Goal: Task Accomplishment & Management: Use online tool/utility

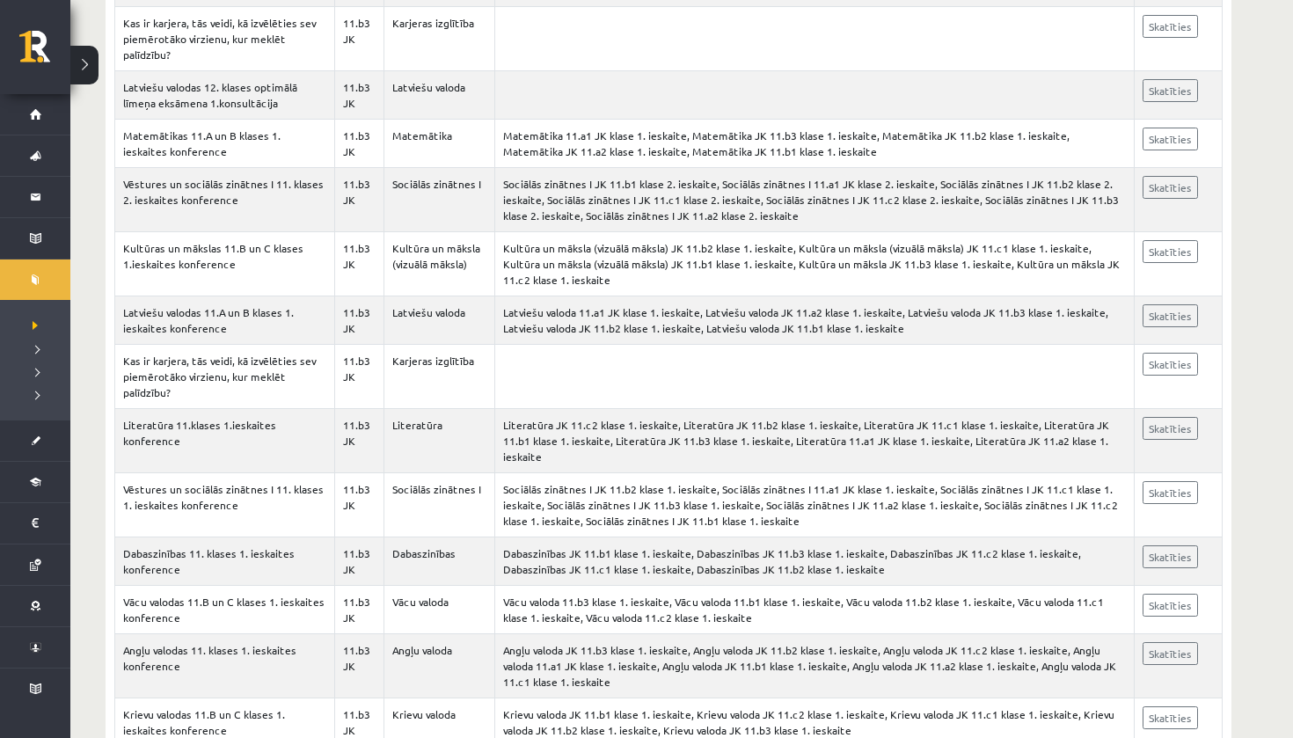
scroll to position [3532, 0]
drag, startPoint x: 0, startPoint y: 0, endPoint x: 50, endPoint y: 328, distance: 331.8
click at [50, 328] on link "Publicētas konferences" at bounding box center [35, 325] width 70 height 16
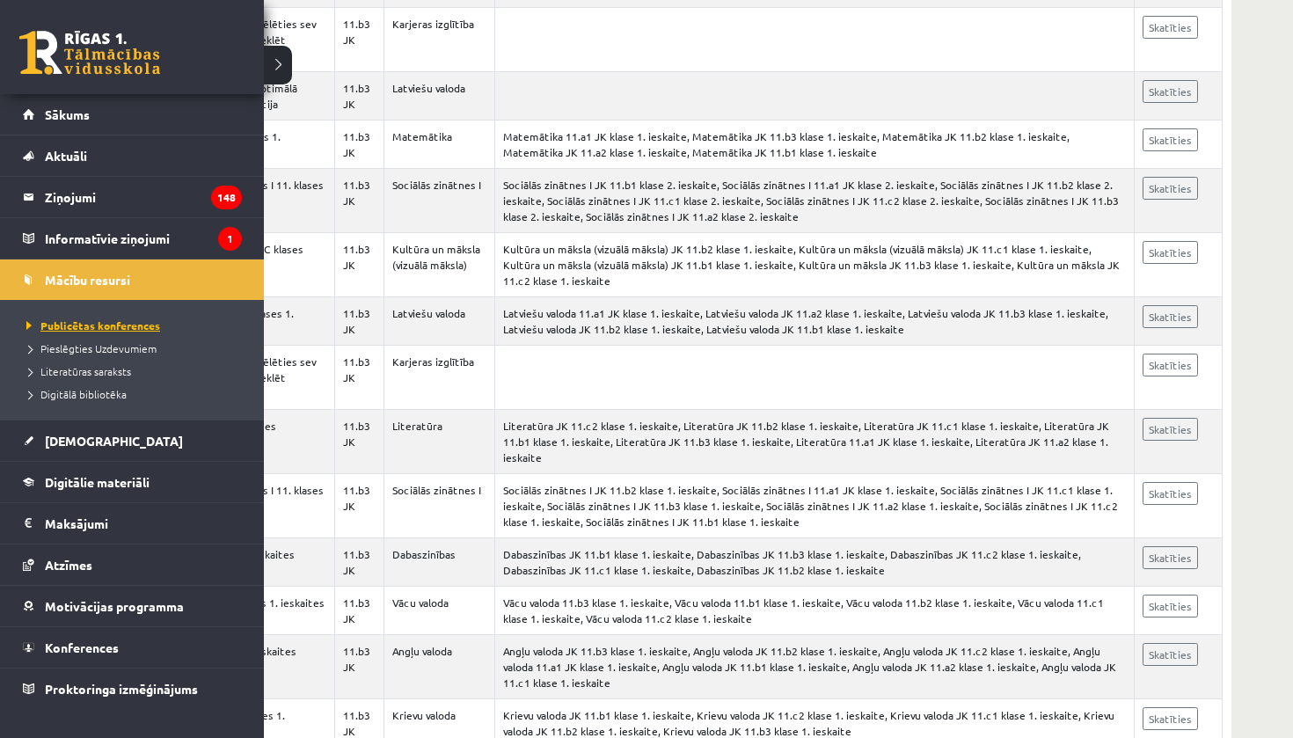
click at [74, 390] on span "Digitālā bibliotēka" at bounding box center [74, 394] width 105 height 14
click at [90, 391] on span "Digitālā bibliotēka" at bounding box center [80, 394] width 116 height 14
drag, startPoint x: 50, startPoint y: 328, endPoint x: 300, endPoint y: 409, distance: 262.5
click at [300, 410] on td "Literatūra 11.klases 1.ieskaites konference" at bounding box center [225, 442] width 220 height 64
drag, startPoint x: 300, startPoint y: 409, endPoint x: 45, endPoint y: 389, distance: 255.8
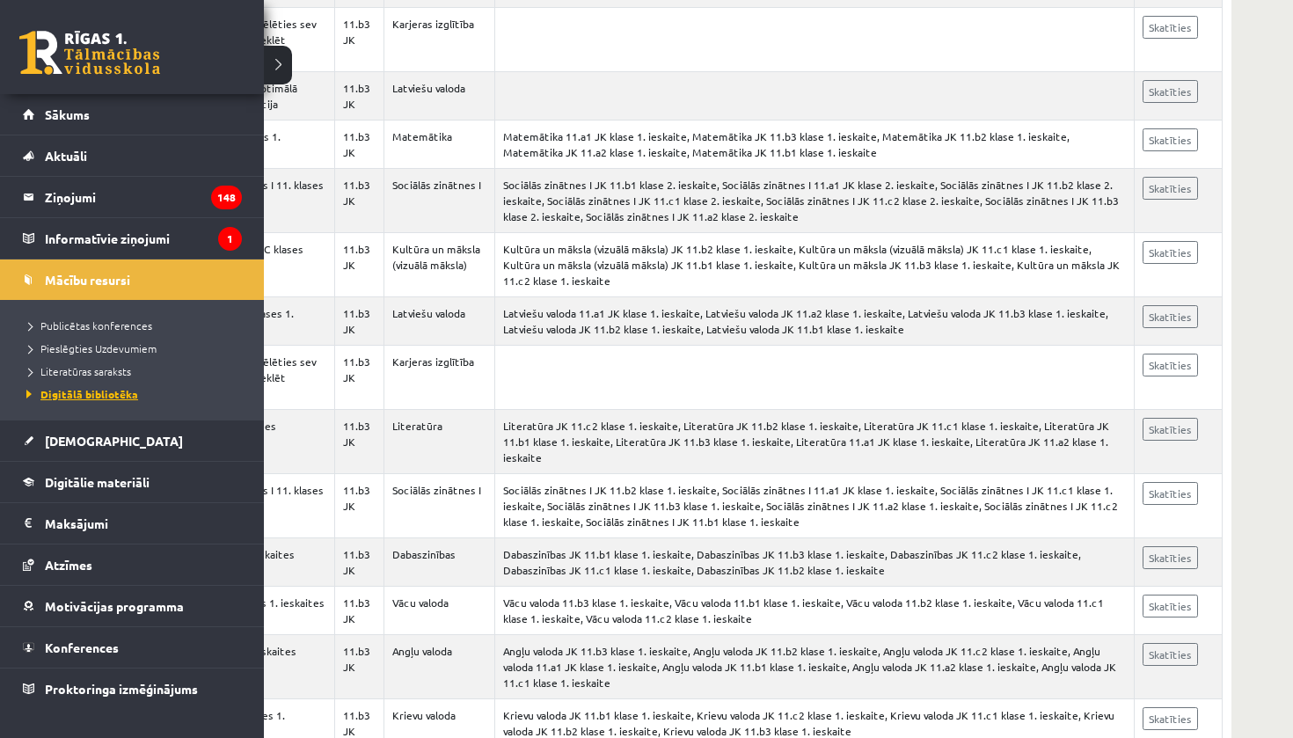
click at [45, 389] on link "Digitālā bibliotēka" at bounding box center [134, 394] width 224 height 16
drag, startPoint x: 45, startPoint y: 389, endPoint x: 79, endPoint y: 481, distance: 98.5
click at [79, 481] on span "Digitālie materiāli" at bounding box center [97, 482] width 105 height 16
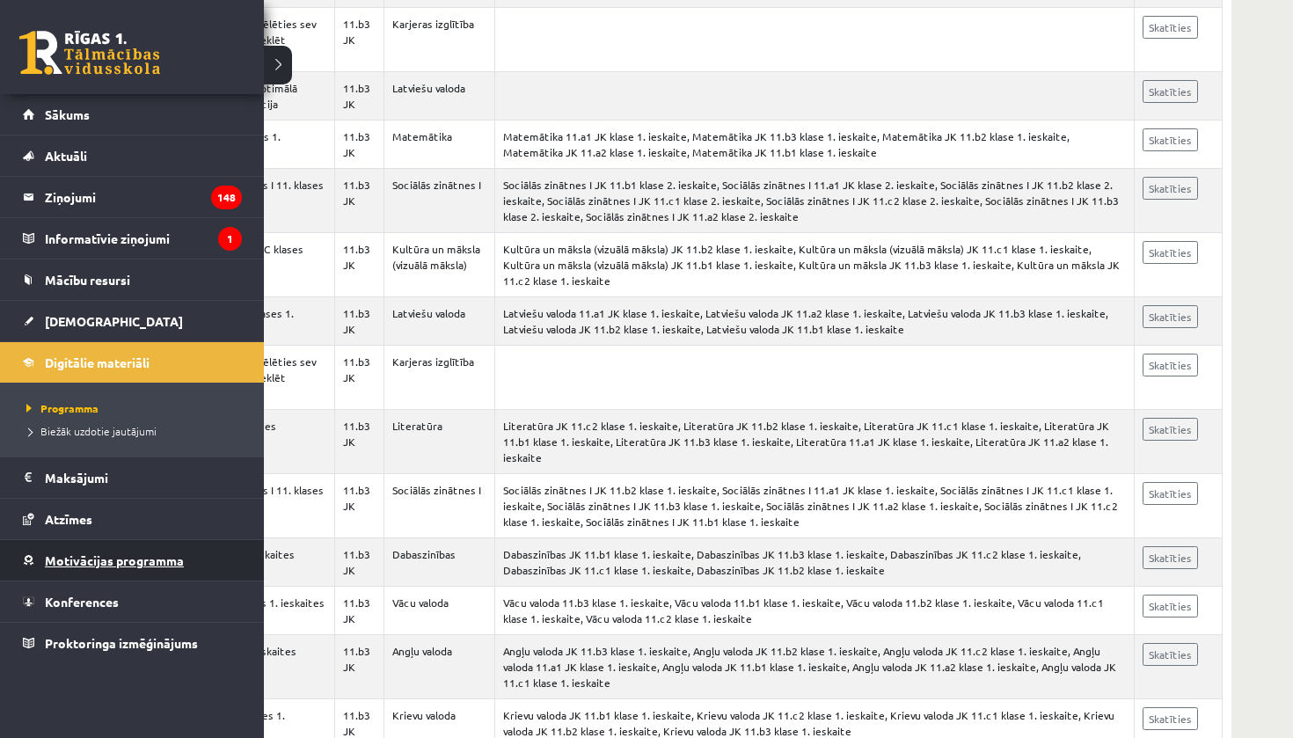
drag, startPoint x: 79, startPoint y: 481, endPoint x: 164, endPoint y: 554, distance: 112.3
click at [164, 554] on span "Motivācijas programma" at bounding box center [114, 560] width 139 height 16
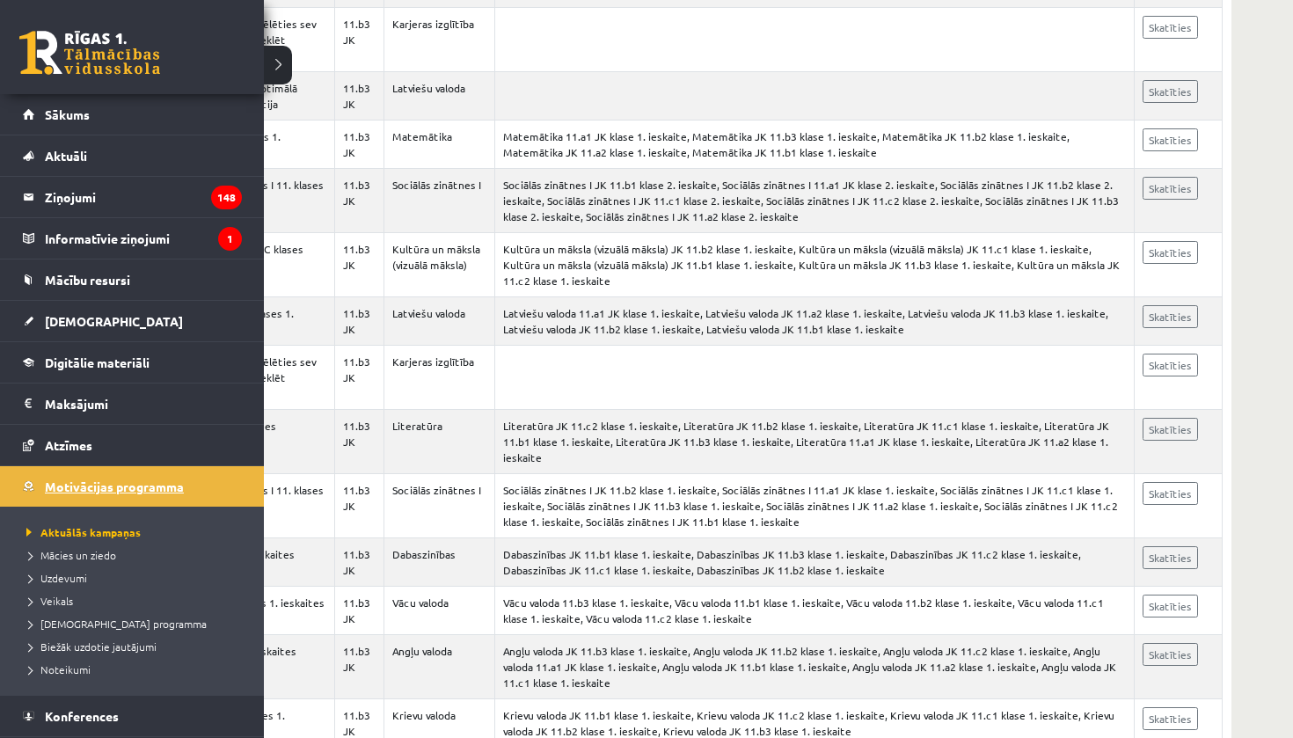
click at [170, 355] on link "Digitālie materiāli" at bounding box center [132, 362] width 219 height 40
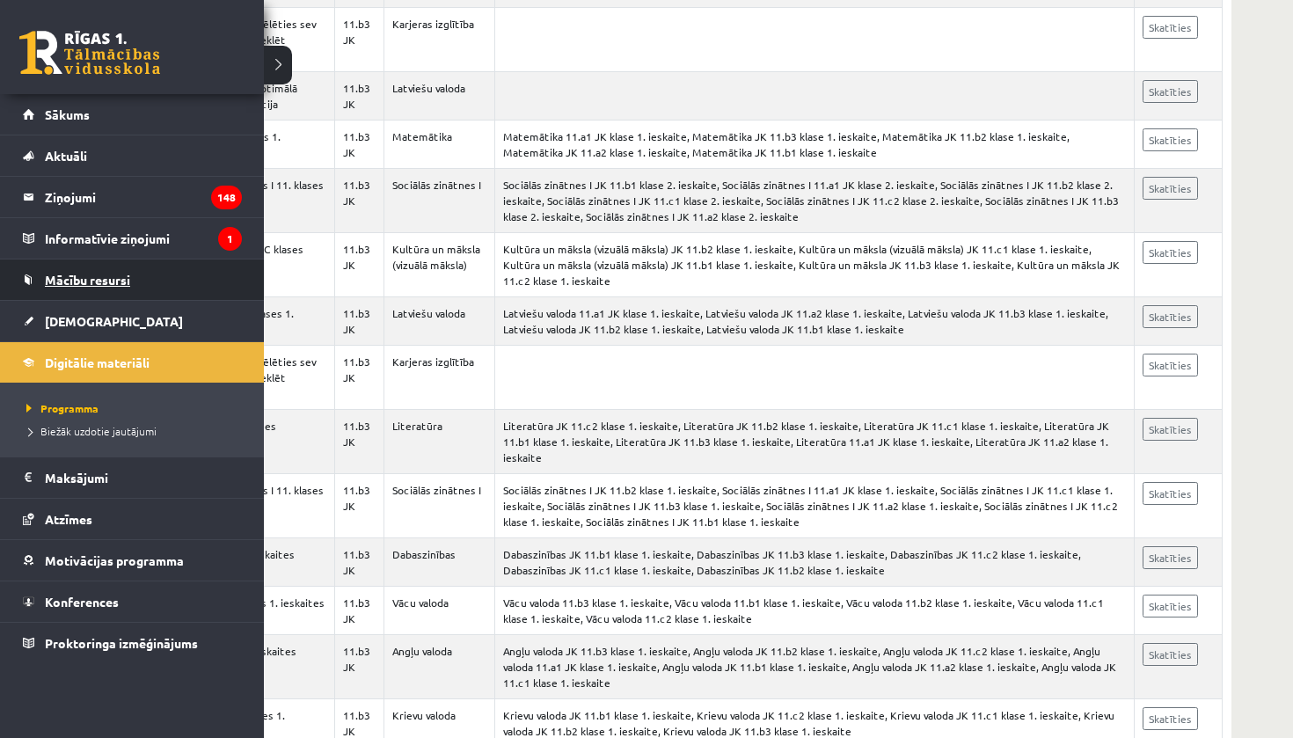
drag, startPoint x: 164, startPoint y: 554, endPoint x: 196, endPoint y: 291, distance: 264.8
click at [196, 291] on link "Mācību resursi" at bounding box center [132, 279] width 219 height 40
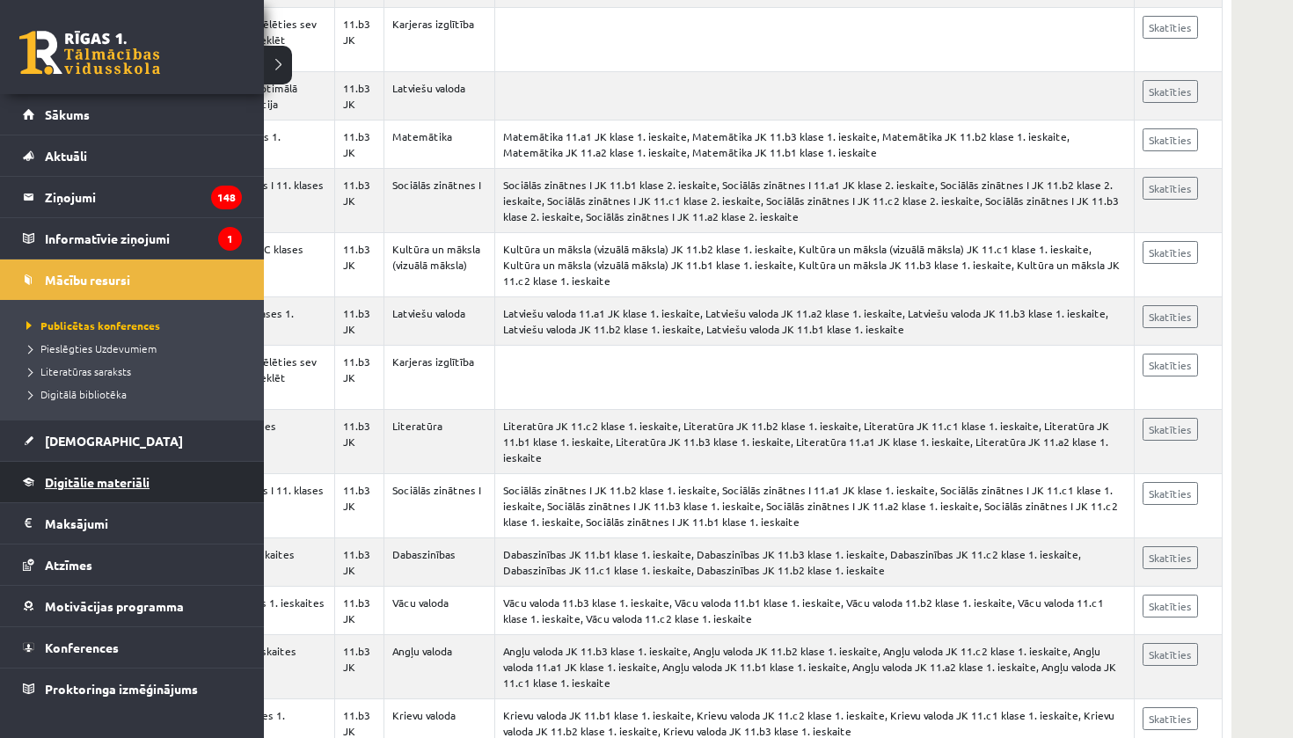
drag, startPoint x: 196, startPoint y: 291, endPoint x: 84, endPoint y: 473, distance: 213.6
click at [84, 473] on link "Digitālie materiāli" at bounding box center [132, 482] width 219 height 40
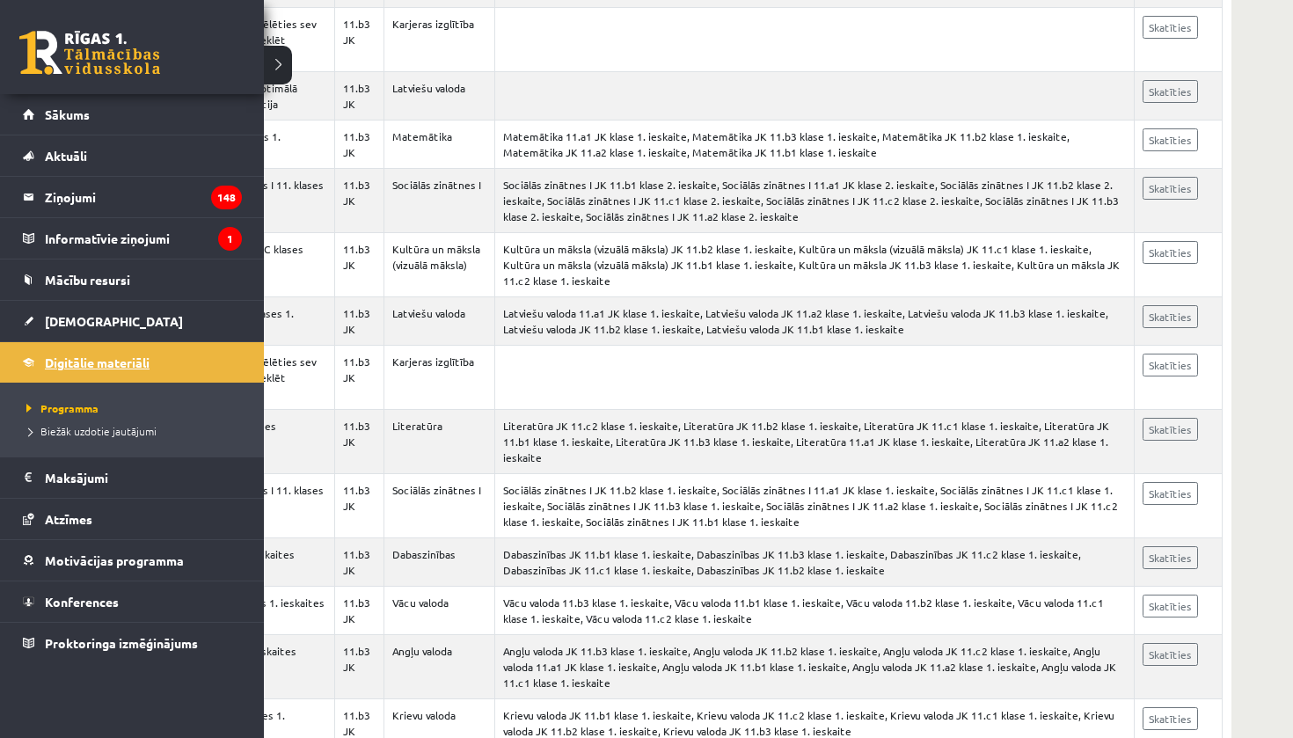
click at [111, 368] on span "Digitālie materiāli" at bounding box center [97, 362] width 105 height 16
drag, startPoint x: 84, startPoint y: 473, endPoint x: 77, endPoint y: 404, distance: 69.8
click at [77, 404] on span "Programma" at bounding box center [60, 408] width 77 height 14
click at [77, 405] on span "Programma" at bounding box center [60, 408] width 77 height 14
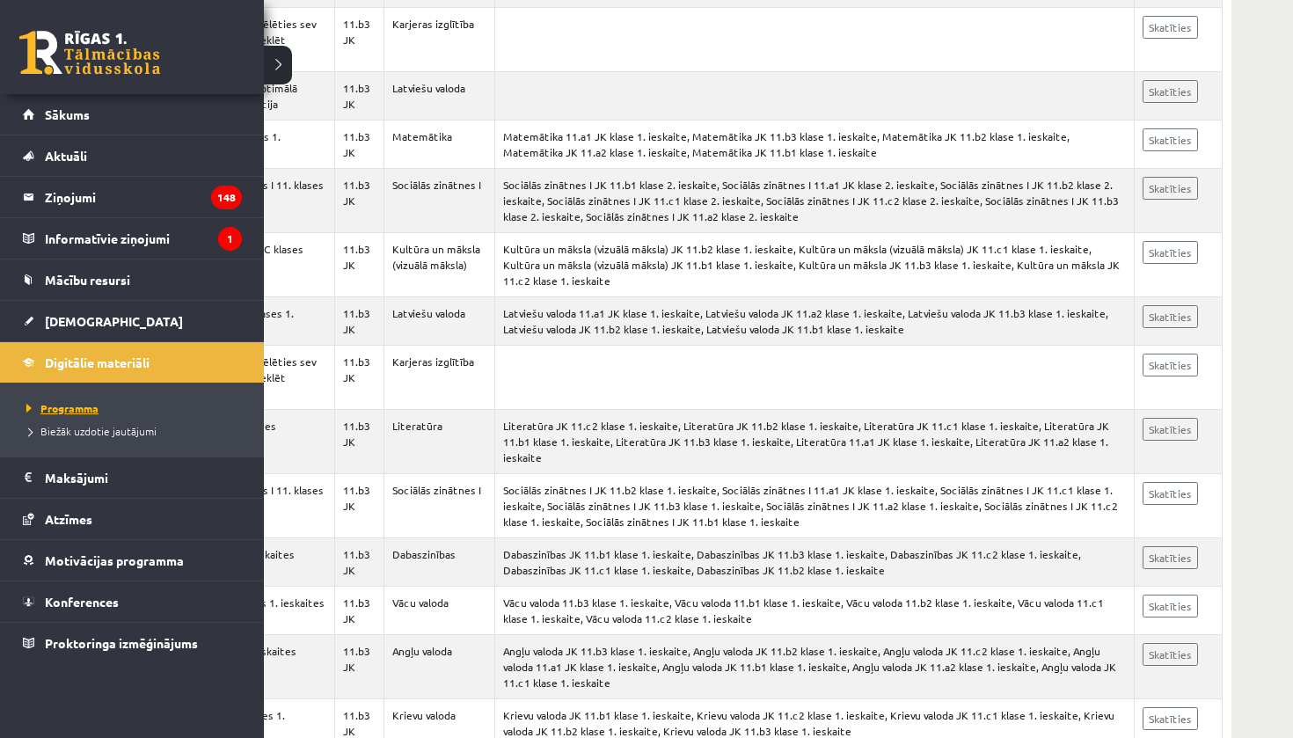
click at [83, 289] on link "Mācību resursi" at bounding box center [132, 279] width 219 height 40
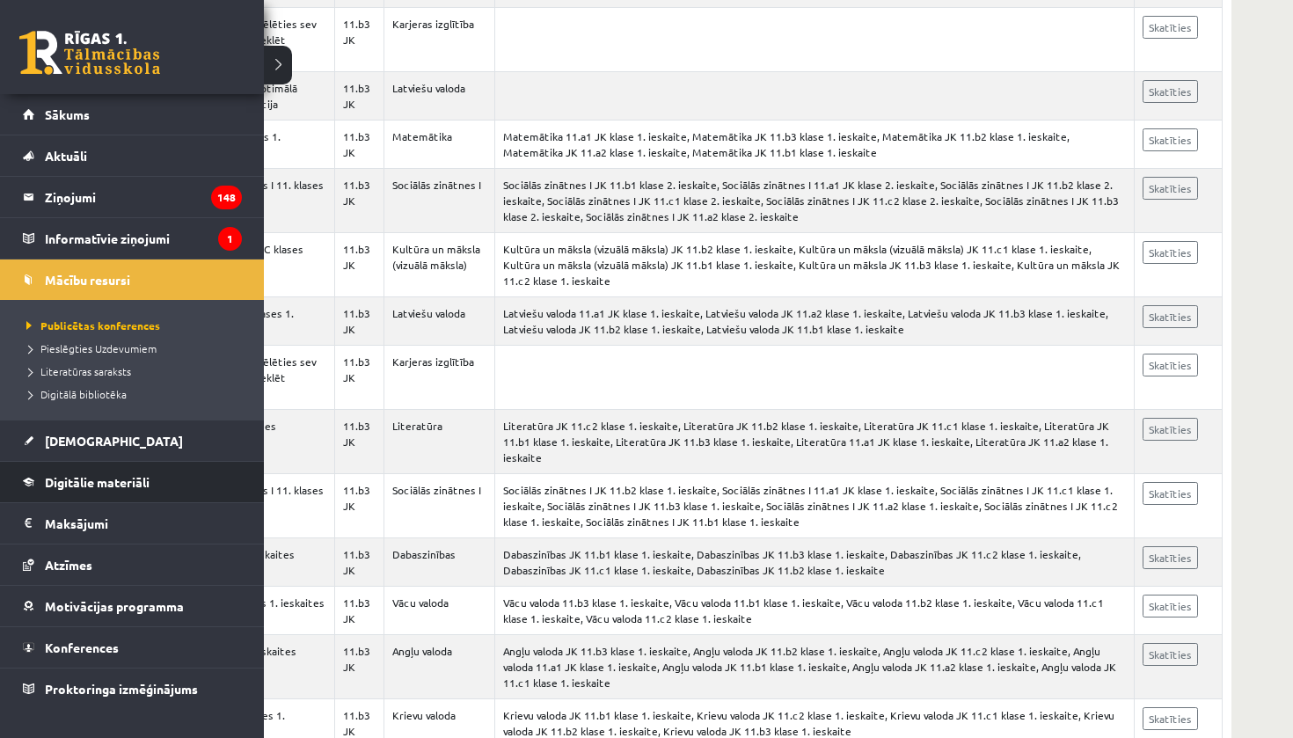
click at [82, 327] on span "Publicētas konferences" at bounding box center [91, 325] width 138 height 14
drag, startPoint x: 77, startPoint y: 405, endPoint x: 128, endPoint y: 329, distance: 90.7
click at [128, 329] on span "Publicētas konferences" at bounding box center [91, 325] width 138 height 14
drag, startPoint x: 128, startPoint y: 329, endPoint x: 143, endPoint y: 288, distance: 44.3
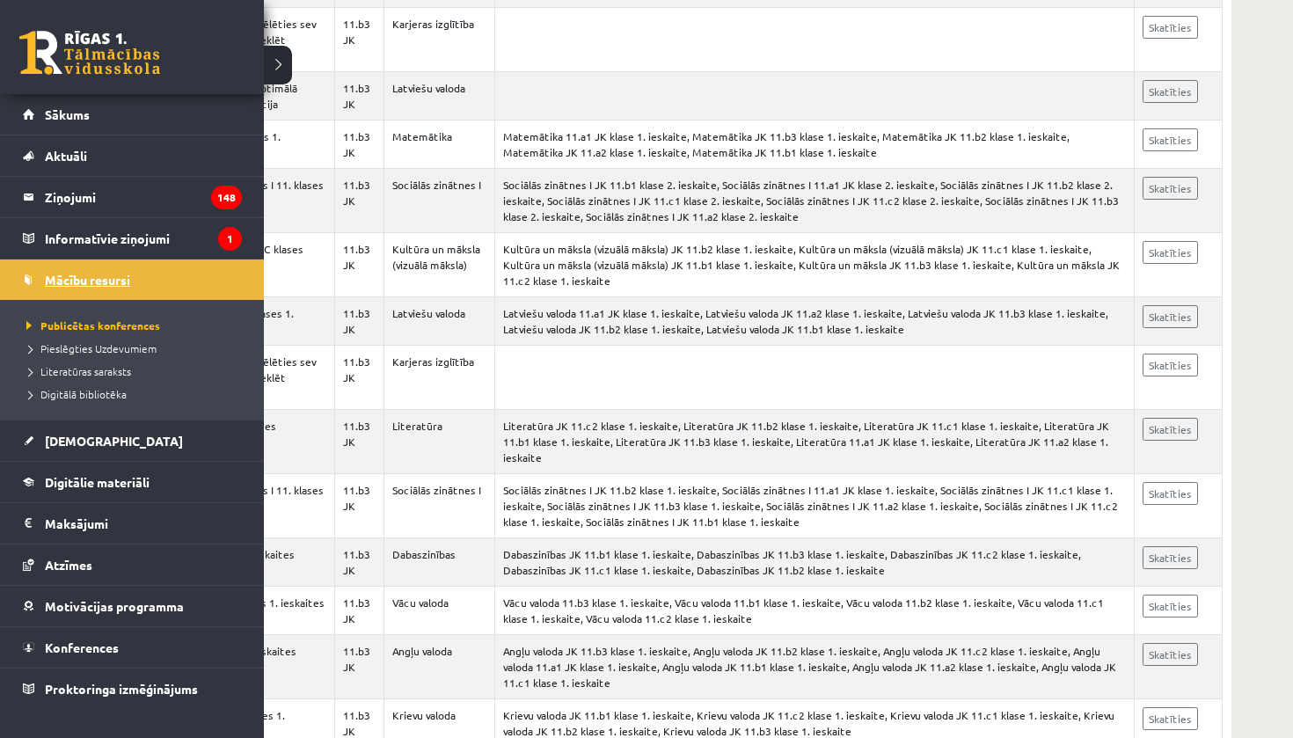
click at [143, 288] on link "Mācību resursi" at bounding box center [132, 279] width 219 height 40
click at [127, 324] on span "Publicētas konferences" at bounding box center [91, 325] width 138 height 14
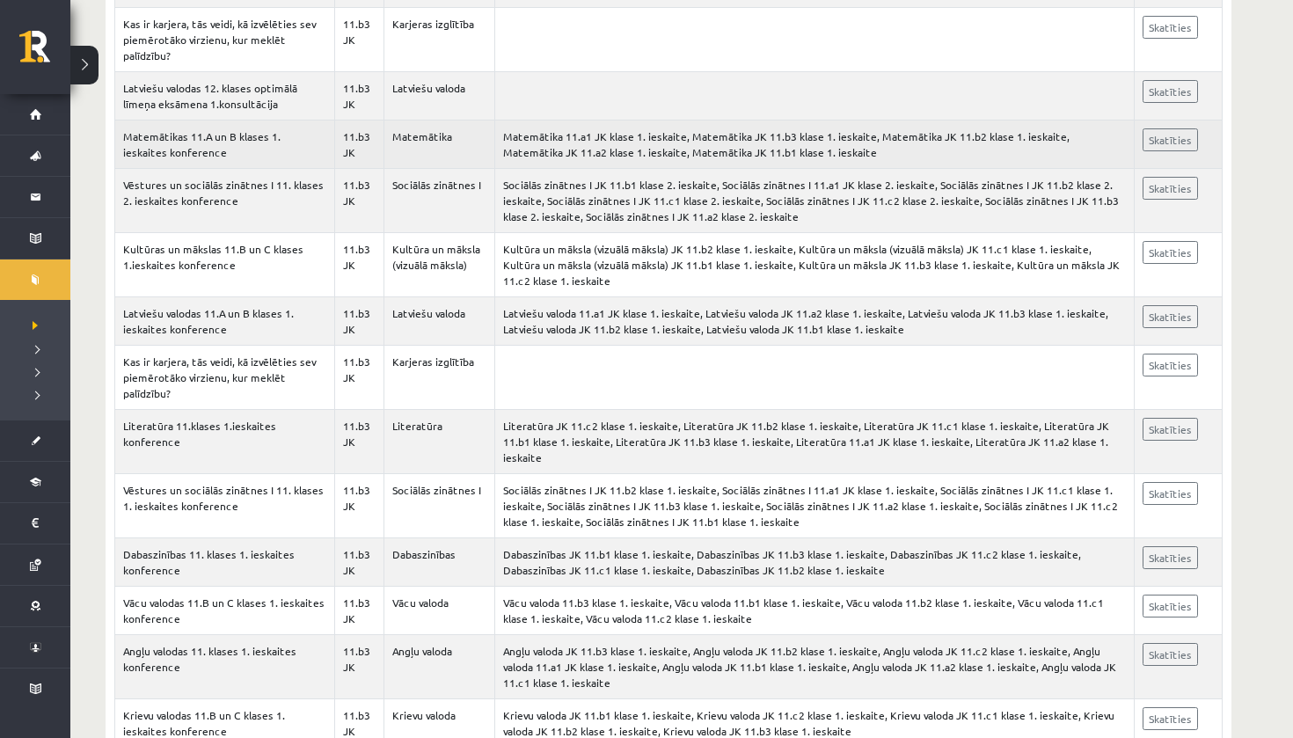
drag, startPoint x: 143, startPoint y: 288, endPoint x: 776, endPoint y: 111, distance: 656.5
click at [776, 120] on td "Matemātika 11.a1 JK klase 1. ieskaite, Matemātika JK 11.b3 klase 1. ieskaite, M…" at bounding box center [814, 144] width 639 height 48
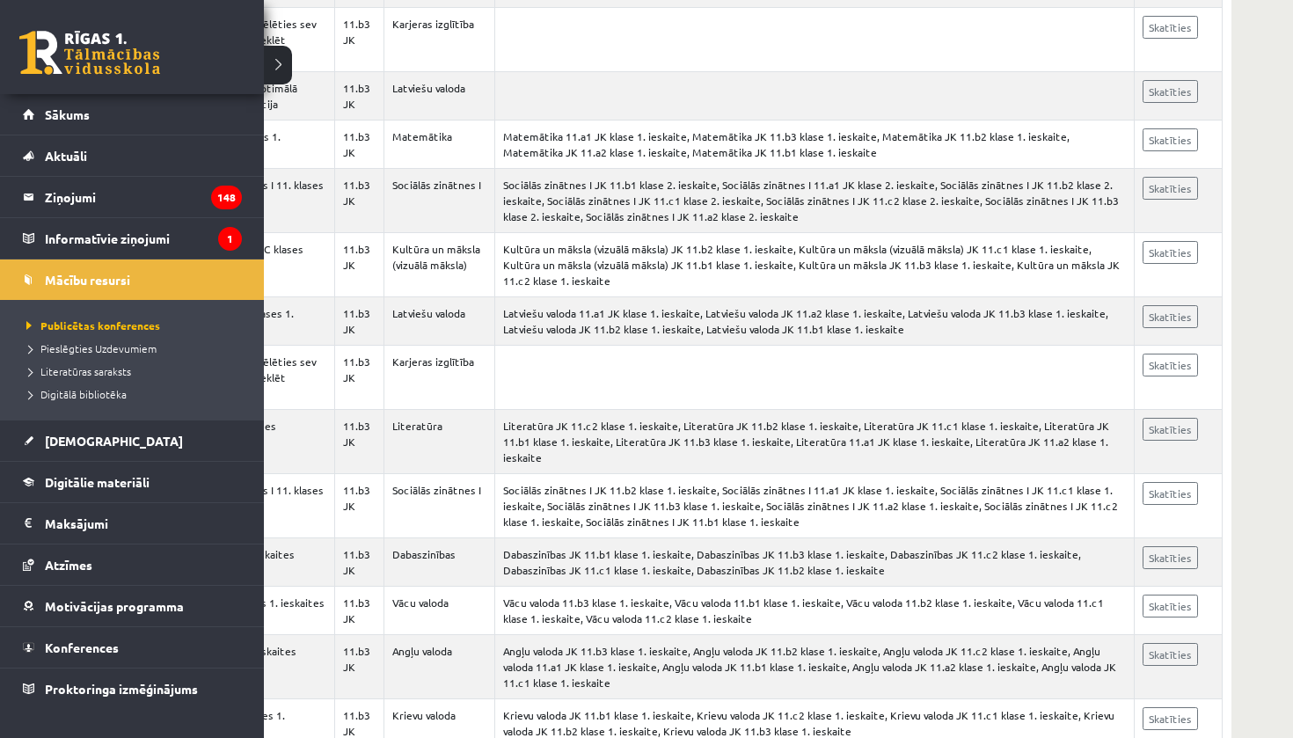
drag, startPoint x: 776, startPoint y: 111, endPoint x: 19, endPoint y: 288, distance: 776.9
click at [19, 288] on li "Mācību resursi Publicētas konferences Pieslēgties Uzdevumiem Literatūras saraks…" at bounding box center [132, 339] width 264 height 161
click at [47, 324] on span "Publicētas konferences" at bounding box center [91, 325] width 138 height 14
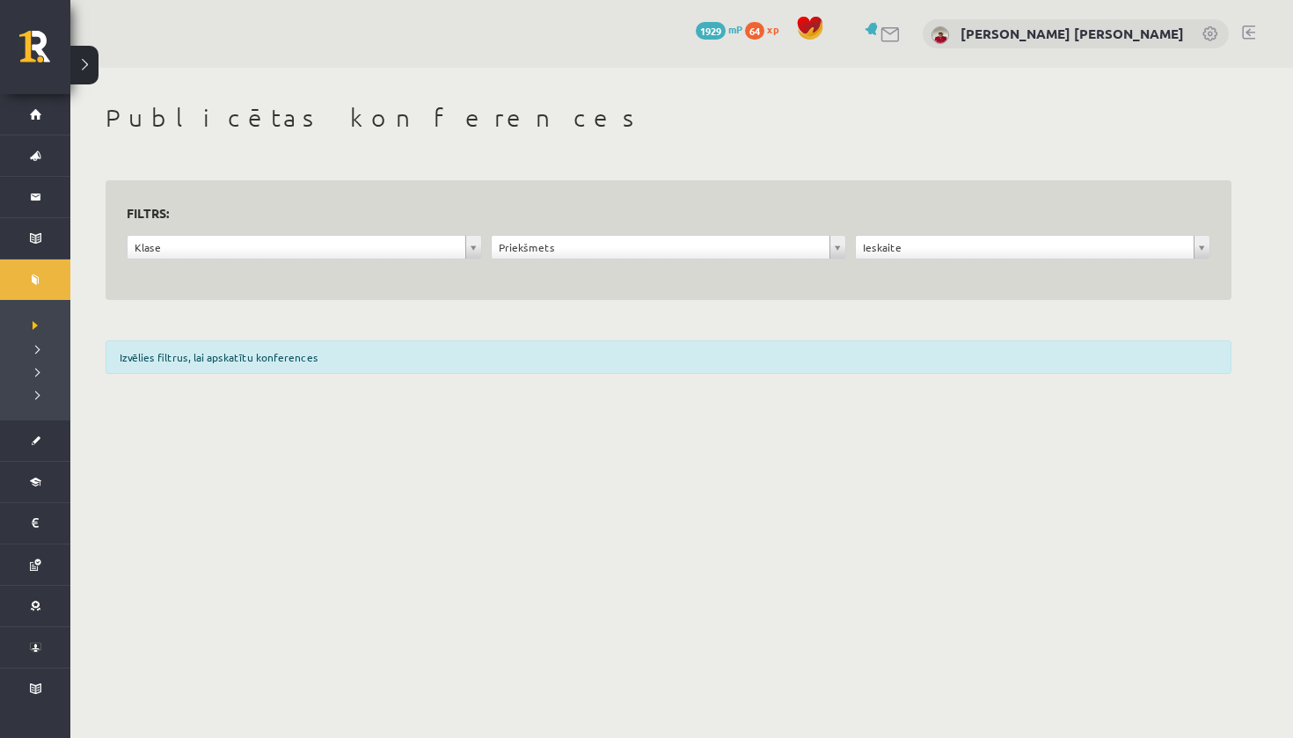
drag, startPoint x: 47, startPoint y: 324, endPoint x: 321, endPoint y: 361, distance: 275.9
click at [321, 361] on div "Izvēlies filtrus, lai apskatītu konferences" at bounding box center [669, 356] width 1126 height 33
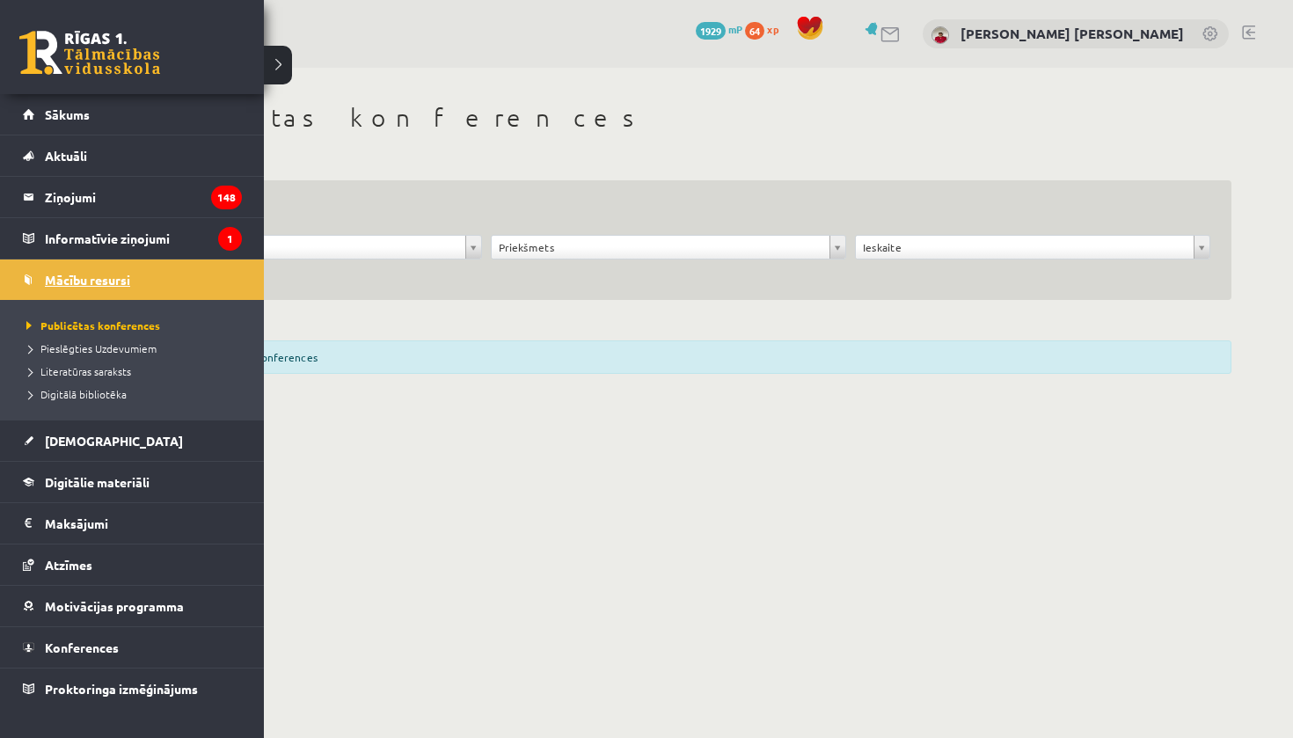
drag, startPoint x: 321, startPoint y: 361, endPoint x: 45, endPoint y: 286, distance: 286.1
click at [45, 286] on link "Mācību resursi" at bounding box center [132, 279] width 219 height 40
click at [68, 486] on span "Digitālie materiāli" at bounding box center [97, 482] width 105 height 16
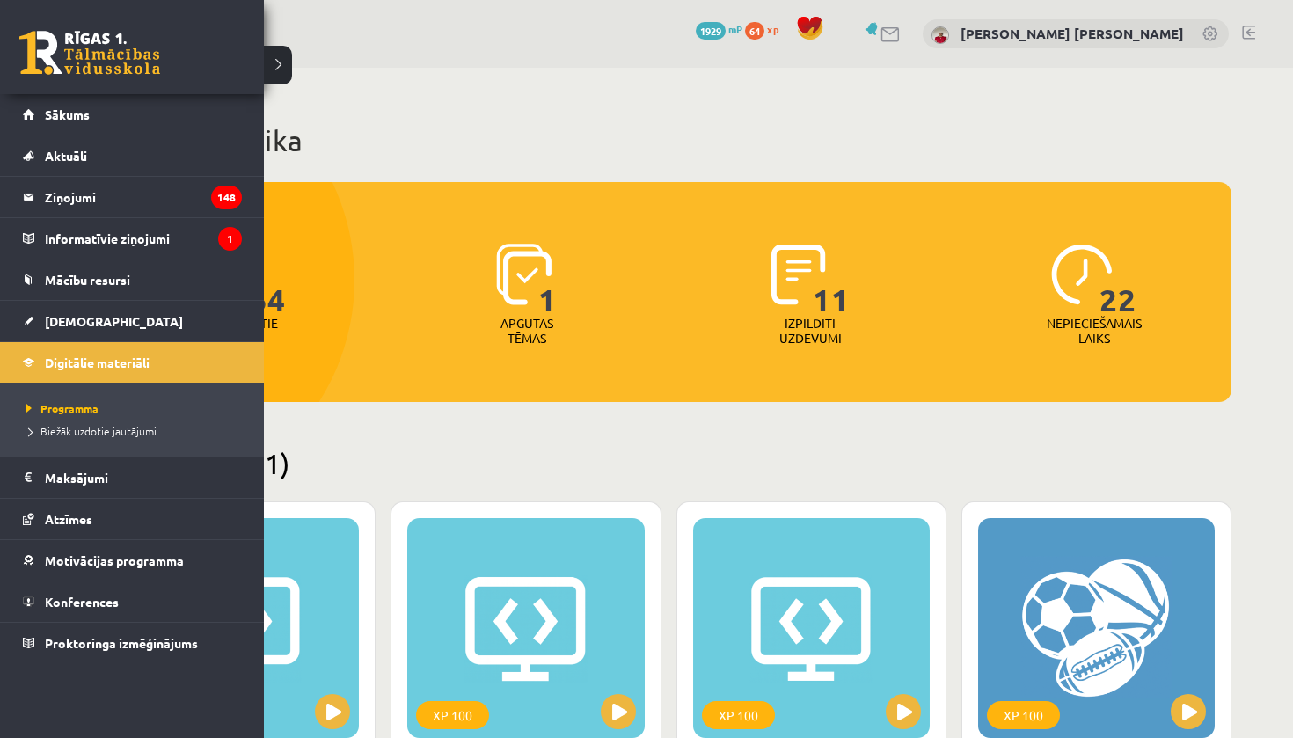
drag, startPoint x: 45, startPoint y: 286, endPoint x: 376, endPoint y: 429, distance: 361.2
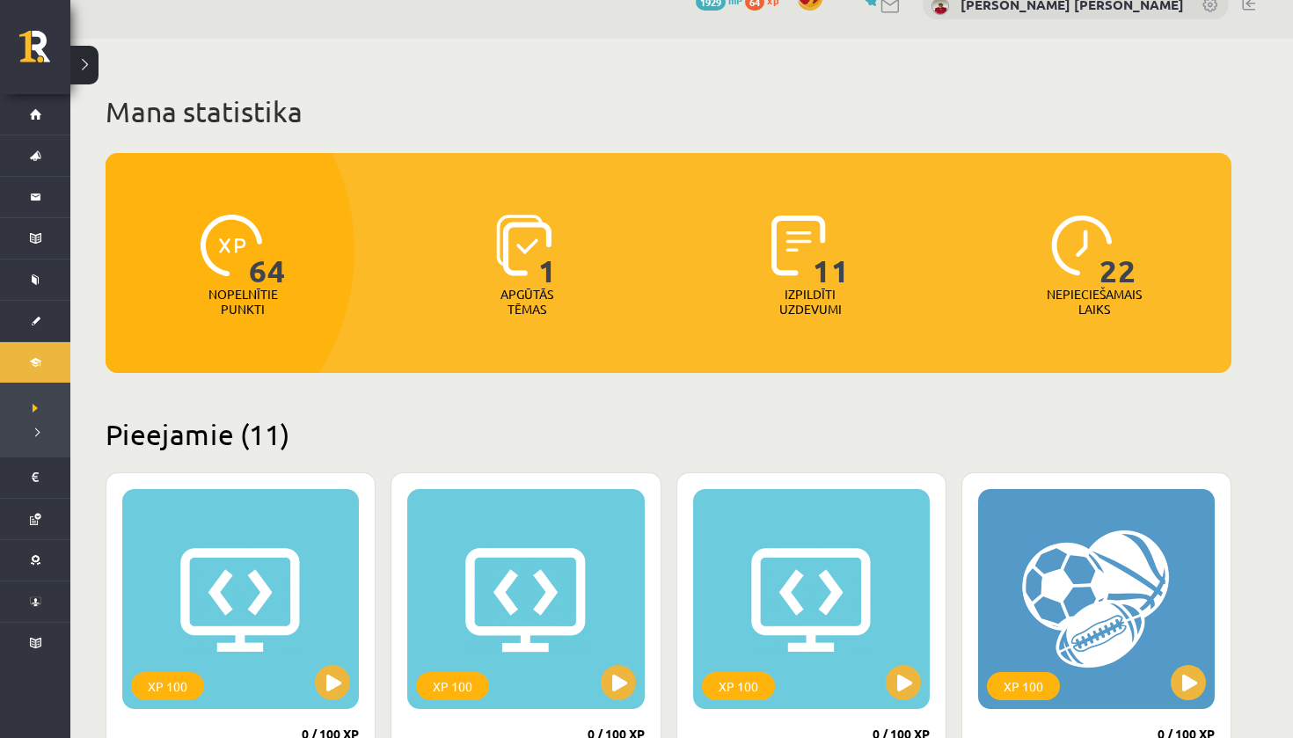
scroll to position [11, 0]
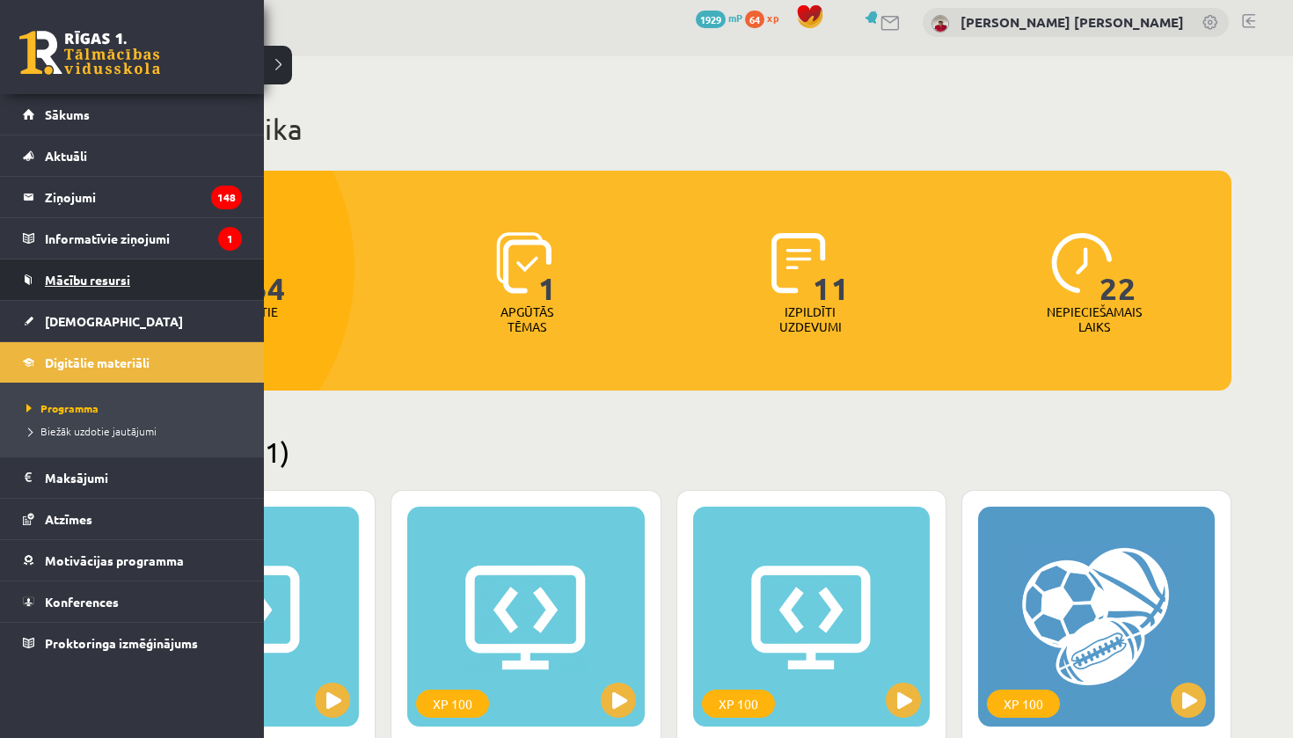
drag, startPoint x: 376, startPoint y: 429, endPoint x: 55, endPoint y: 290, distance: 350.6
click at [55, 290] on link "Mācību resursi" at bounding box center [132, 279] width 219 height 40
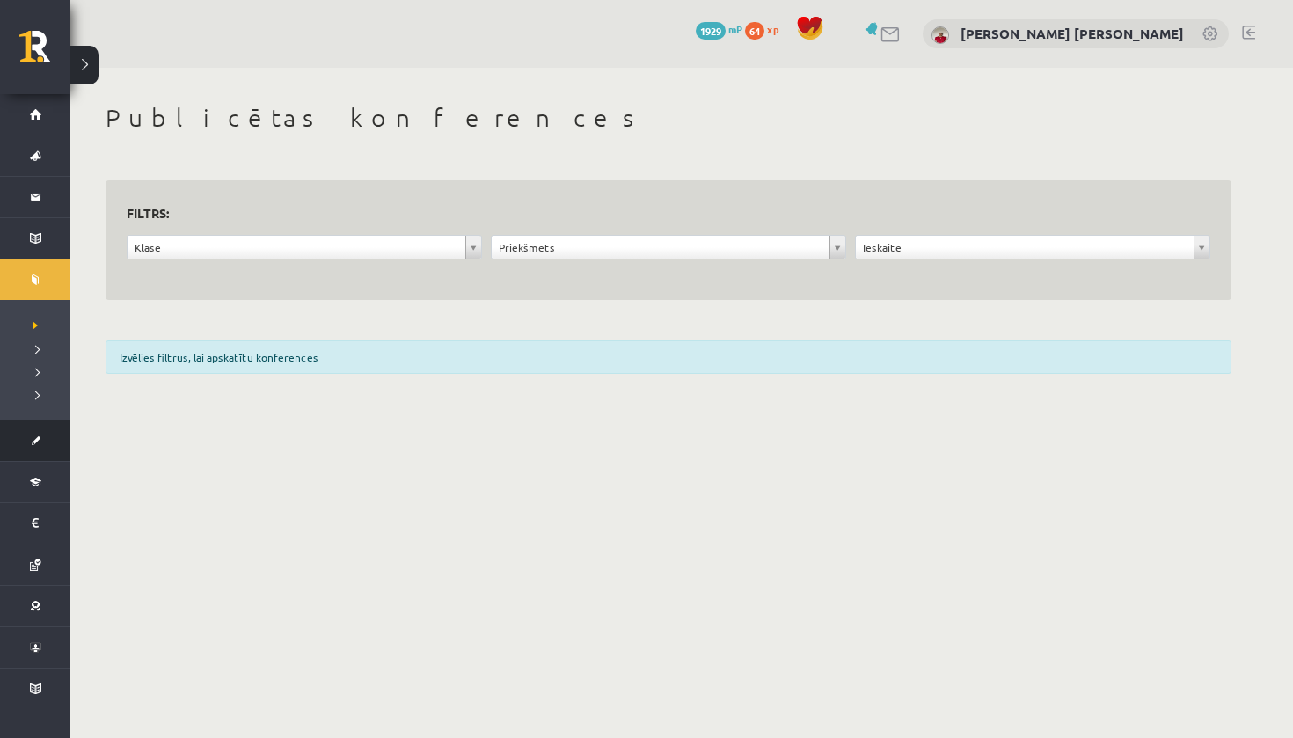
drag, startPoint x: 55, startPoint y: 290, endPoint x: 52, endPoint y: 429, distance: 139.0
click at [52, 429] on link "[DEMOGRAPHIC_DATA]" at bounding box center [35, 440] width 70 height 40
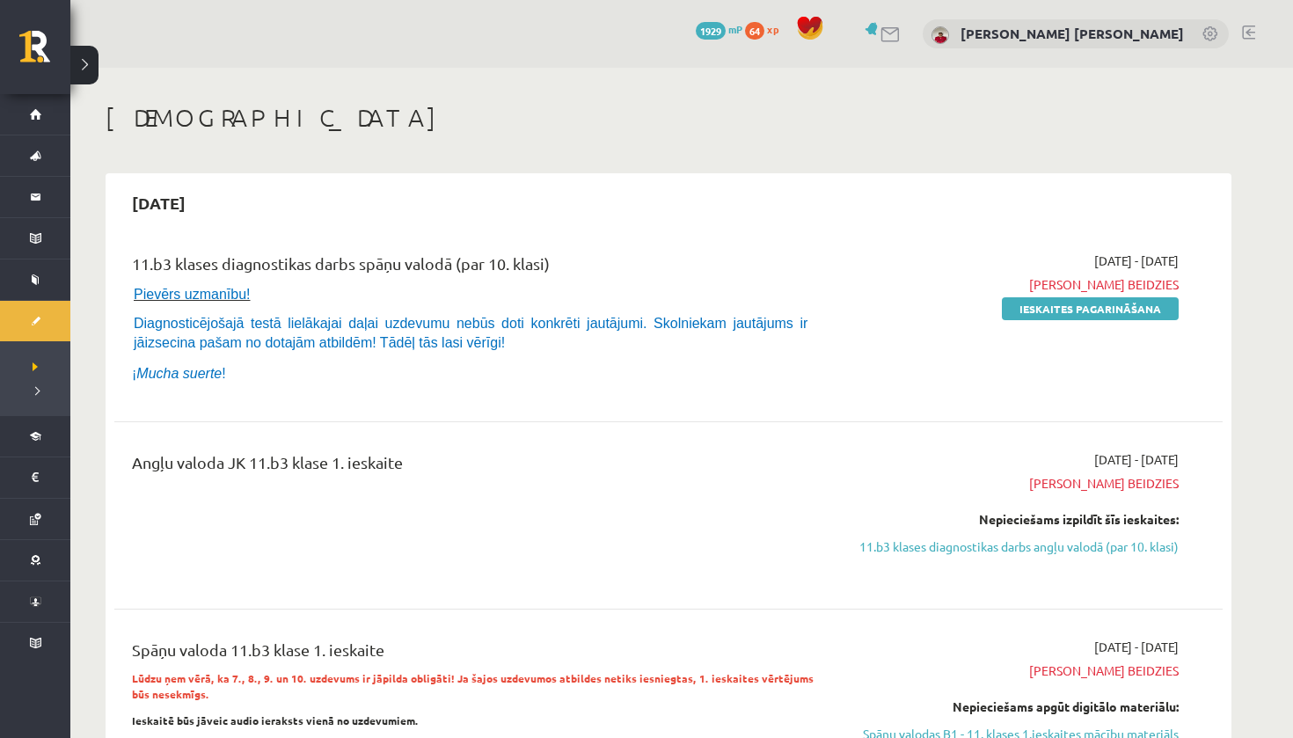
drag, startPoint x: 52, startPoint y: 429, endPoint x: 532, endPoint y: 419, distance: 480.3
click at [532, 419] on div "11.b3 klases diagnostikas darbs spāņu valodā (par 10. klasi) Pievērs uzmanību! …" at bounding box center [668, 617] width 1108 height 766
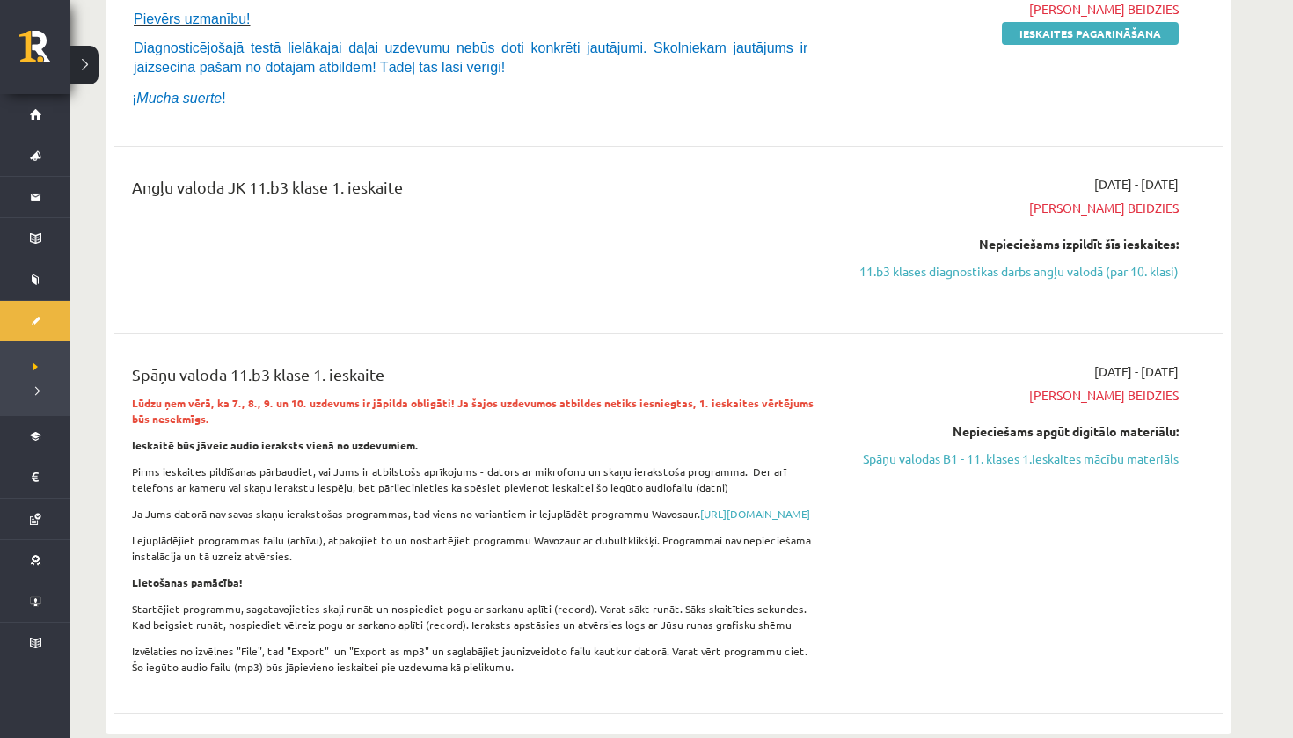
scroll to position [278, 0]
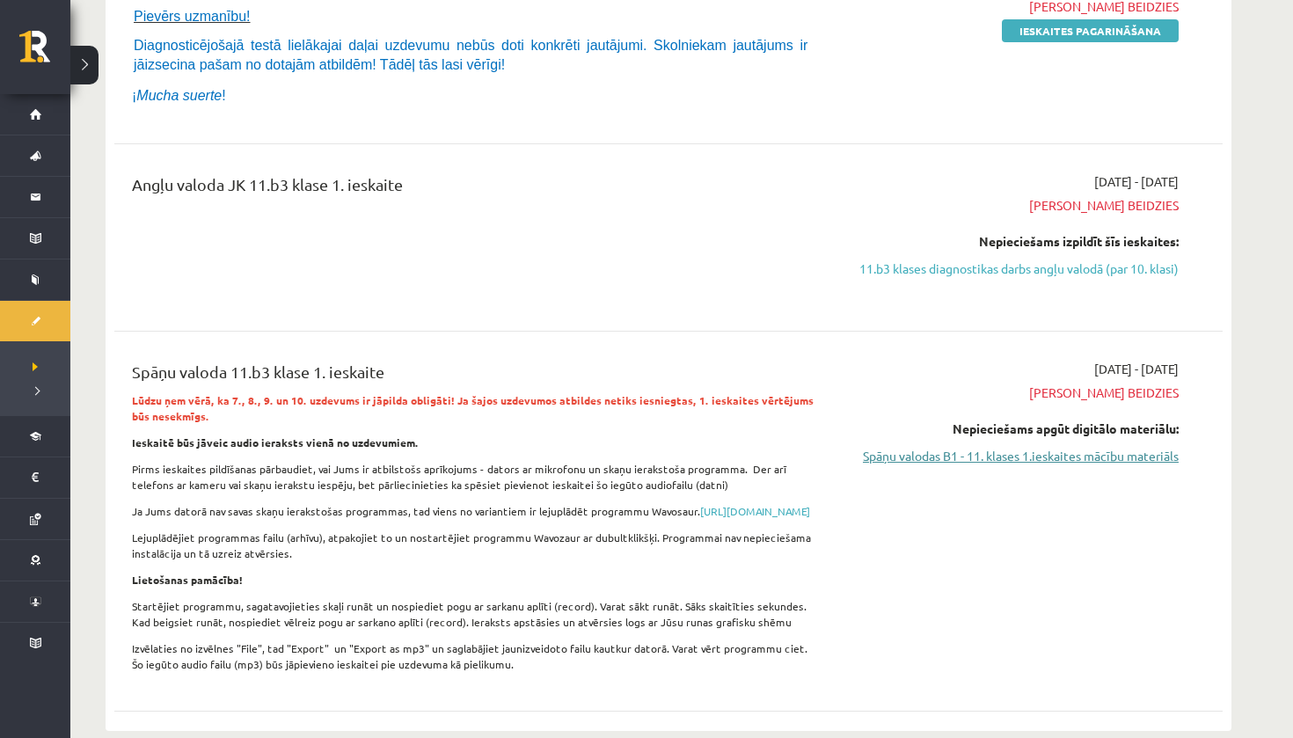
drag, startPoint x: 532, startPoint y: 419, endPoint x: 989, endPoint y: 452, distance: 458.5
click at [989, 452] on link "Spāņu valodas B1 - 11. klases 1.ieskaites mācību materiāls" at bounding box center [1013, 456] width 332 height 18
drag, startPoint x: 989, startPoint y: 452, endPoint x: 977, endPoint y: 453, distance: 12.3
click at [977, 453] on link "Spāņu valodas B1 - 11. klases 1.ieskaites mācību materiāls" at bounding box center [1013, 456] width 332 height 18
click at [1037, 468] on div "2025-09-01 - 2025-09-15 Termiņš beidzies Nepieciešams apgūt digitālo materiālu:…" at bounding box center [1013, 521] width 358 height 323
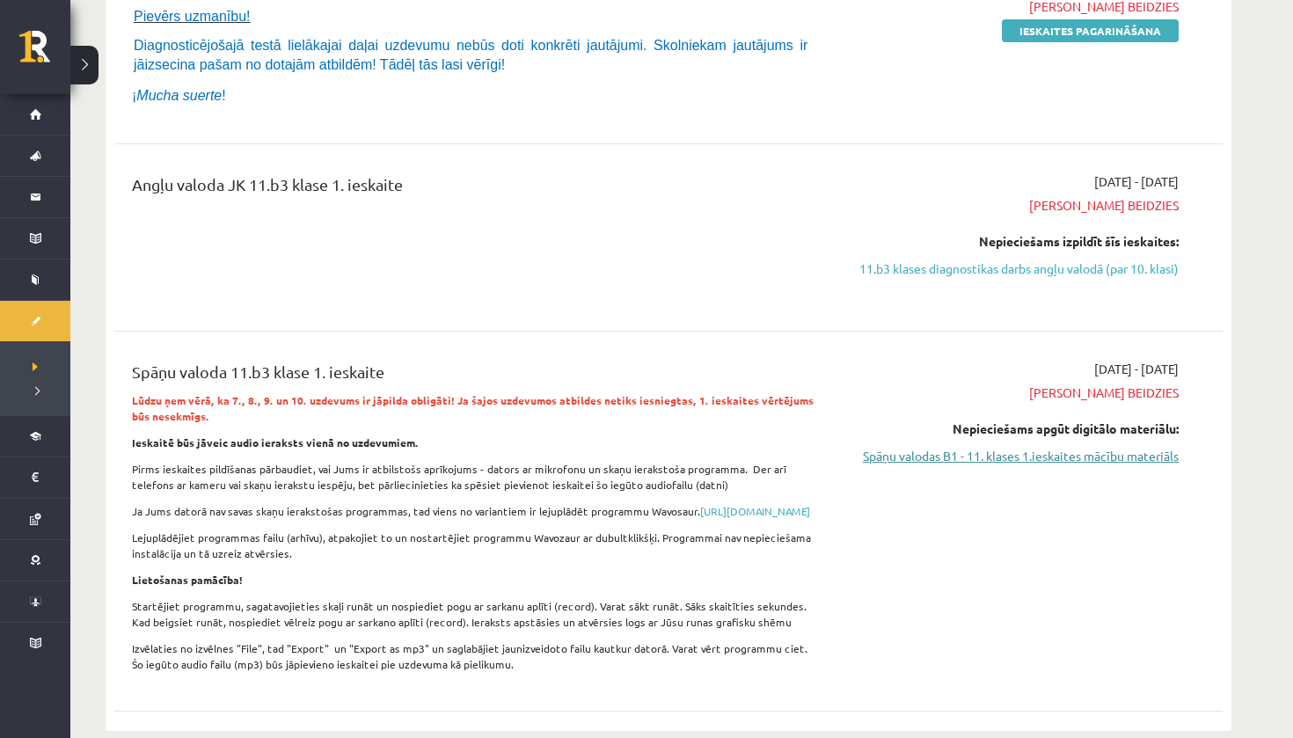
drag, startPoint x: 977, startPoint y: 453, endPoint x: 1046, endPoint y: 458, distance: 68.8
click at [1046, 458] on link "Spāņu valodas B1 - 11. klases 1.ieskaites mācību materiāls" at bounding box center [1013, 456] width 332 height 18
click at [1046, 449] on link "Spāņu valodas B1 - 11. klases 1.ieskaites mācību materiāls" at bounding box center [1013, 456] width 332 height 18
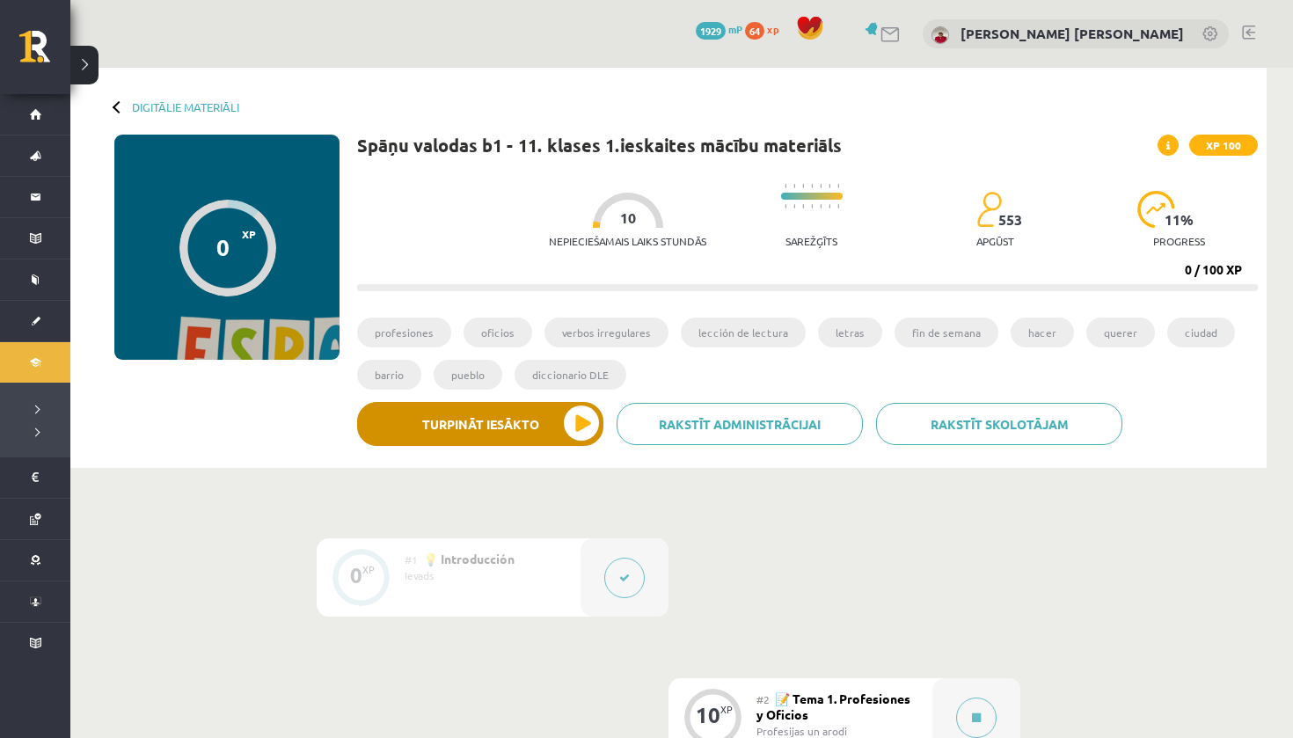
drag, startPoint x: 0, startPoint y: 0, endPoint x: 535, endPoint y: 422, distance: 681.2
click at [535, 422] on button "Turpināt iesākto" at bounding box center [480, 424] width 246 height 44
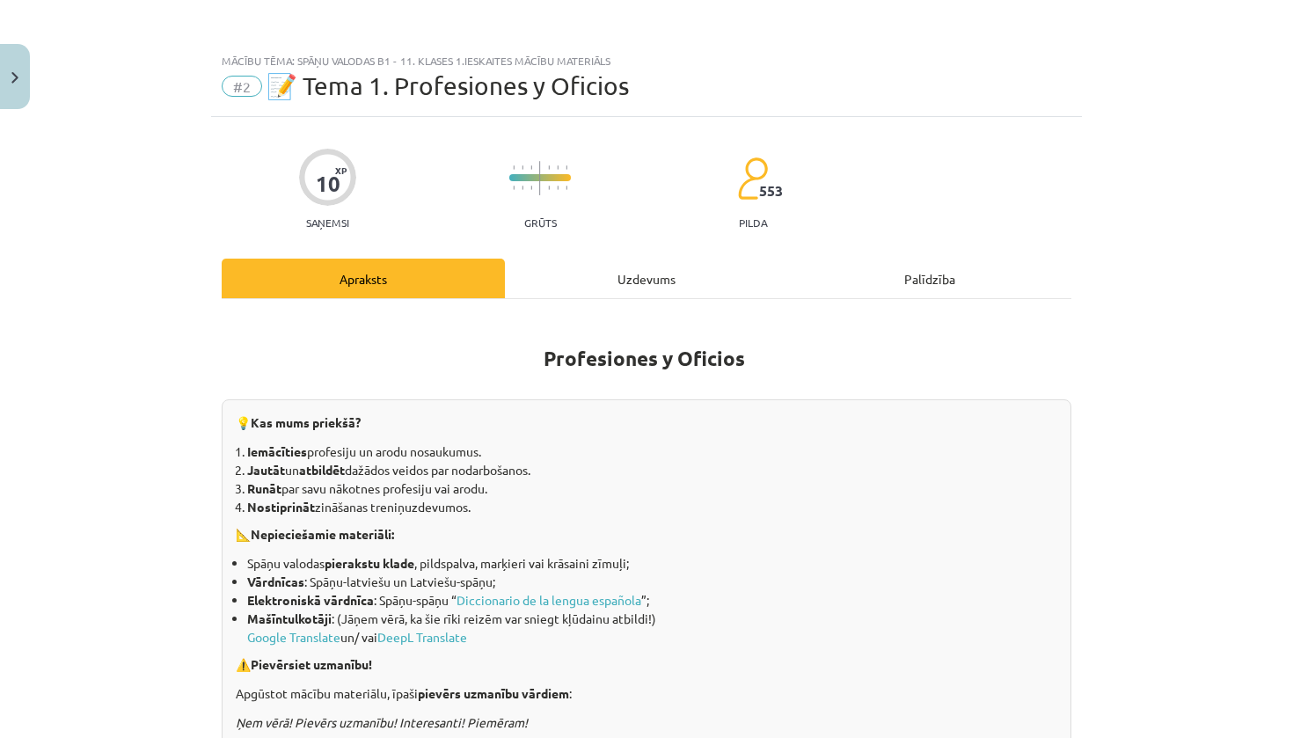
click at [681, 287] on div "Uzdevums" at bounding box center [646, 279] width 283 height 40
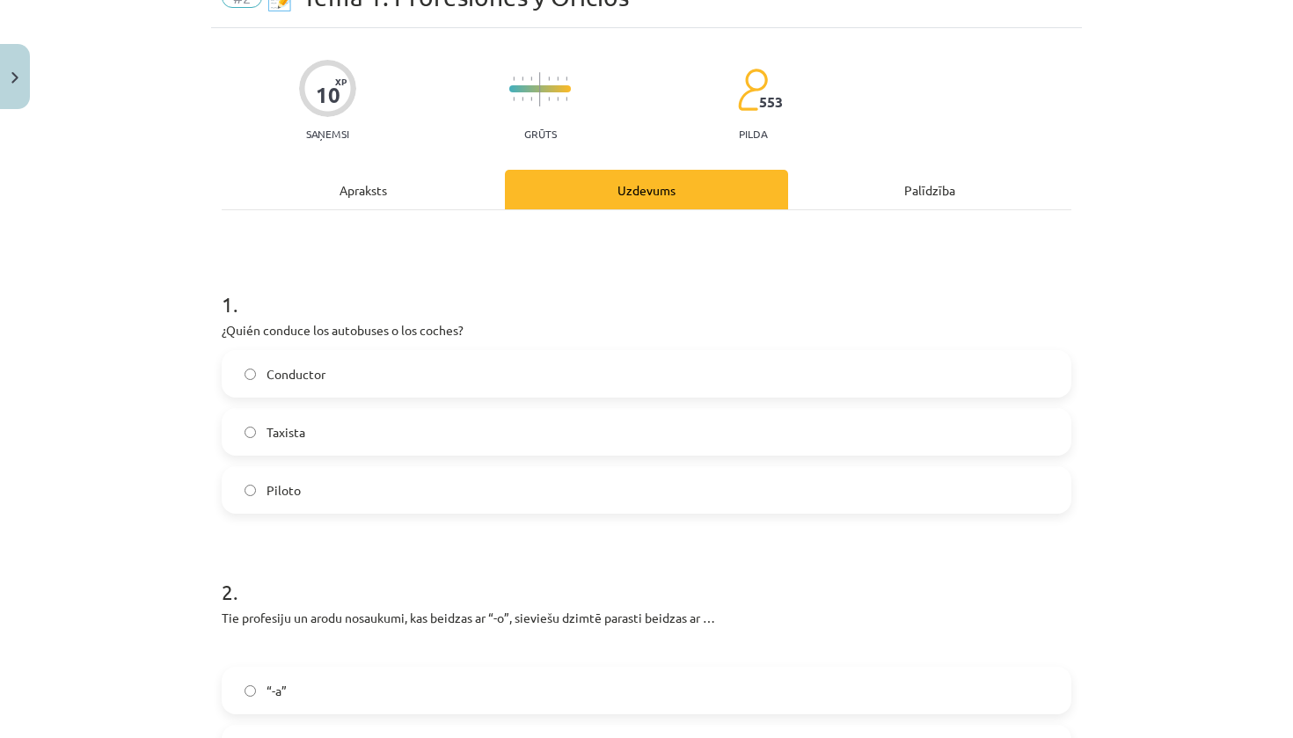
scroll to position [91, 0]
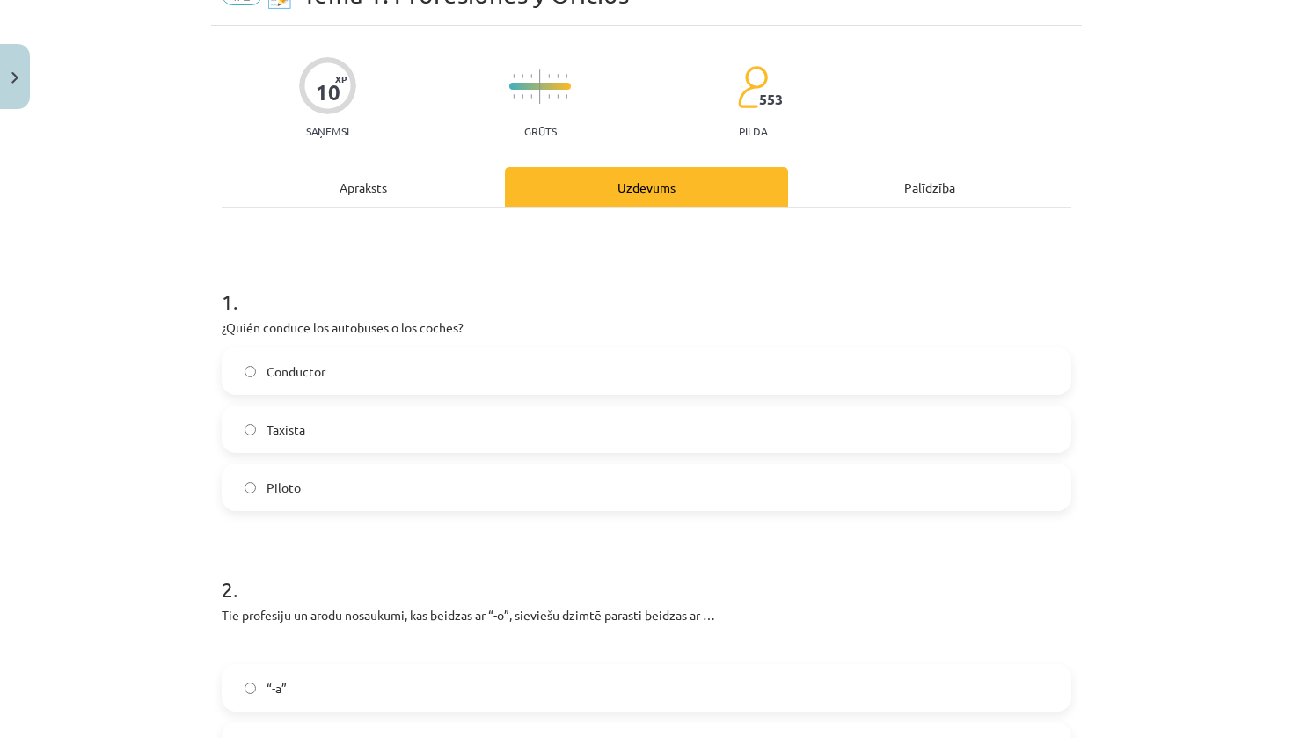
drag, startPoint x: 681, startPoint y: 287, endPoint x: 324, endPoint y: 380, distance: 369.0
click at [324, 380] on label "Conductor" at bounding box center [646, 371] width 846 height 44
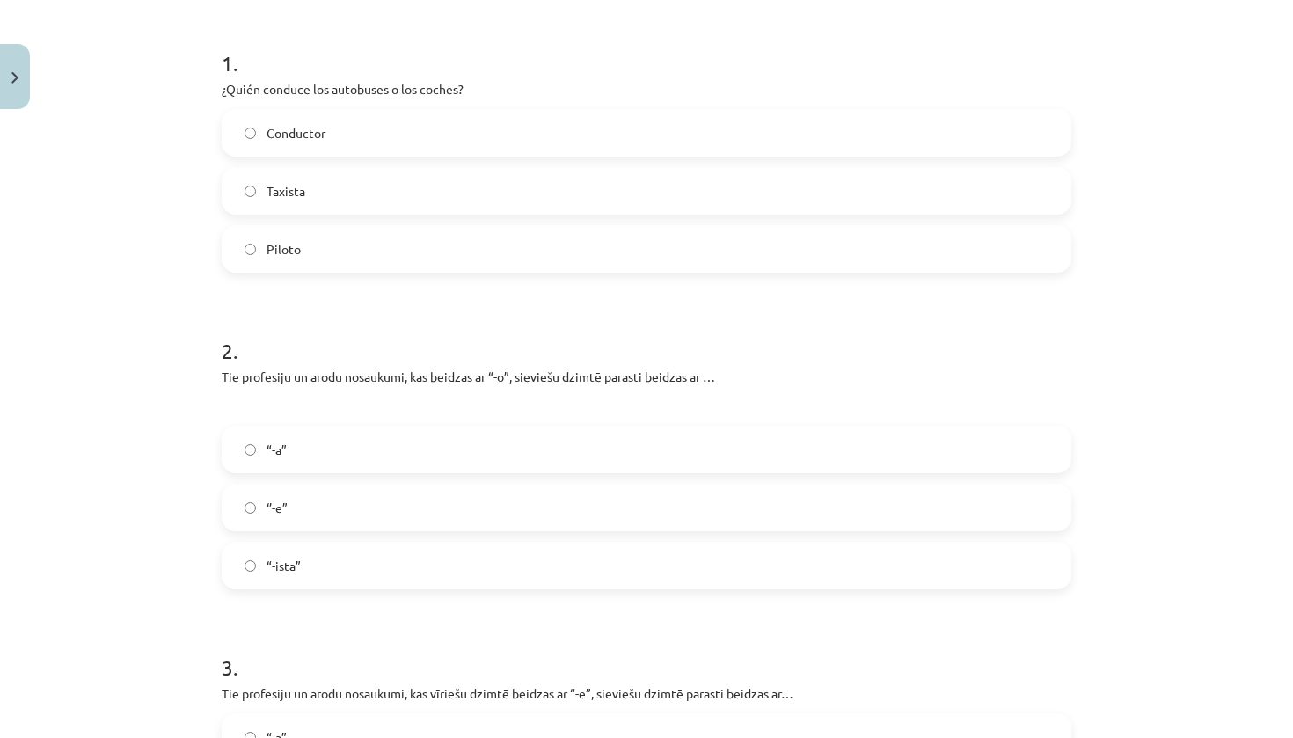
scroll to position [518, 0]
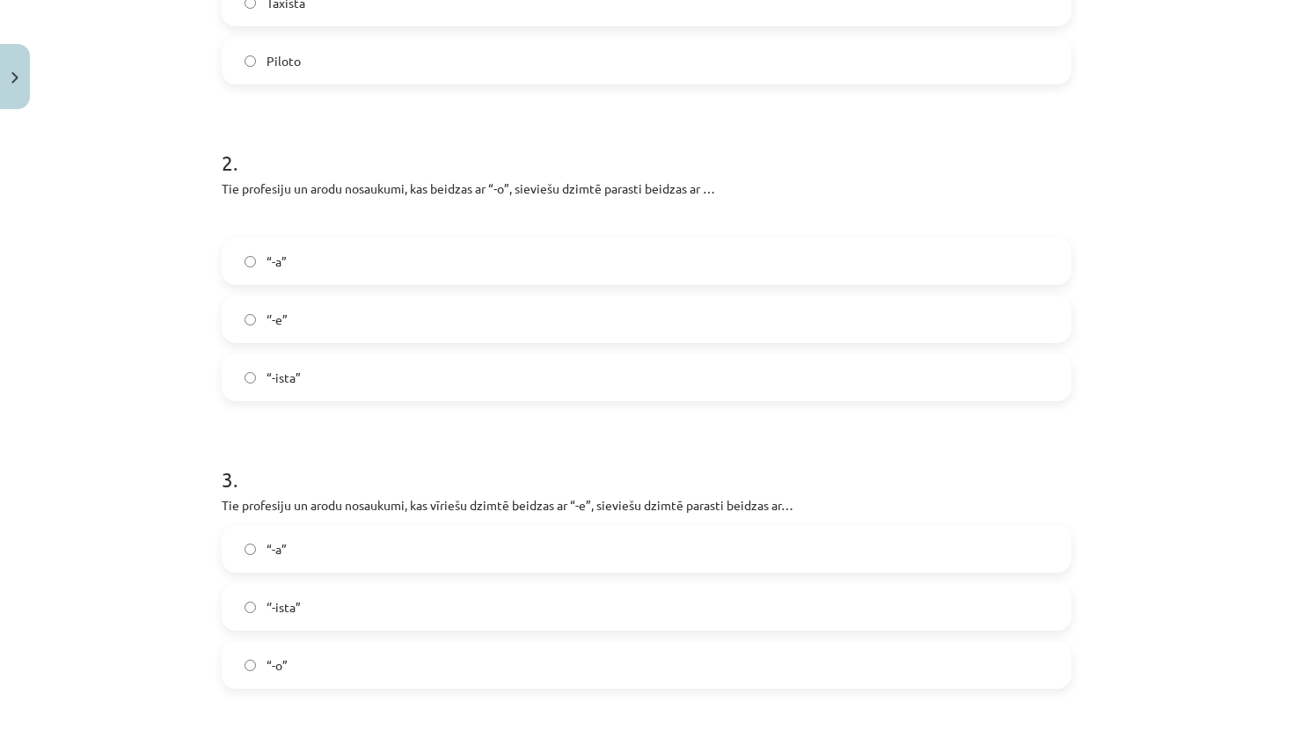
drag, startPoint x: 324, startPoint y: 380, endPoint x: 365, endPoint y: 266, distance: 120.7
click at [365, 266] on label "“-a”" at bounding box center [646, 261] width 846 height 44
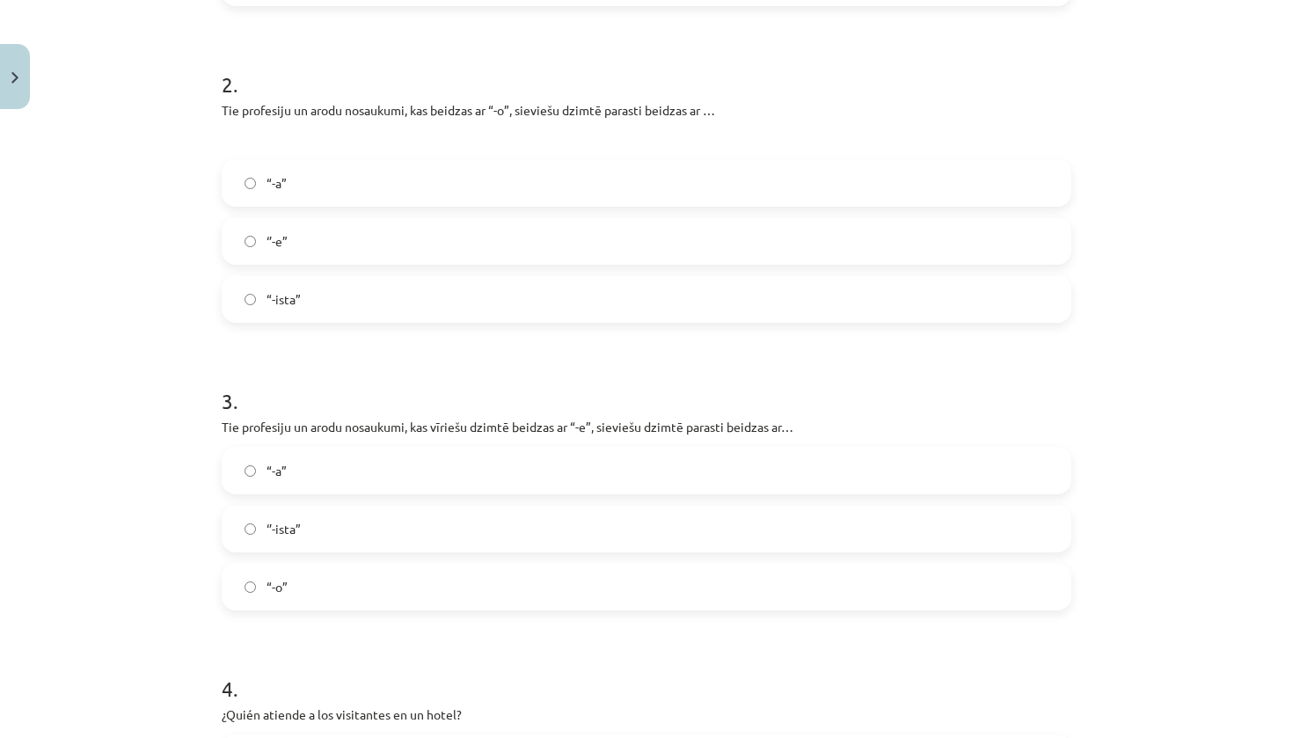
scroll to position [603, 0]
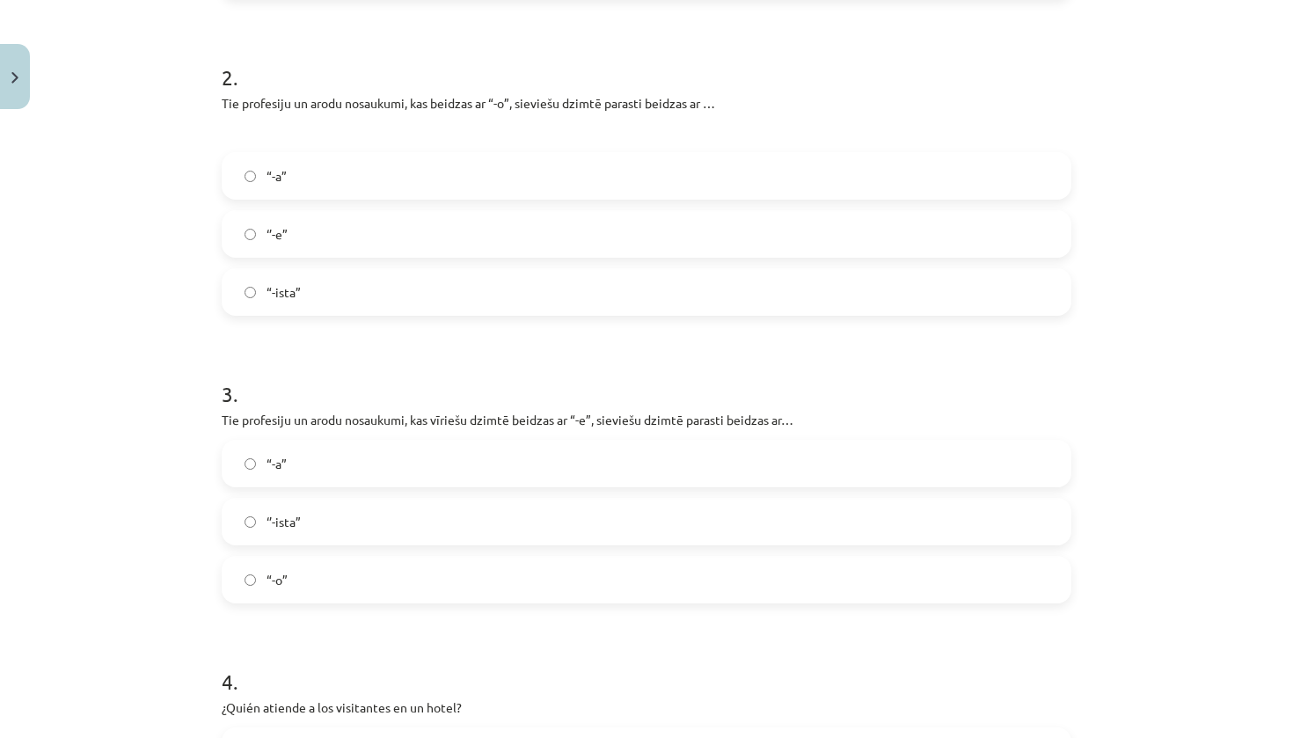
click at [315, 461] on label "“-a”" at bounding box center [646, 463] width 846 height 44
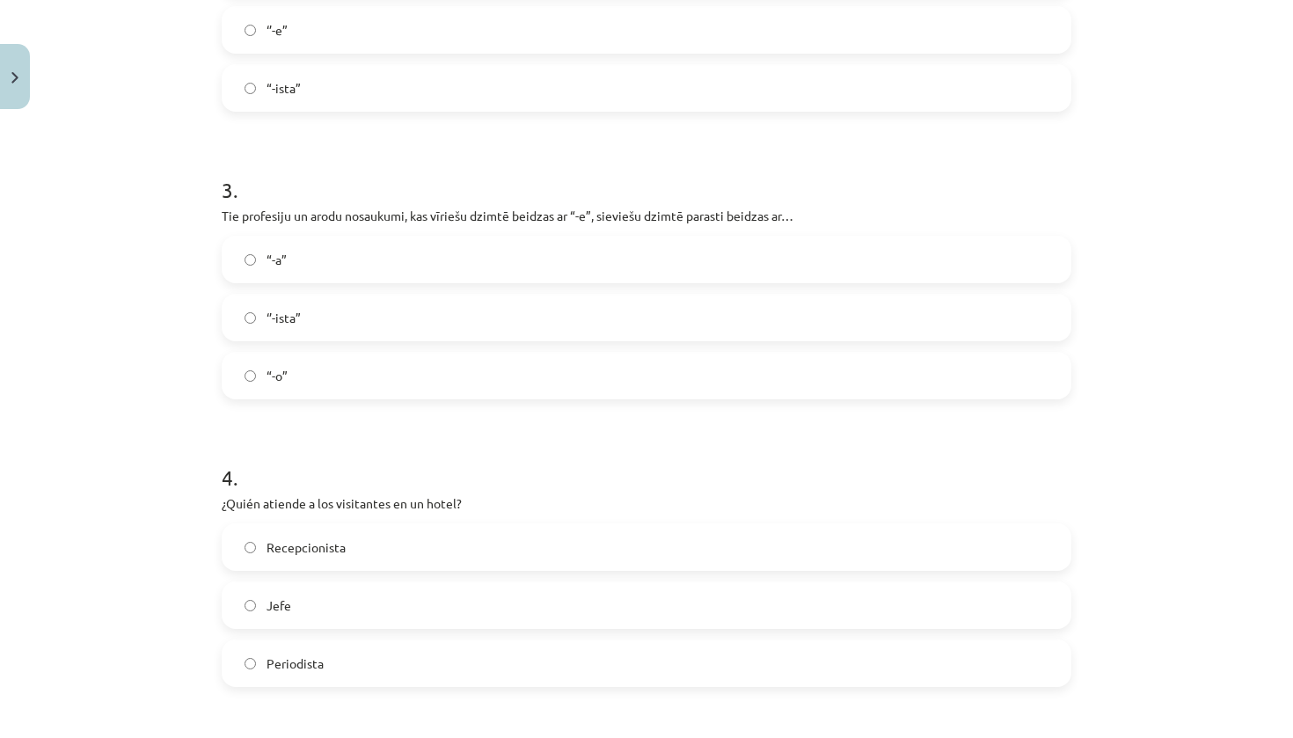
scroll to position [1018, 0]
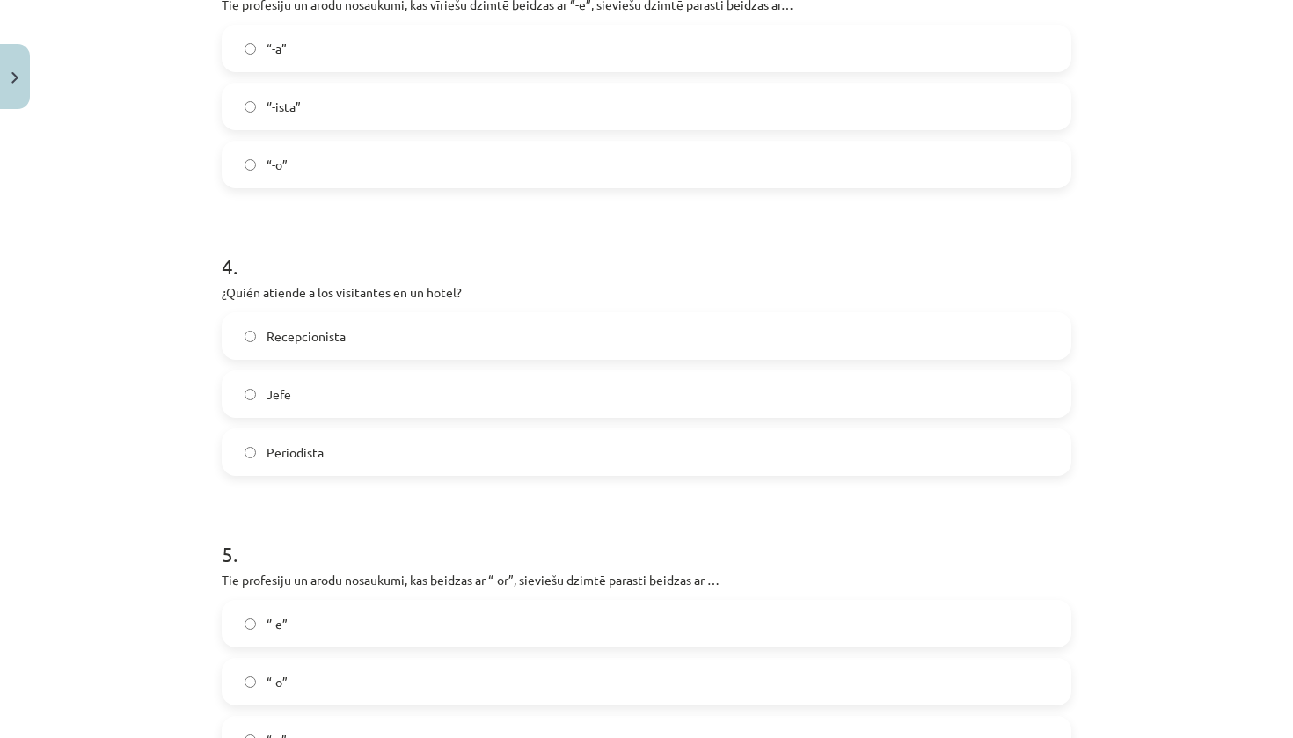
click at [342, 336] on span "Recepcionista" at bounding box center [305, 336] width 79 height 18
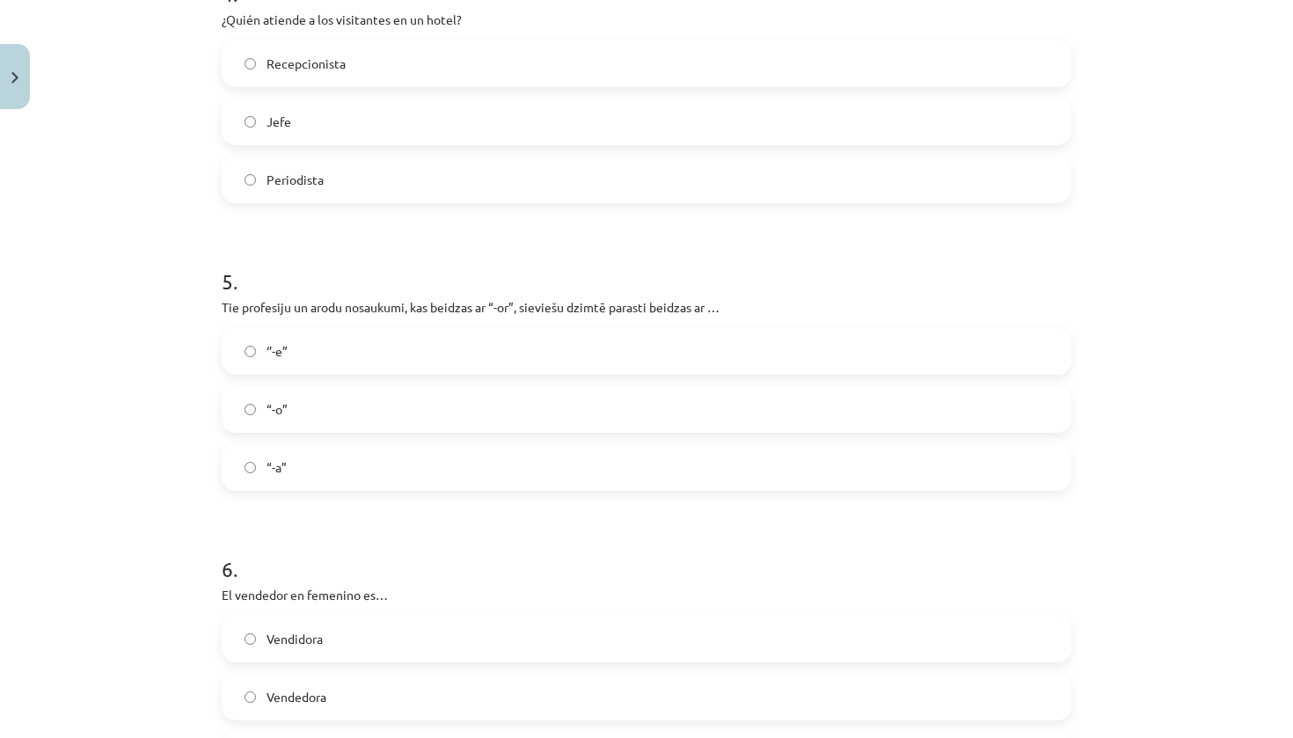
scroll to position [1363, 0]
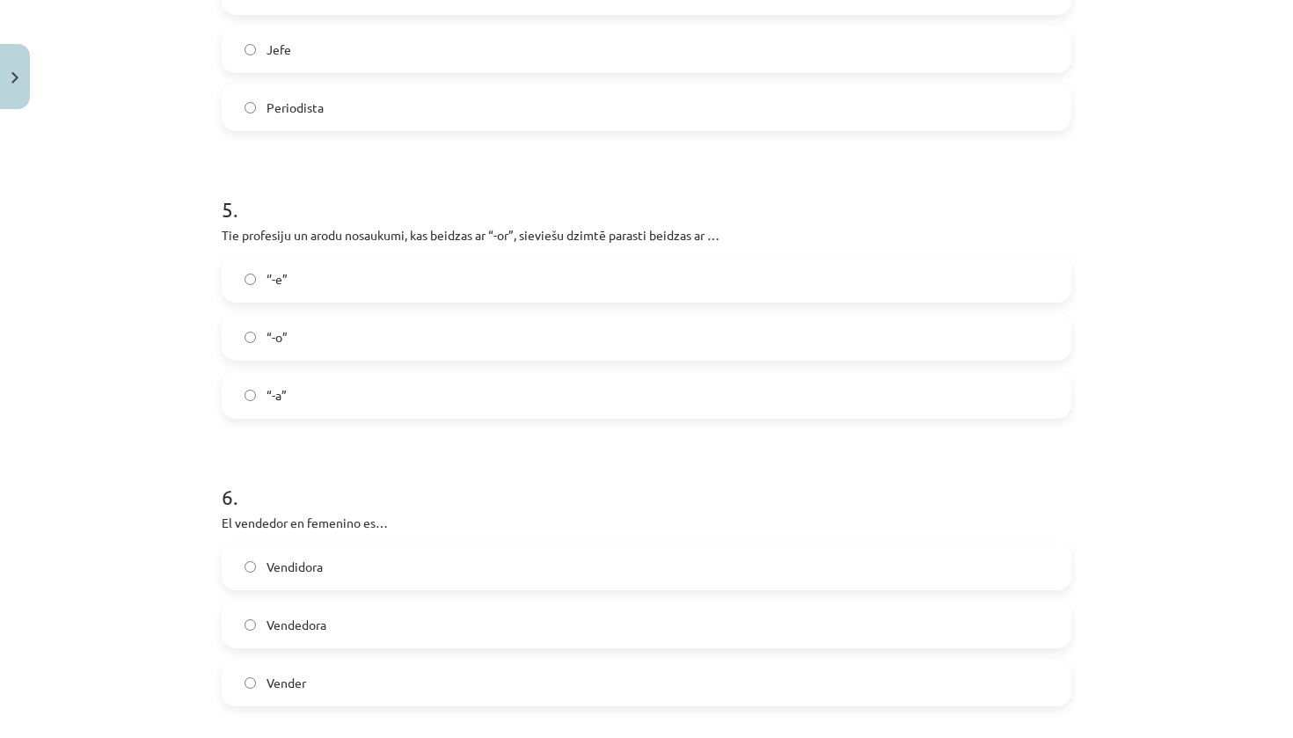
drag, startPoint x: 342, startPoint y: 336, endPoint x: 369, endPoint y: 270, distance: 71.4
click at [369, 270] on label "‘’-e”" at bounding box center [646, 279] width 846 height 44
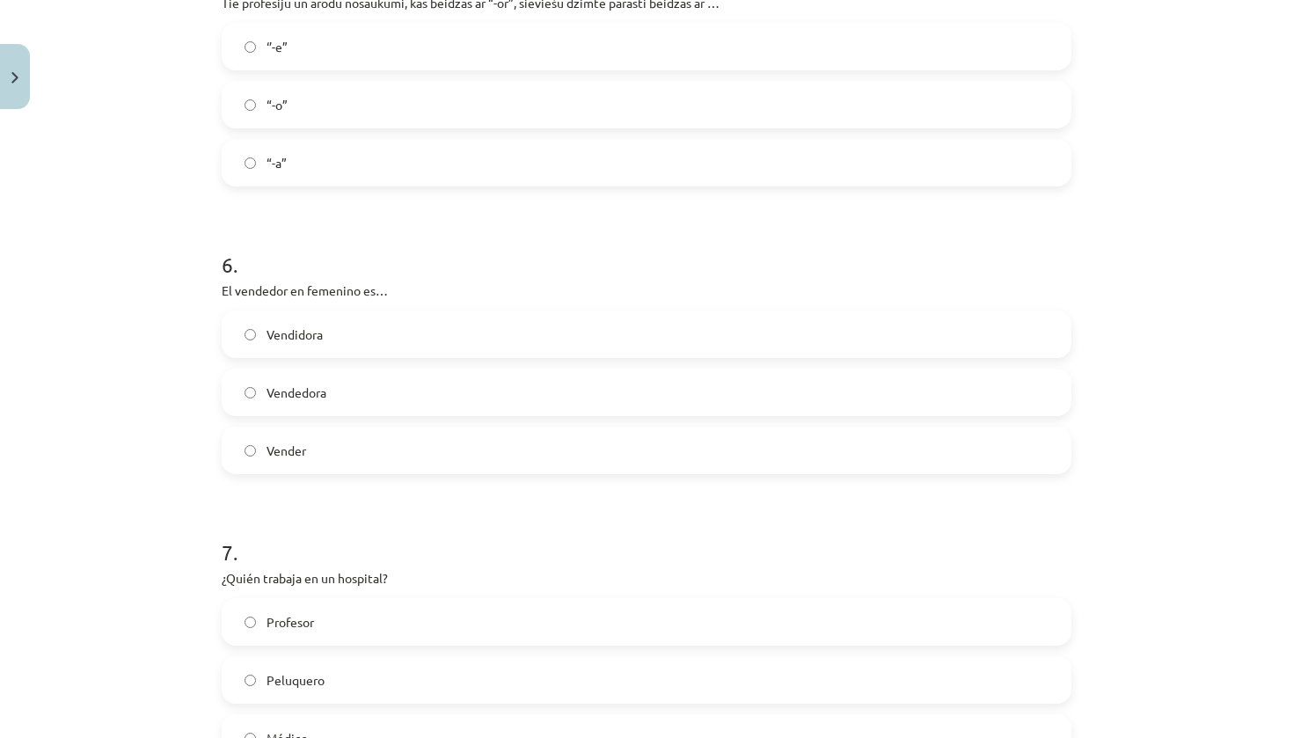
scroll to position [1601, 0]
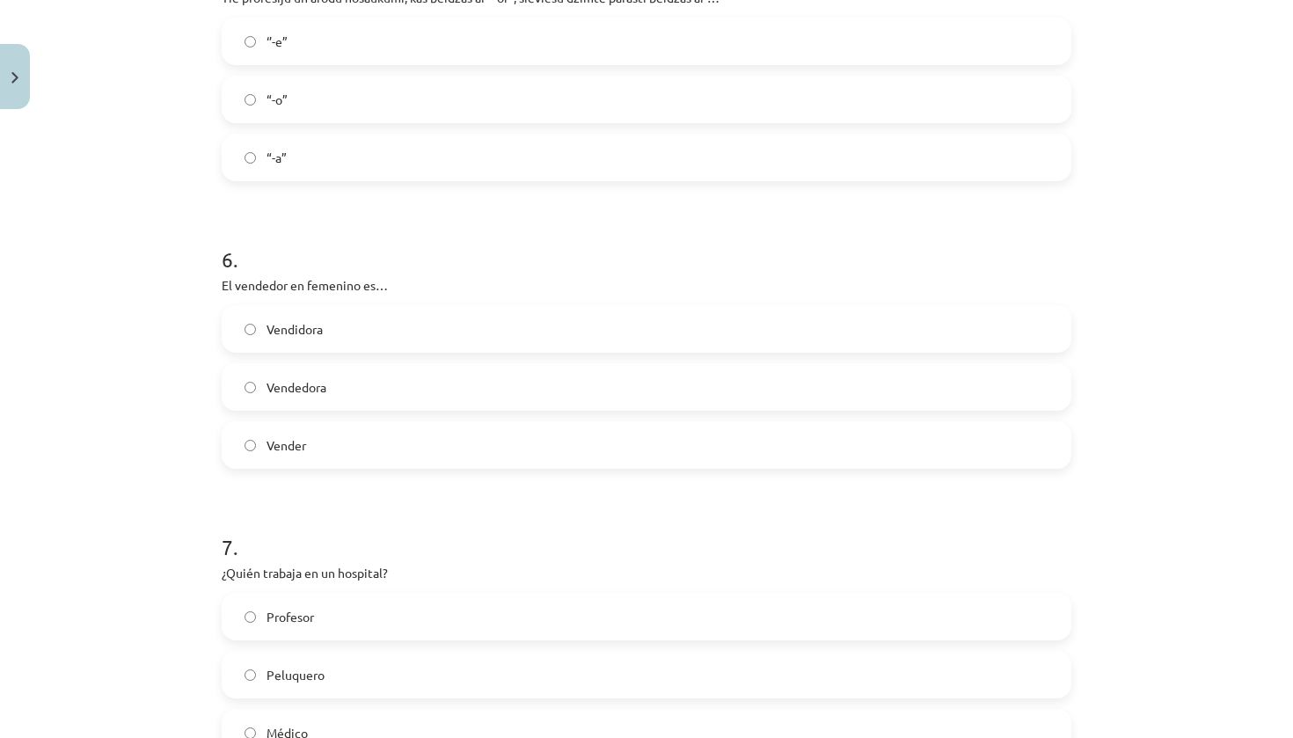
click at [329, 395] on label "Vendedora" at bounding box center [646, 387] width 846 height 44
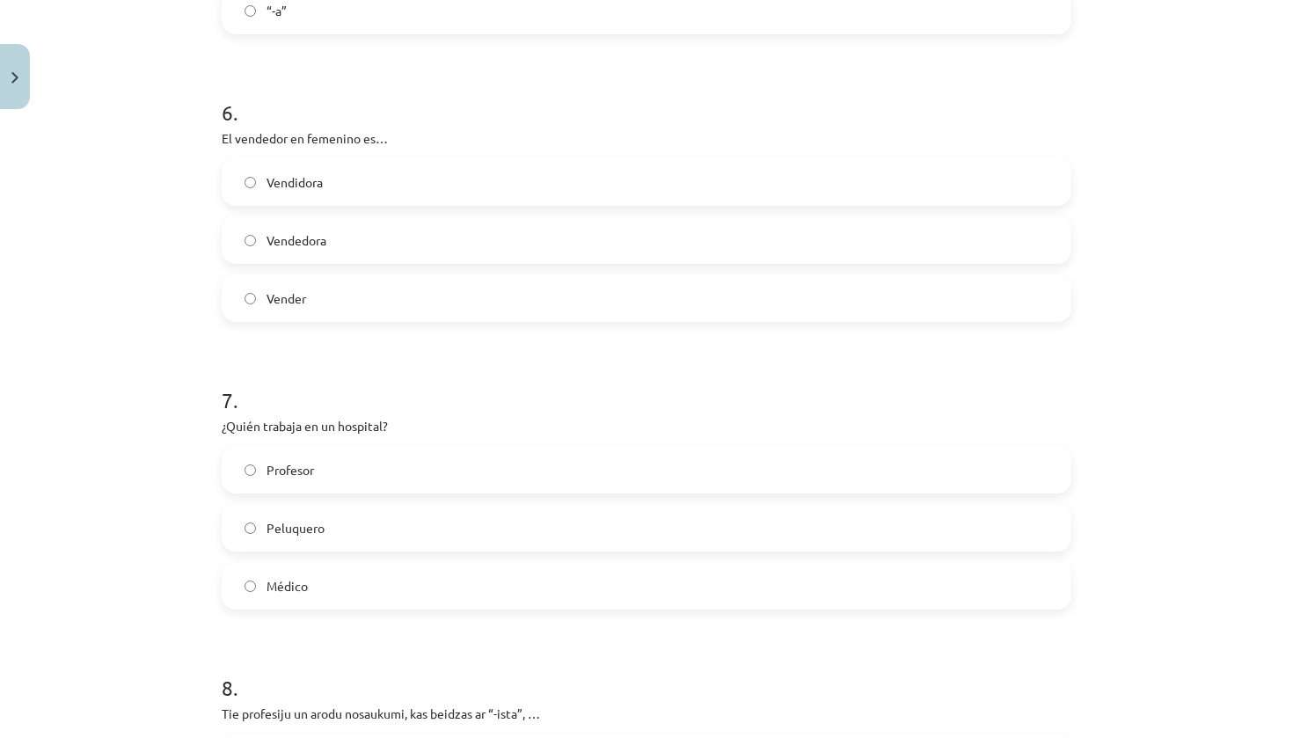
scroll to position [1754, 0]
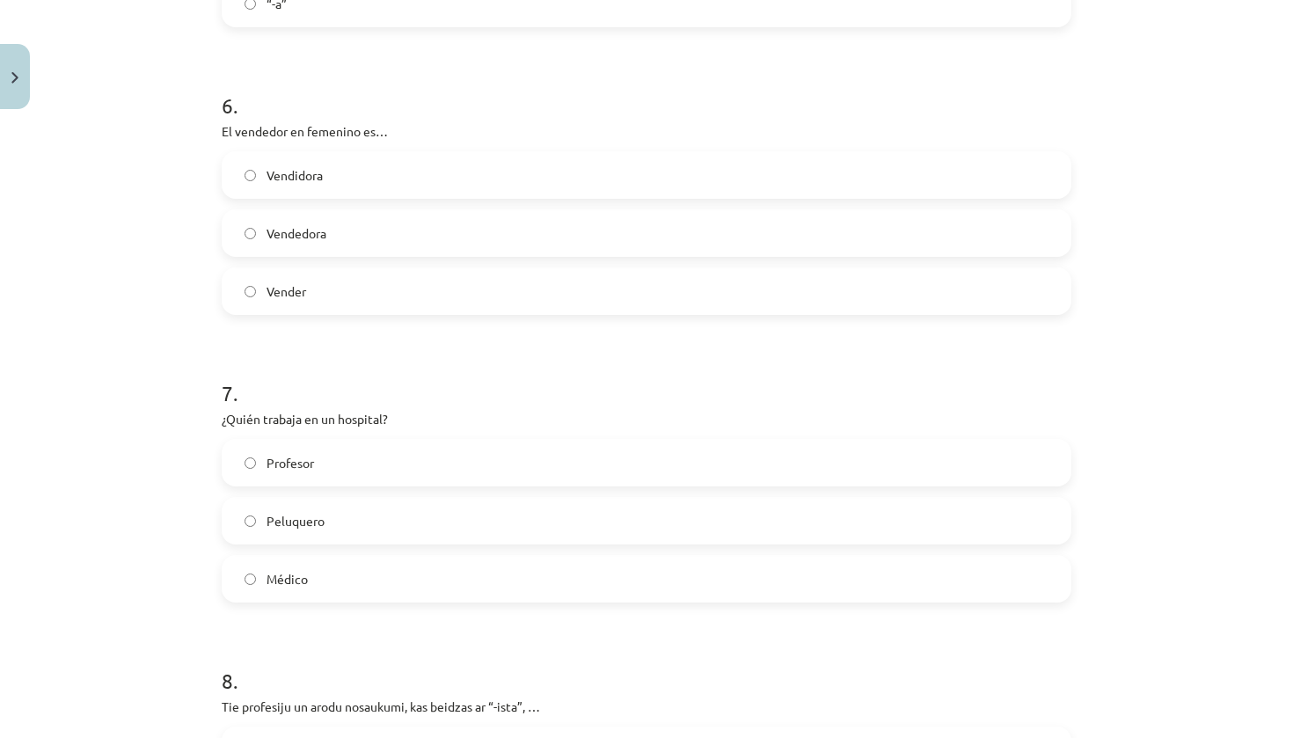
drag, startPoint x: 329, startPoint y: 395, endPoint x: 294, endPoint y: 580, distance: 188.0
click at [294, 580] on span "Médico" at bounding box center [286, 579] width 41 height 18
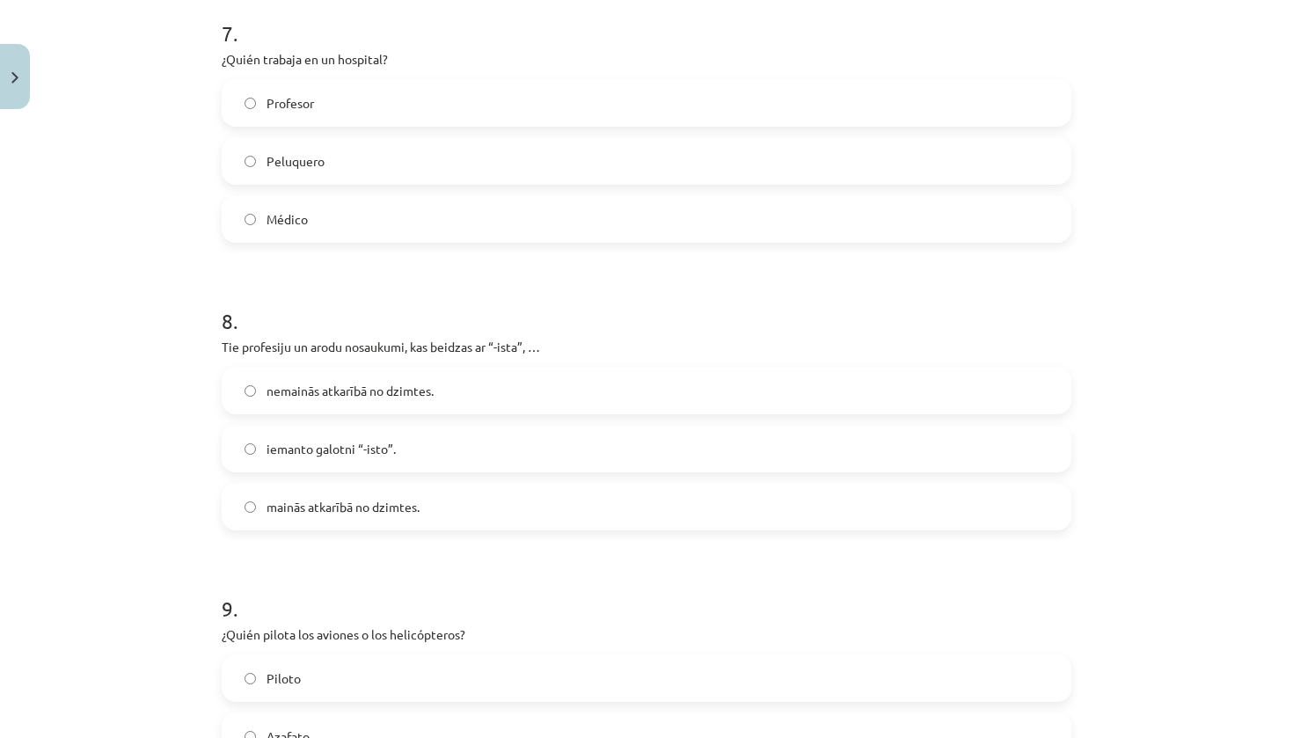
scroll to position [2129, 0]
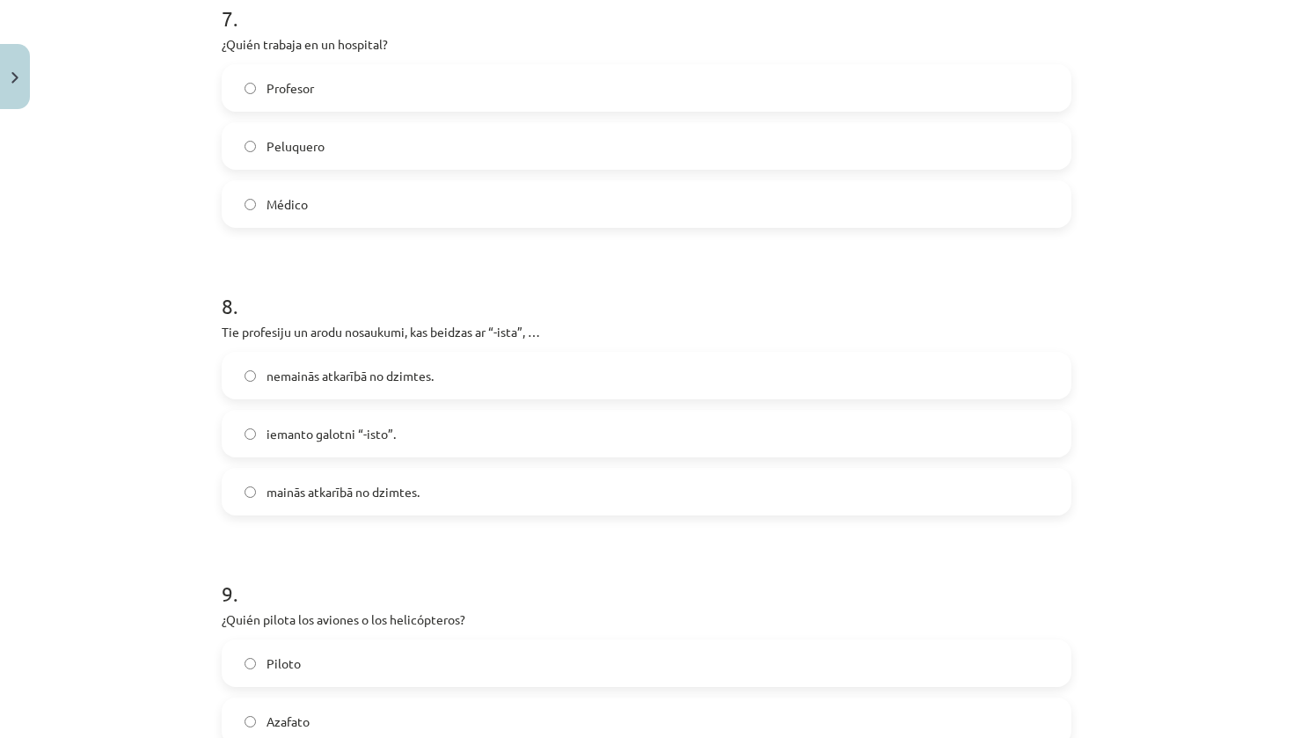
drag, startPoint x: 294, startPoint y: 580, endPoint x: 385, endPoint y: 380, distance: 219.6
click at [385, 380] on span "nemainās atkarībā no dzimtes." at bounding box center [349, 376] width 167 height 18
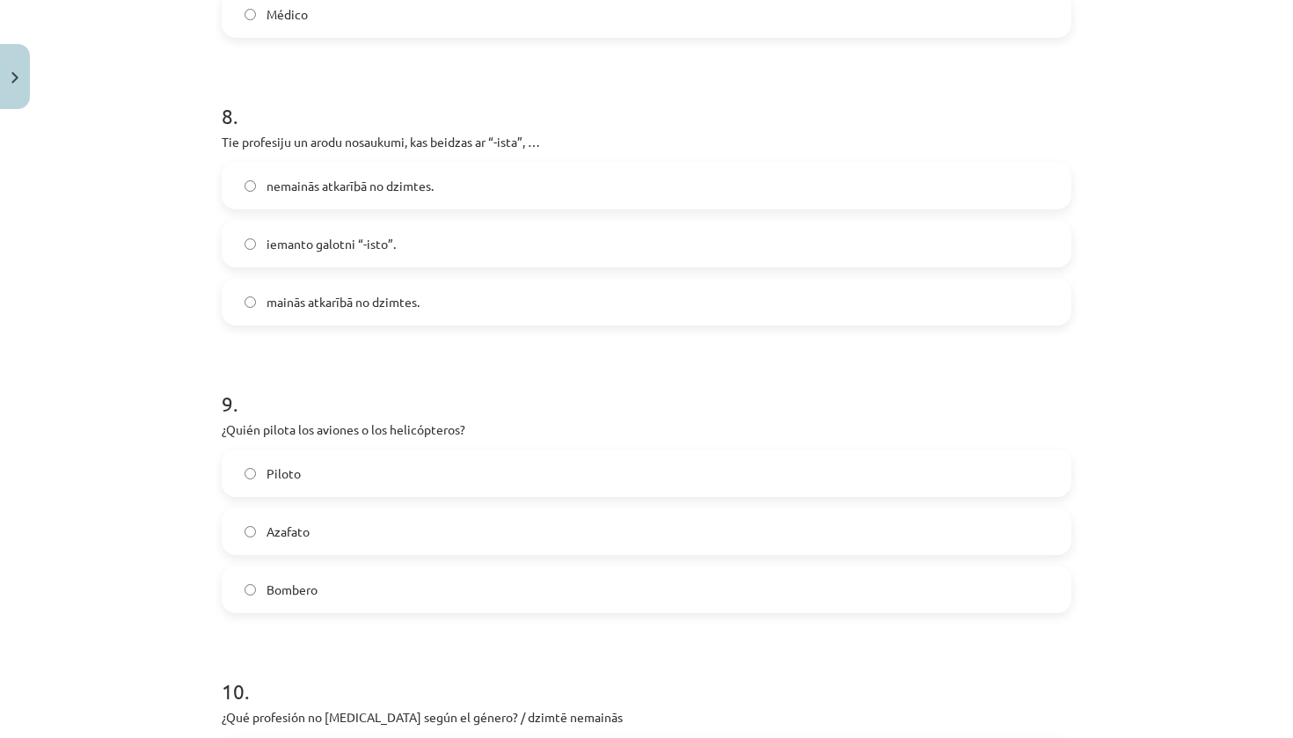
scroll to position [2390, 0]
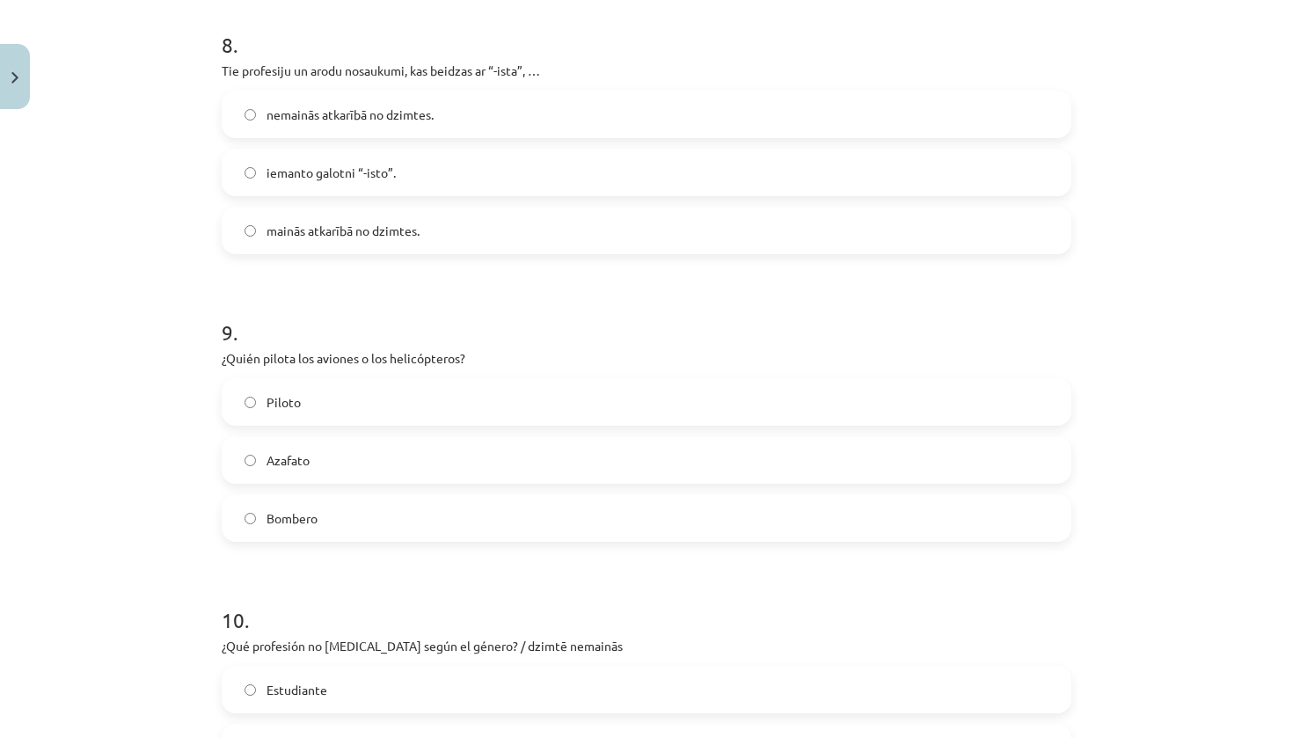
click at [328, 405] on label "Piloto" at bounding box center [646, 402] width 846 height 44
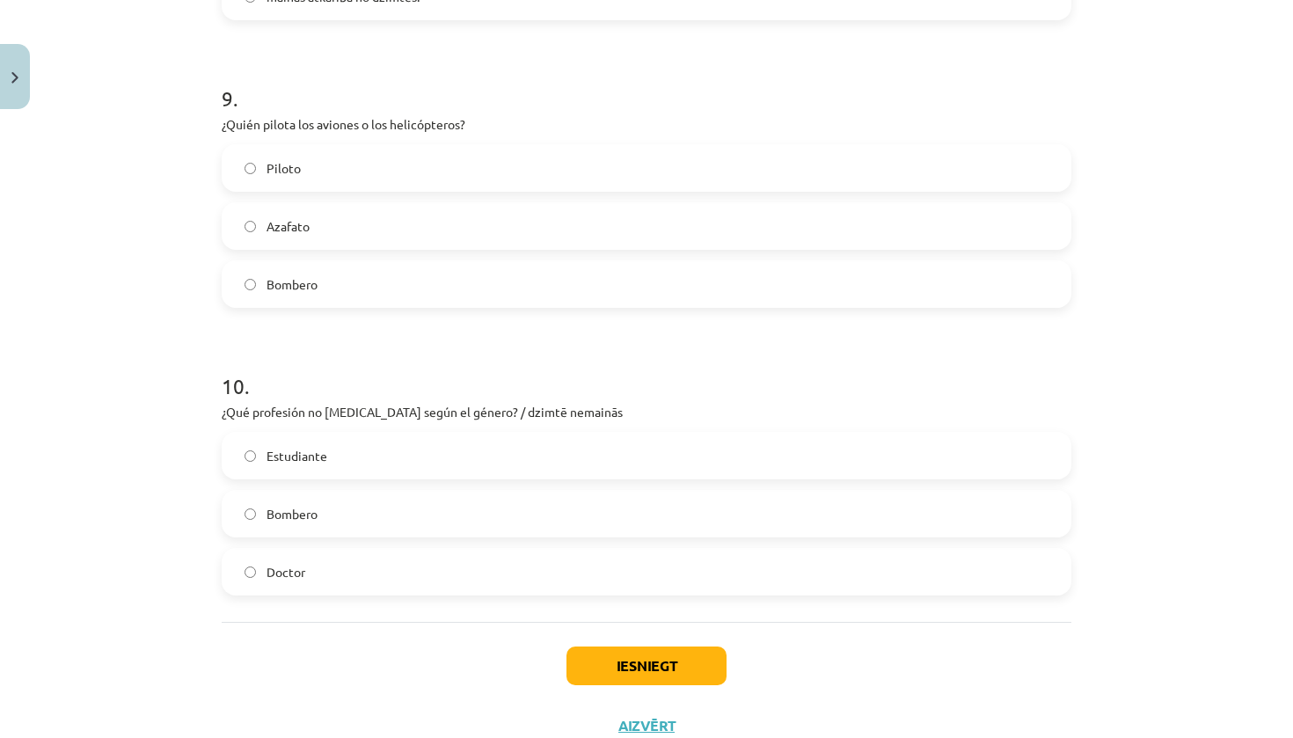
scroll to position [2630, 0]
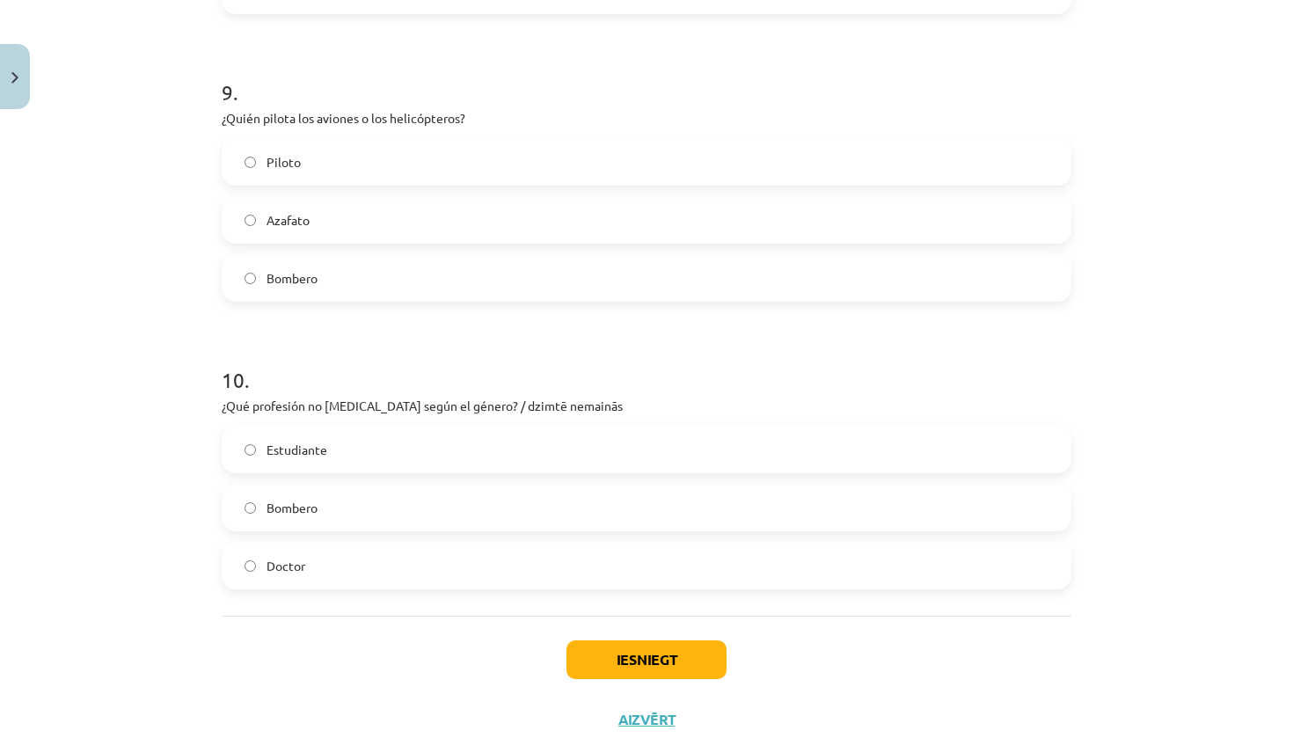
click at [342, 456] on label "Estudiante" at bounding box center [646, 449] width 846 height 44
click at [626, 677] on button "Iesniegt" at bounding box center [646, 659] width 160 height 39
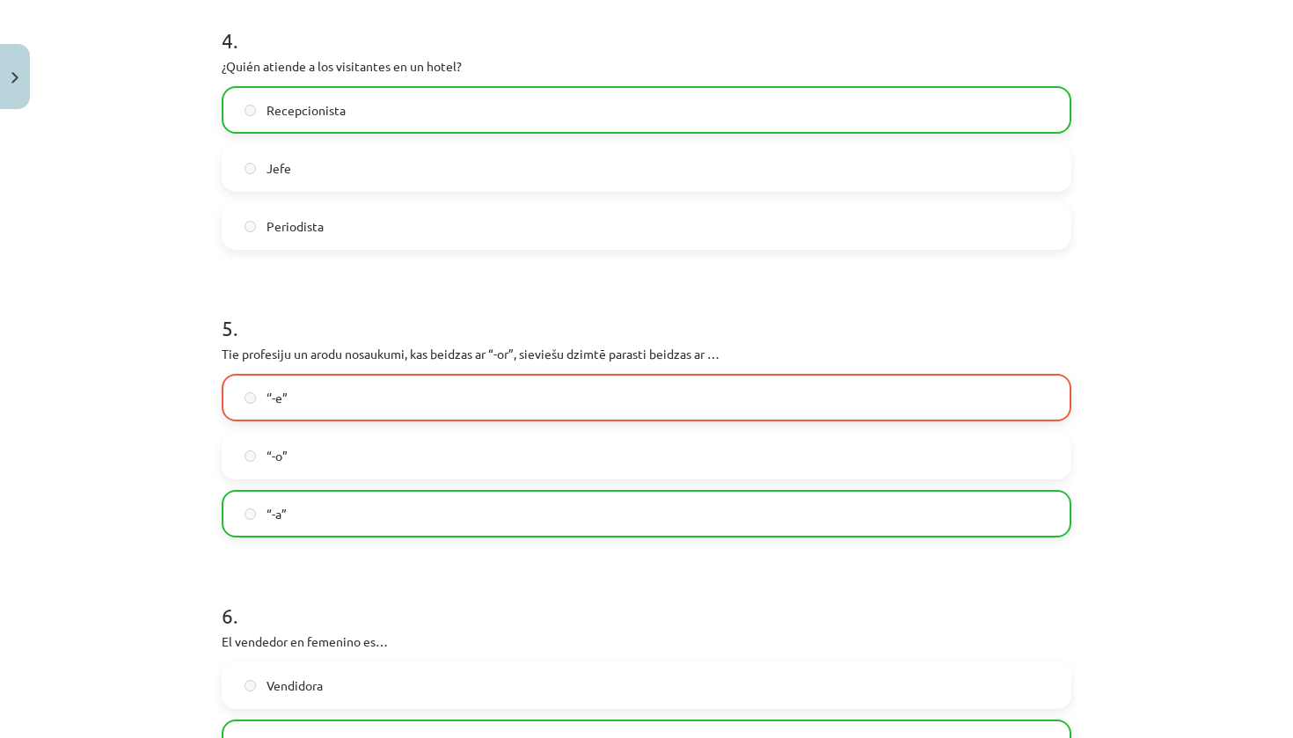
scroll to position [1250, 0]
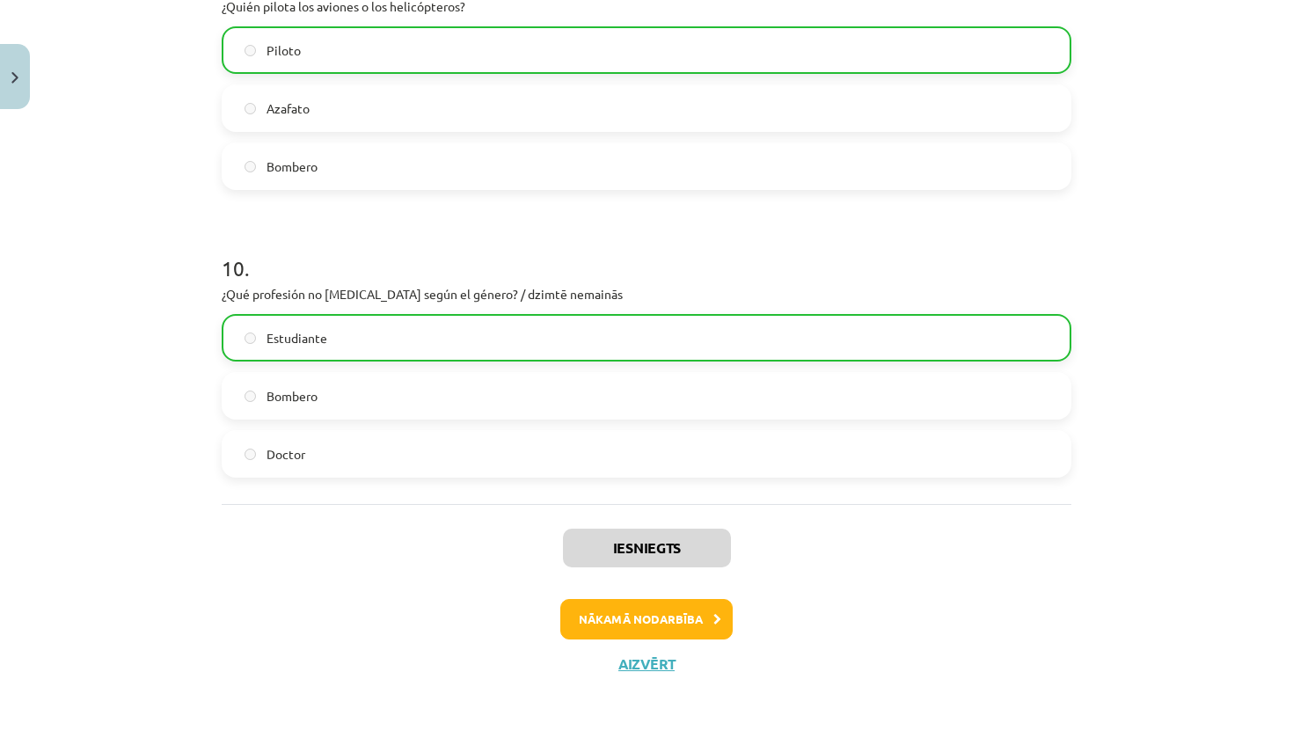
click at [578, 612] on button "Nākamā nodarbība" at bounding box center [646, 619] width 172 height 40
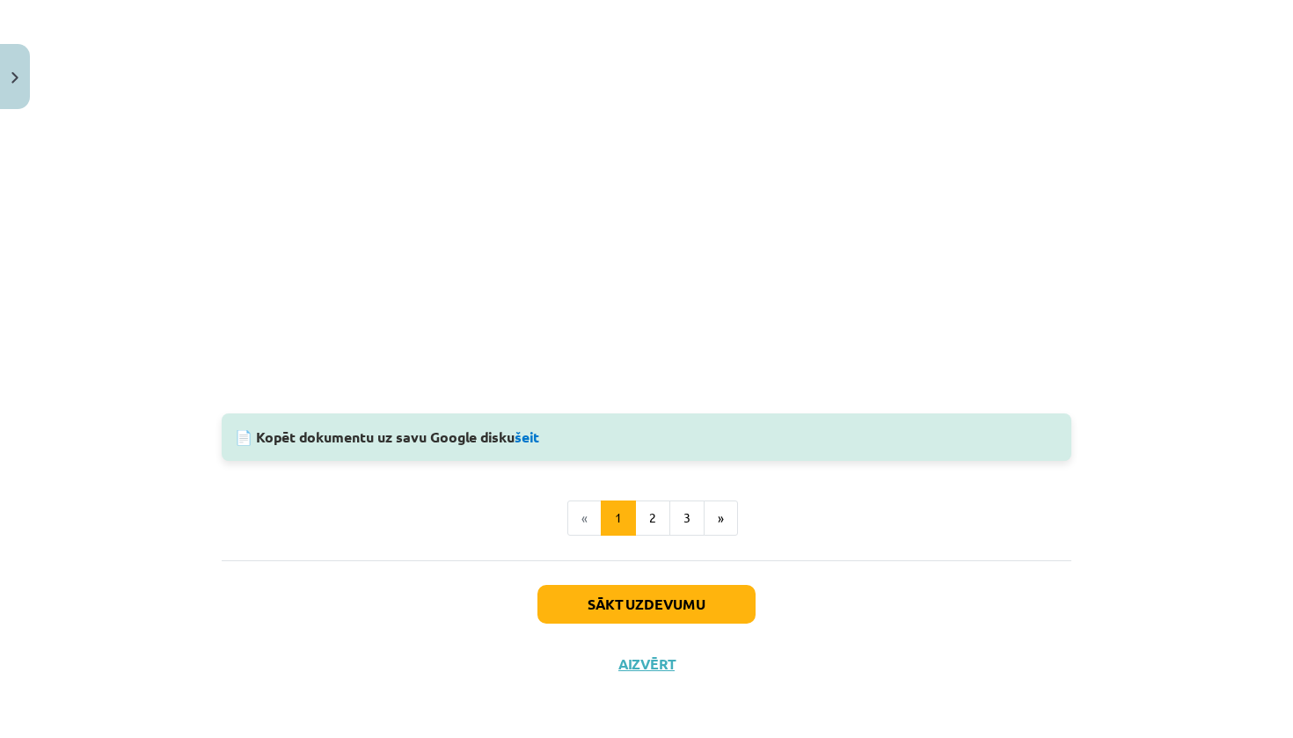
click at [603, 599] on button "Sākt uzdevumu" at bounding box center [646, 604] width 218 height 39
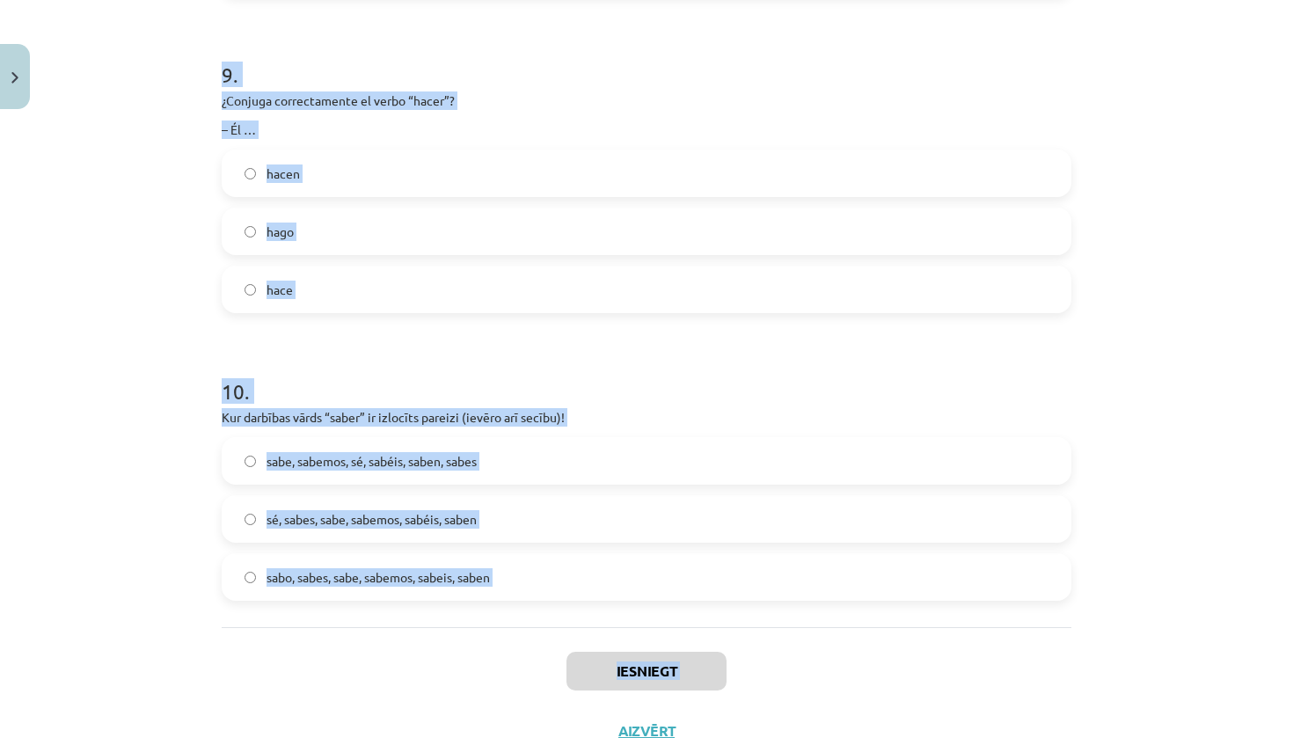
drag, startPoint x: 626, startPoint y: 677, endPoint x: 397, endPoint y: 737, distance: 236.3
click at [397, 737] on div "Mācību tēma: Spāņu valodas b1 - 11. klases 1.ieskaites mācību materiāls #3 📝 Te…" at bounding box center [646, 369] width 1293 height 738
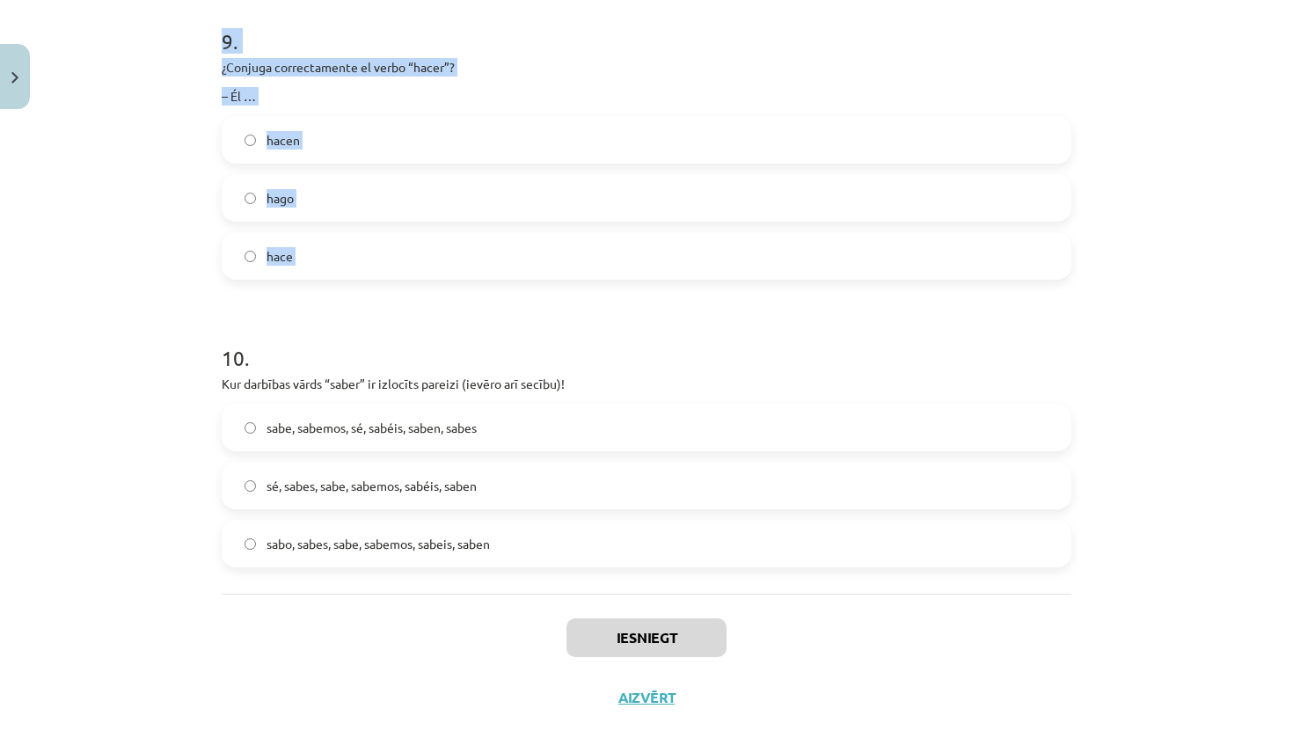
drag, startPoint x: 397, startPoint y: 737, endPoint x: 796, endPoint y: 341, distance: 561.5
click at [796, 341] on div "Mācību tēma: Spāņu valodas b1 - 11. klases 1.ieskaites mācību materiāls #3 📝 Te…" at bounding box center [646, 369] width 1293 height 738
click at [140, 618] on div "Mācību tēma: Spāņu valodas b1 - 11. klases 1.ieskaites mācību materiāls #3 📝 Te…" at bounding box center [646, 369] width 1293 height 738
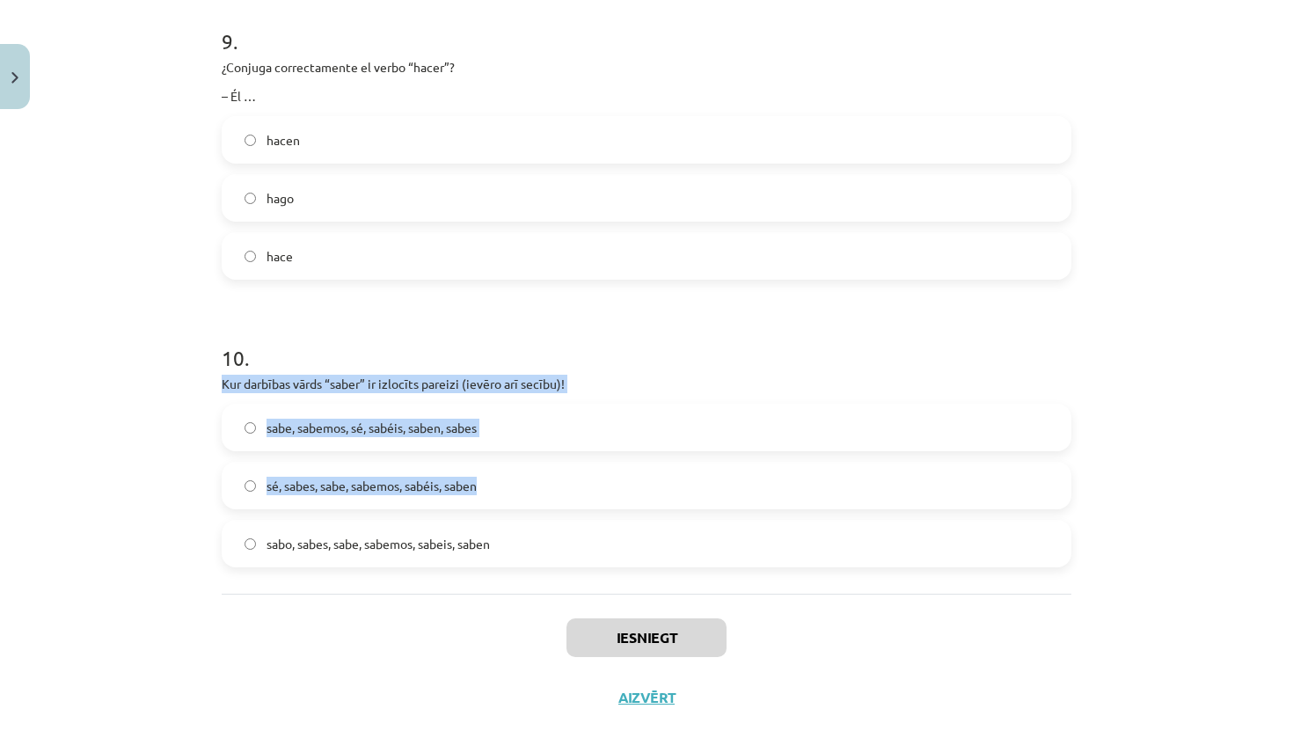
drag, startPoint x: 796, startPoint y: 341, endPoint x: 677, endPoint y: 354, distance: 119.4
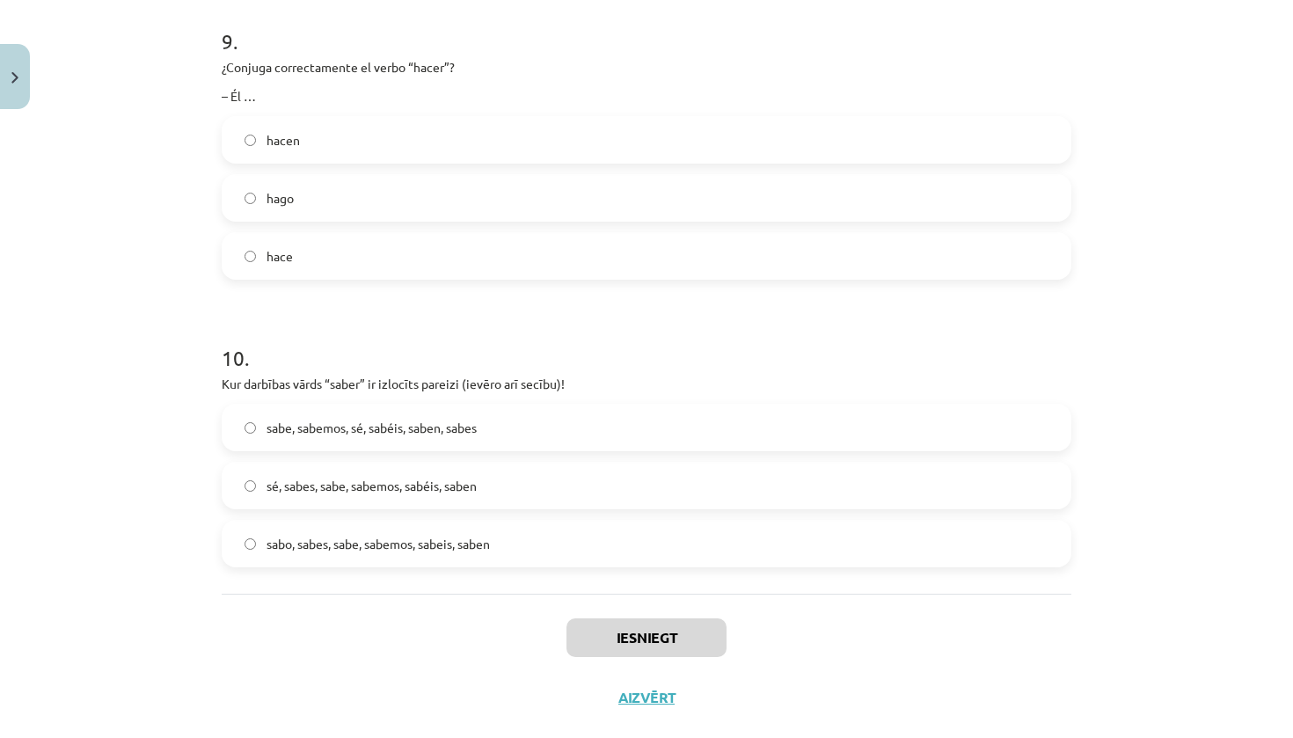
drag, startPoint x: 677, startPoint y: 354, endPoint x: 553, endPoint y: 412, distance: 136.9
click at [128, 580] on div "Mācību tēma: Spāņu valodas b1 - 11. klases 1.ieskaites mācību materiāls #3 📝 Te…" at bounding box center [646, 369] width 1293 height 738
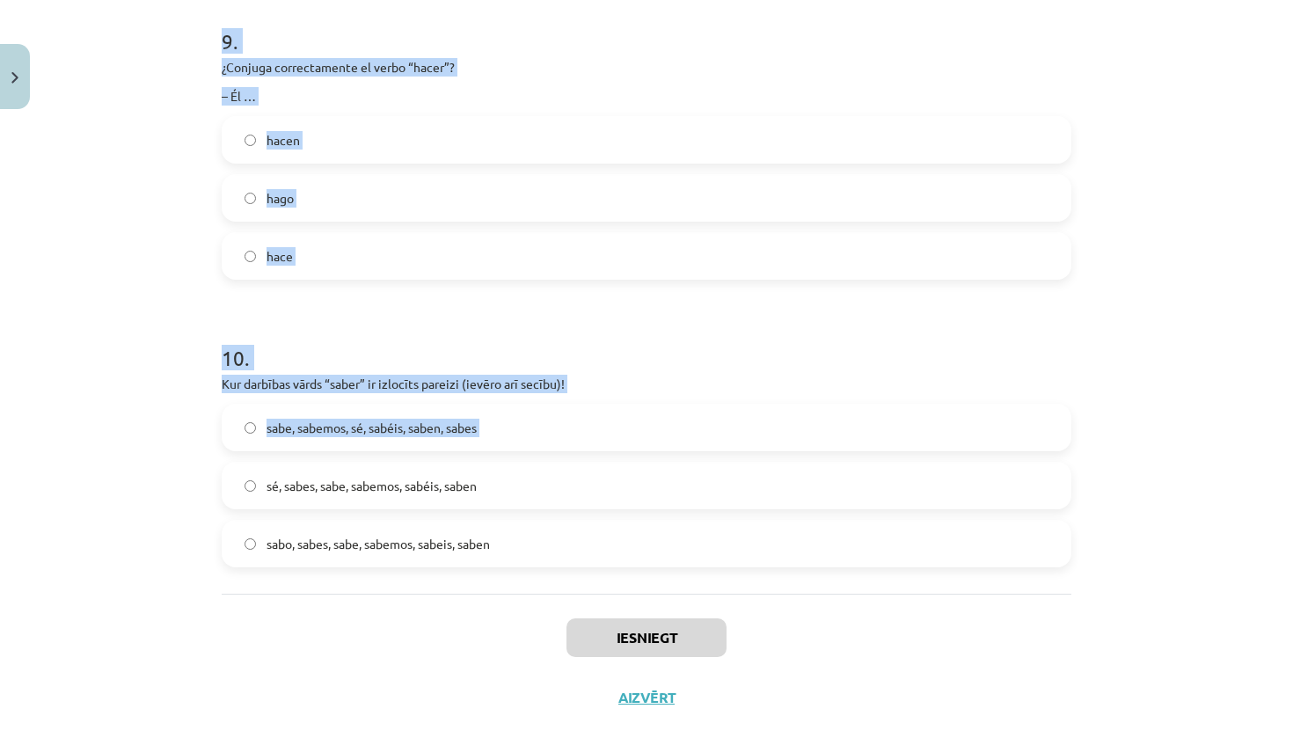
drag, startPoint x: 553, startPoint y: 412, endPoint x: 445, endPoint y: 455, distance: 116.4
click at [445, 455] on div "Mācību tēma: Spāņu valodas b1 - 11. klases 1.ieskaites mācību materiāls #3 📝 Te…" at bounding box center [646, 369] width 1293 height 738
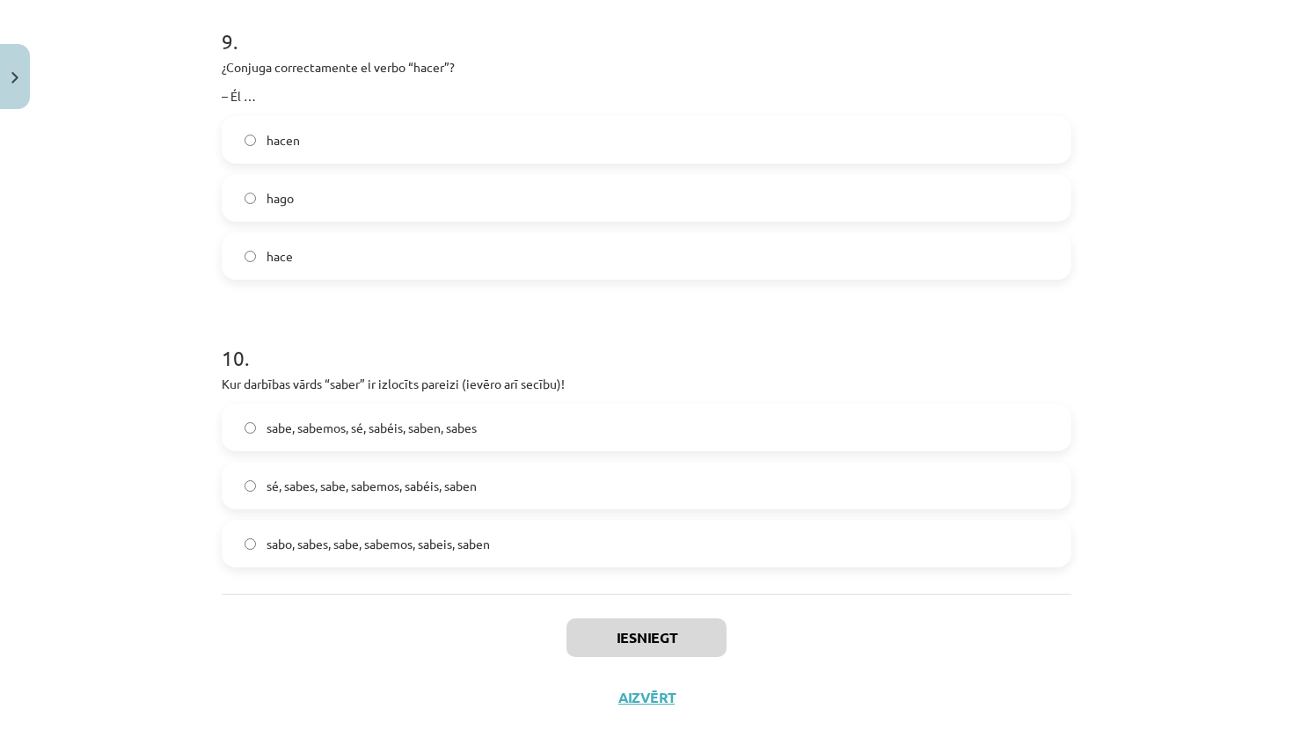
drag, startPoint x: 445, startPoint y: 455, endPoint x: 152, endPoint y: 454, distance: 292.8
click at [152, 454] on div "Mācību tēma: Spāņu valodas b1 - 11. klases 1.ieskaites mācību materiāls #3 📝 Te…" at bounding box center [646, 369] width 1293 height 738
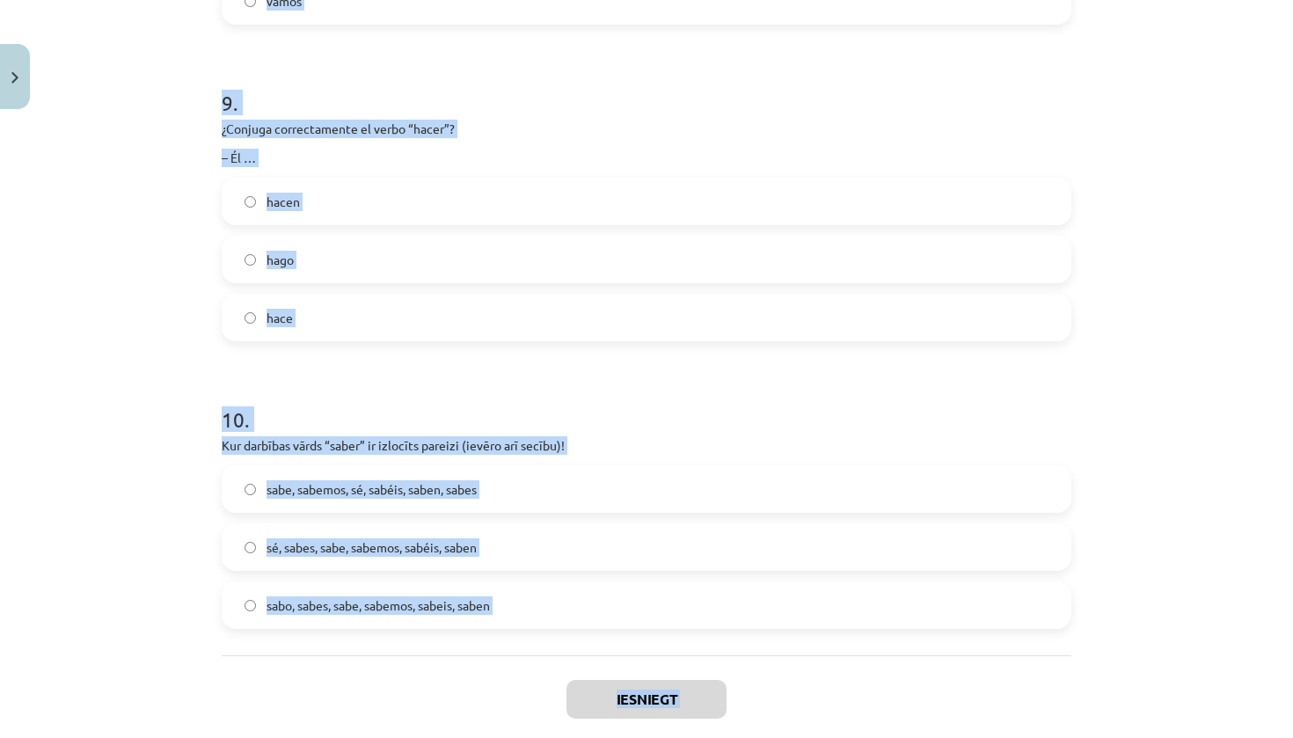
scroll to position [2849, 0]
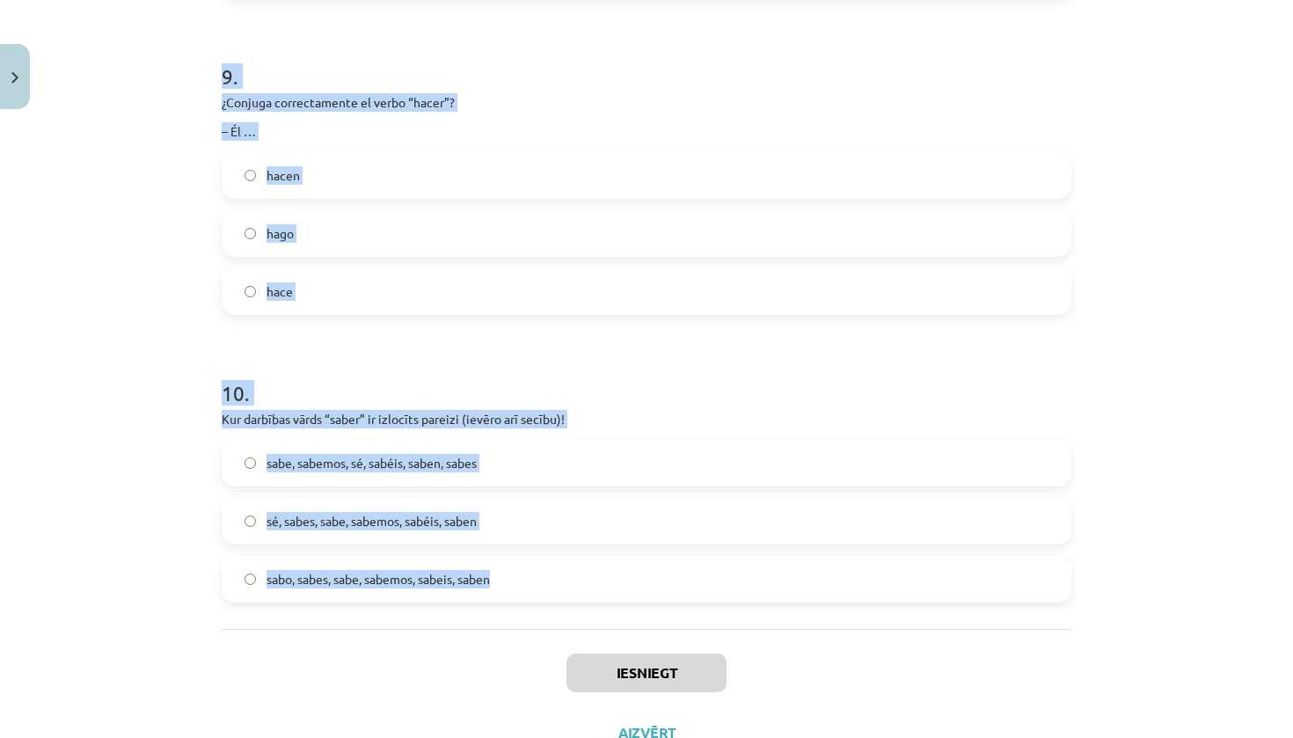
drag, startPoint x: 152, startPoint y: 454, endPoint x: 549, endPoint y: 599, distance: 422.3
copy form "9 . ¿Loremip dolorsitametc ad elits “doeiu”? – Temporin … utlab etdol magn 5 . …"
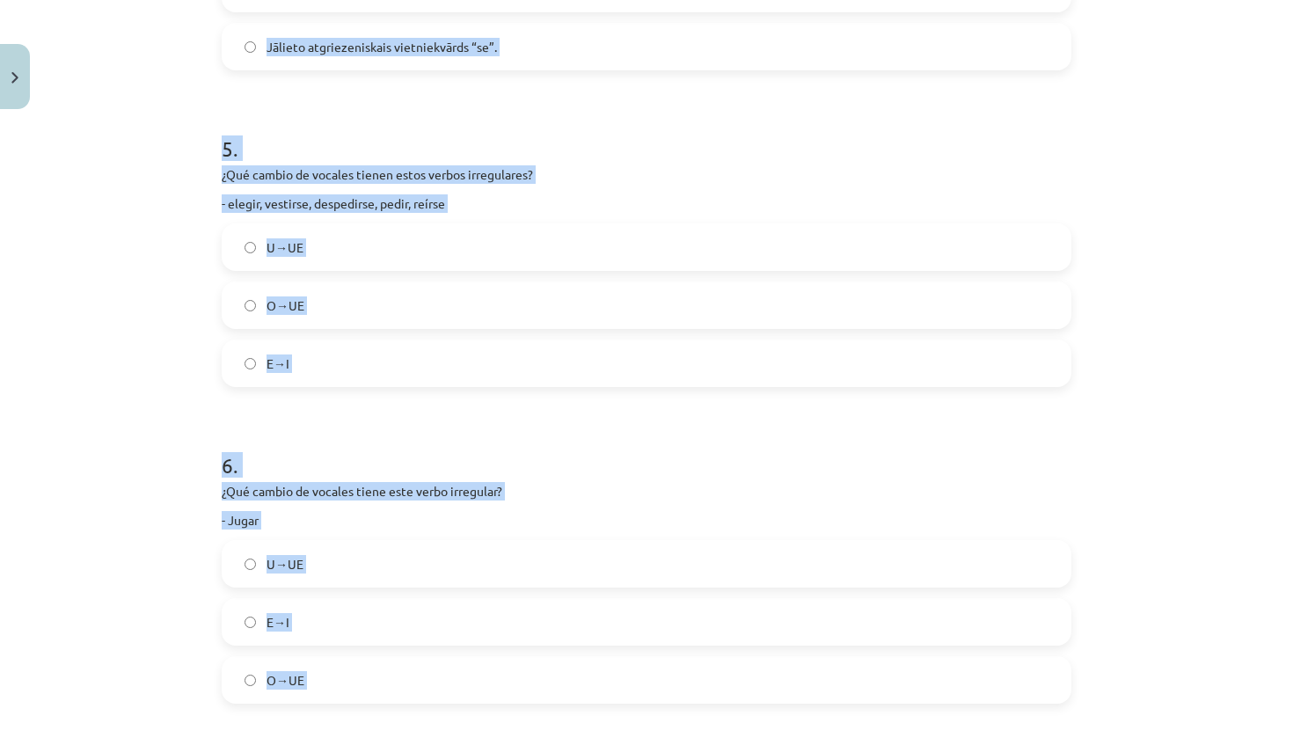
scroll to position [0, 0]
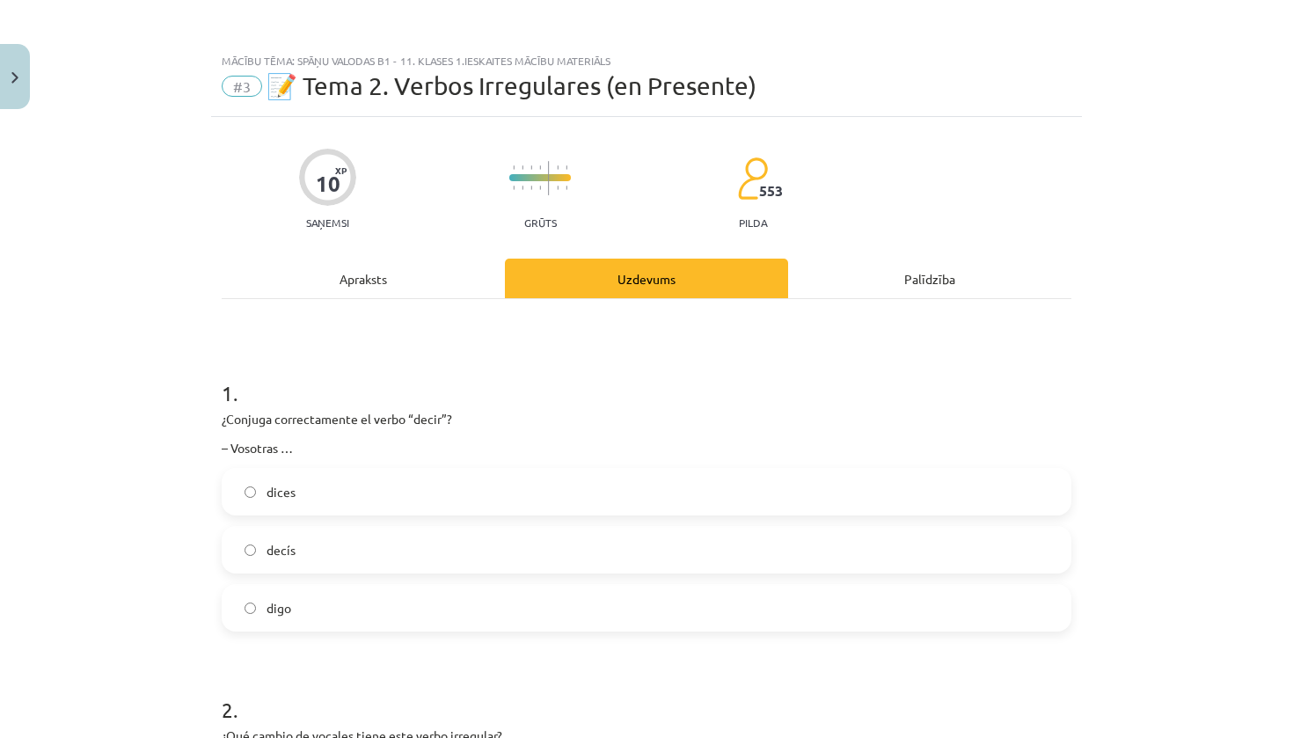
drag, startPoint x: 549, startPoint y: 599, endPoint x: 284, endPoint y: 294, distance: 404.0
click at [284, 294] on div "Apraksts" at bounding box center [363, 279] width 283 height 40
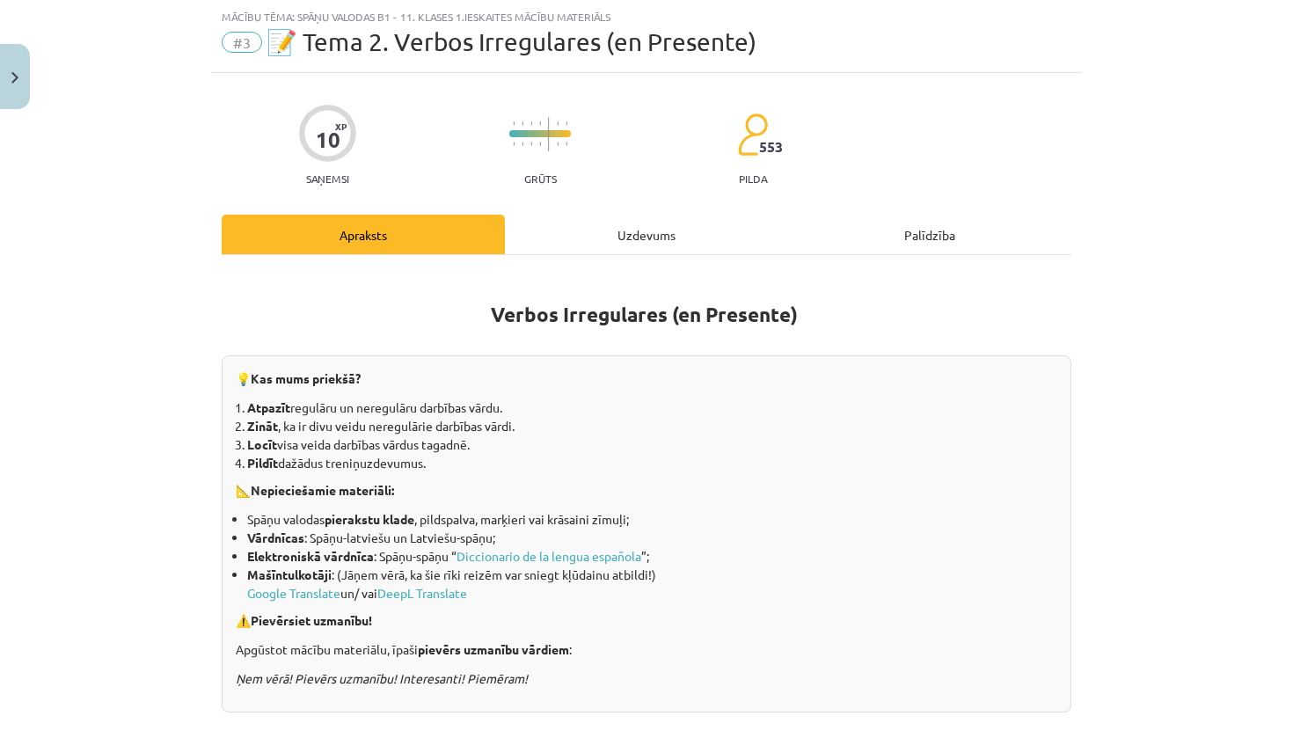
click at [616, 218] on div "Uzdevums" at bounding box center [646, 235] width 283 height 40
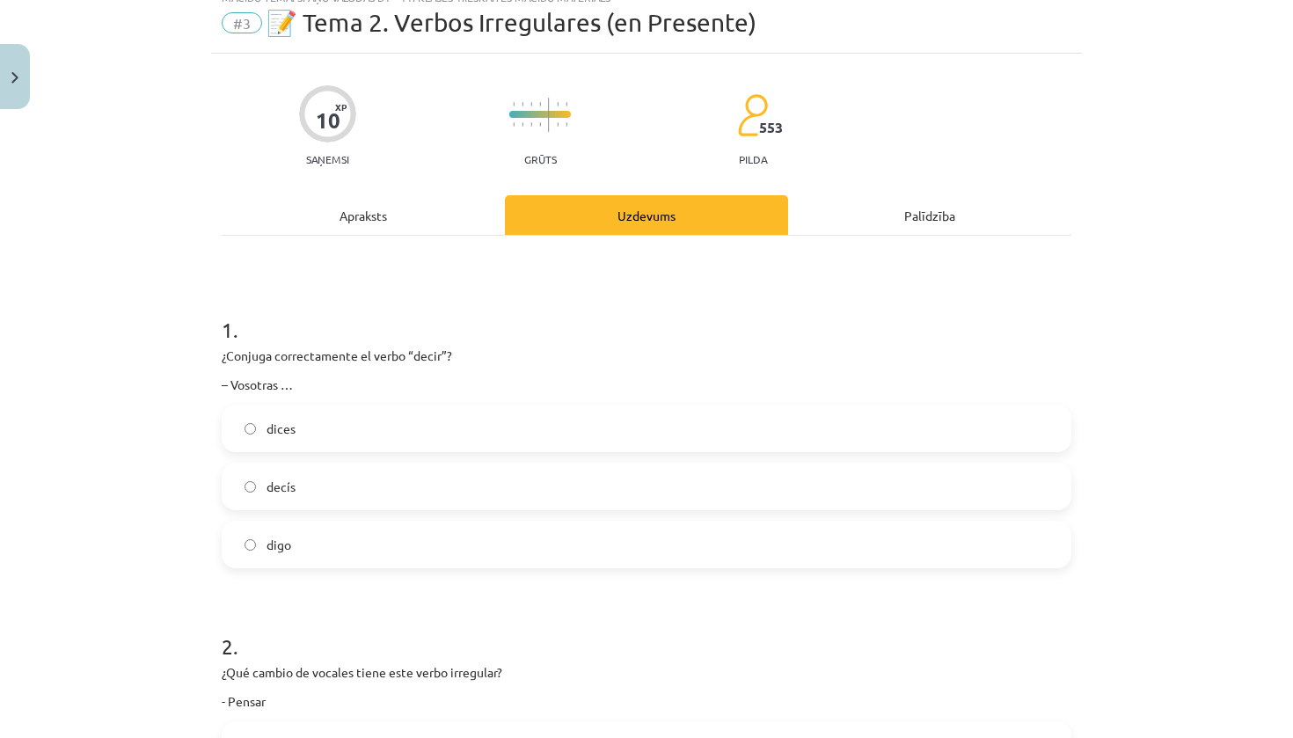
scroll to position [65, 0]
click at [352, 470] on label "decís" at bounding box center [646, 485] width 846 height 44
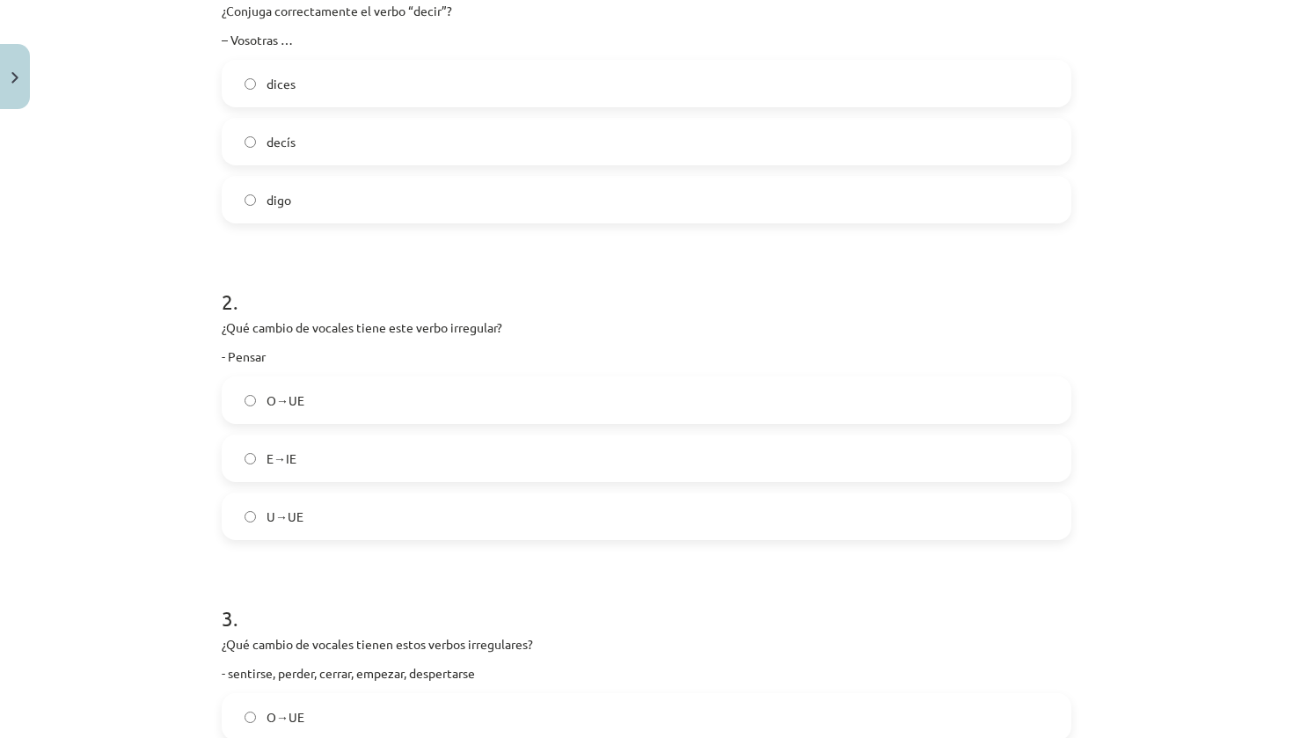
scroll to position [439, 0]
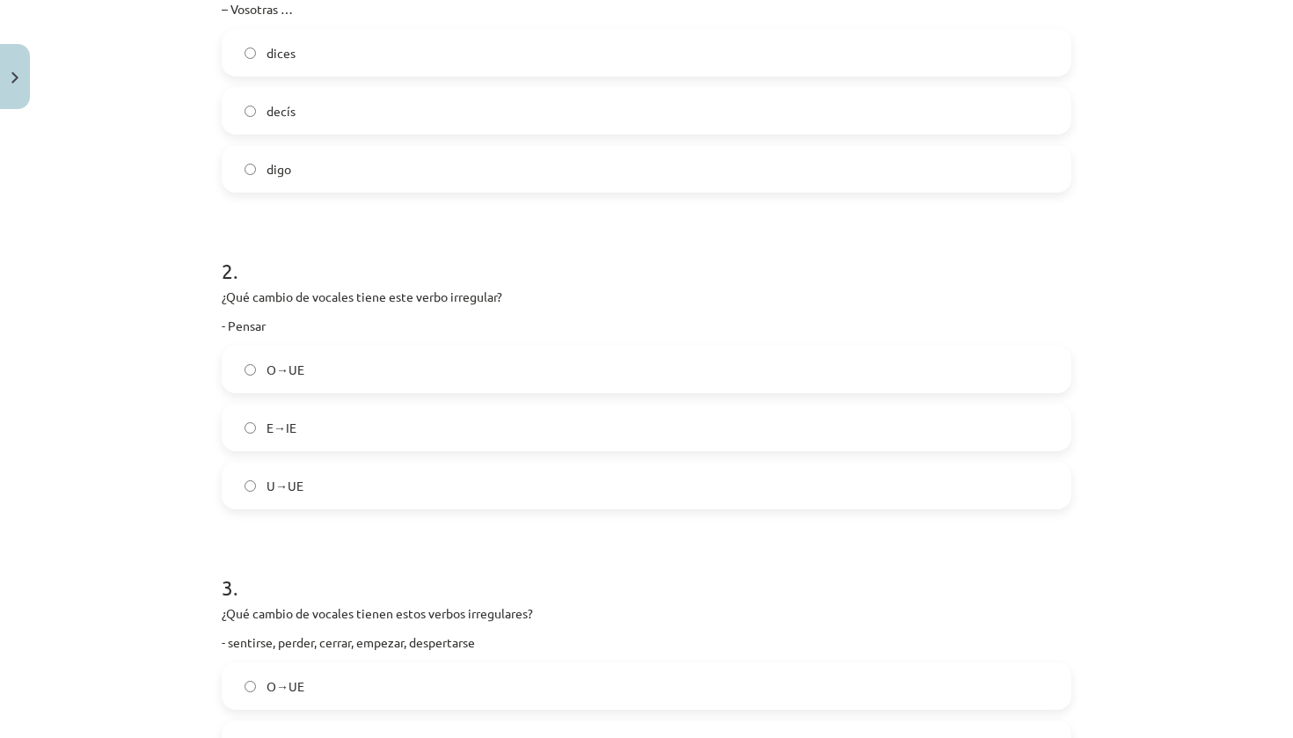
drag, startPoint x: 352, startPoint y: 470, endPoint x: 297, endPoint y: 430, distance: 67.9
click at [297, 430] on label "E→IE" at bounding box center [646, 427] width 846 height 44
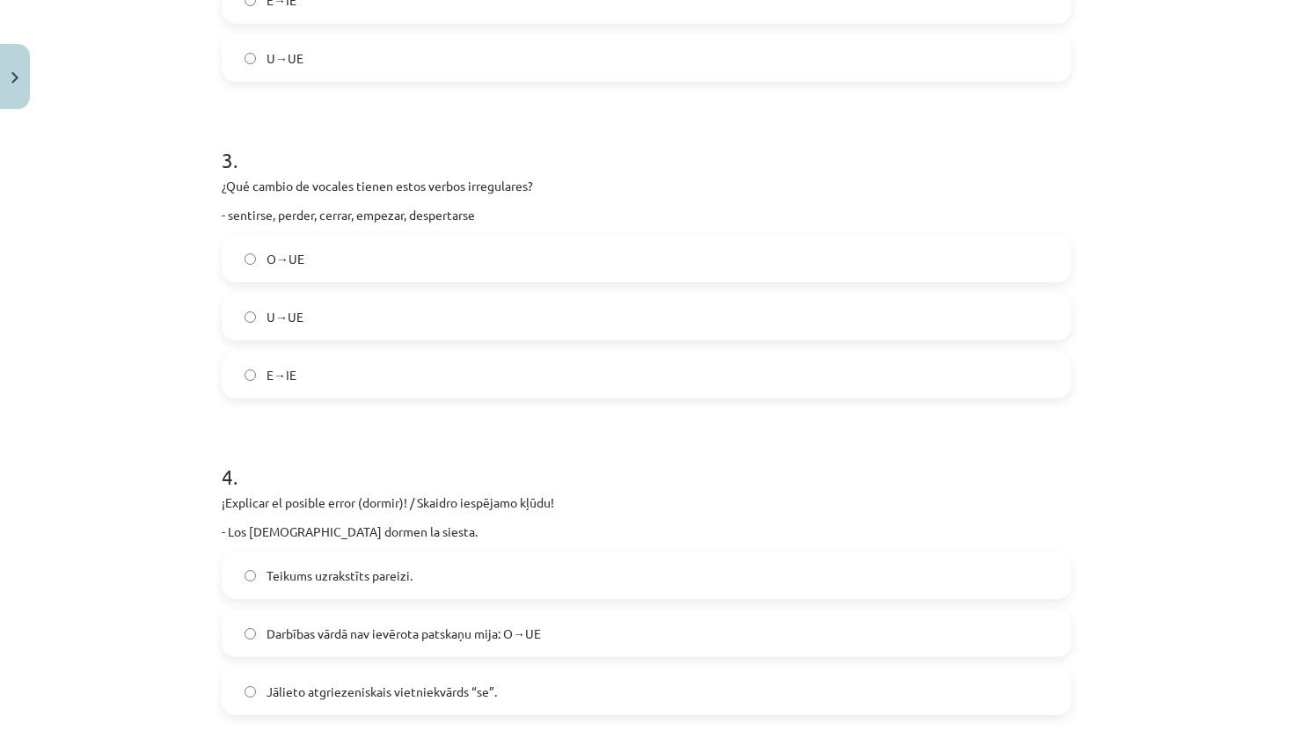
scroll to position [938, 0]
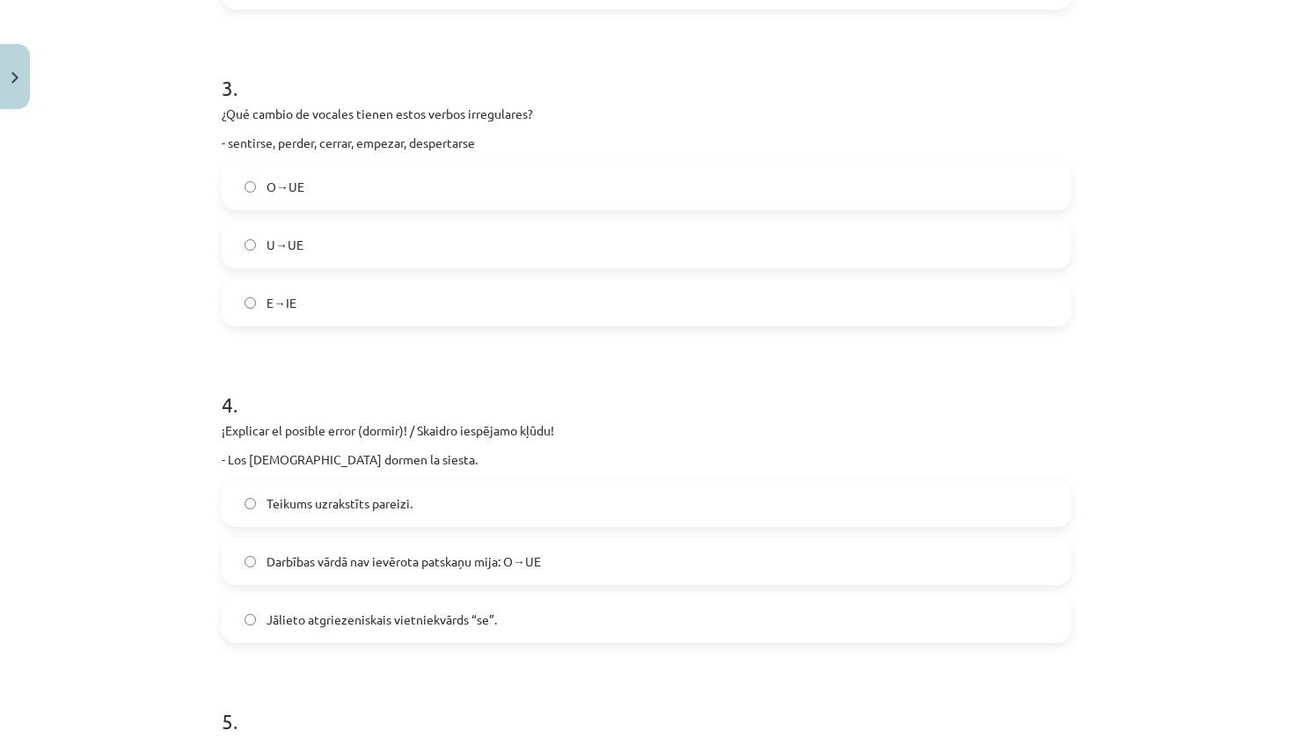
drag, startPoint x: 297, startPoint y: 430, endPoint x: 437, endPoint y: 565, distance: 194.7
click at [437, 565] on span "Darbības vārdā nav ievērota patskaņu mija: O→UE" at bounding box center [403, 561] width 274 height 18
click at [422, 314] on label "E→IE" at bounding box center [646, 303] width 846 height 44
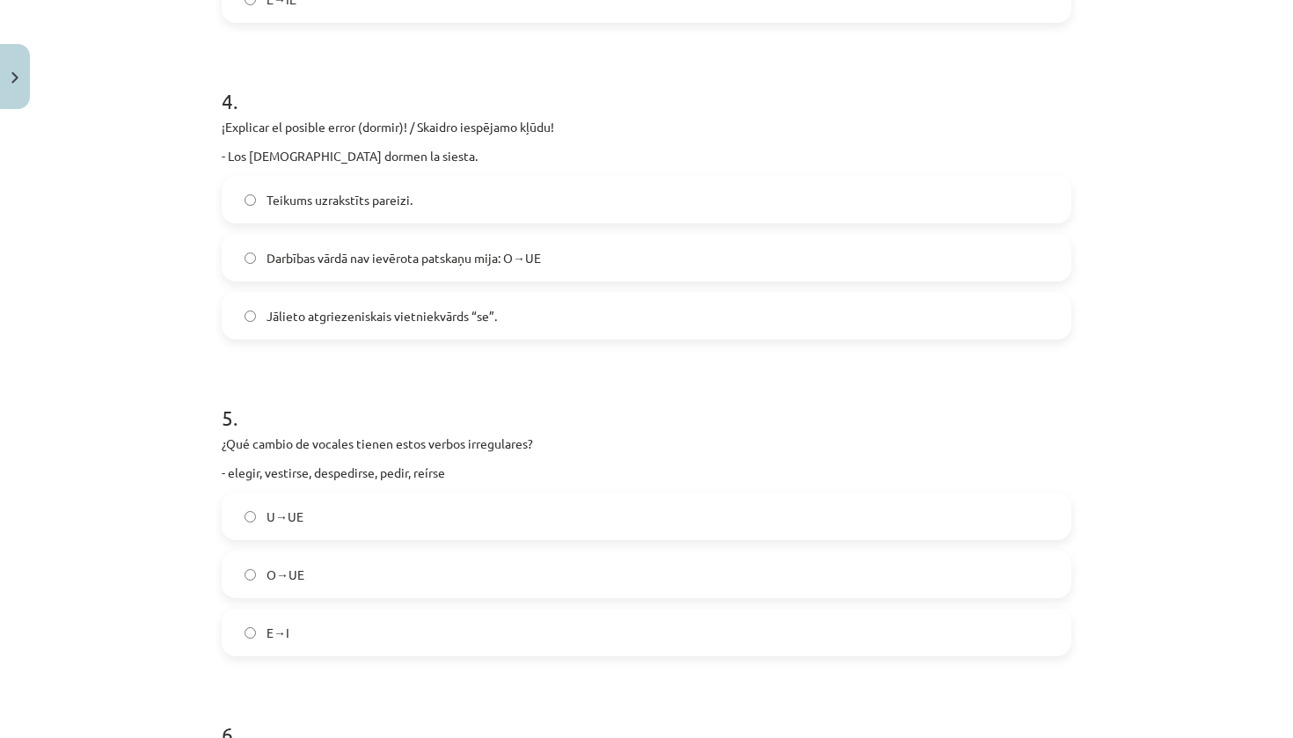
scroll to position [1590, 0]
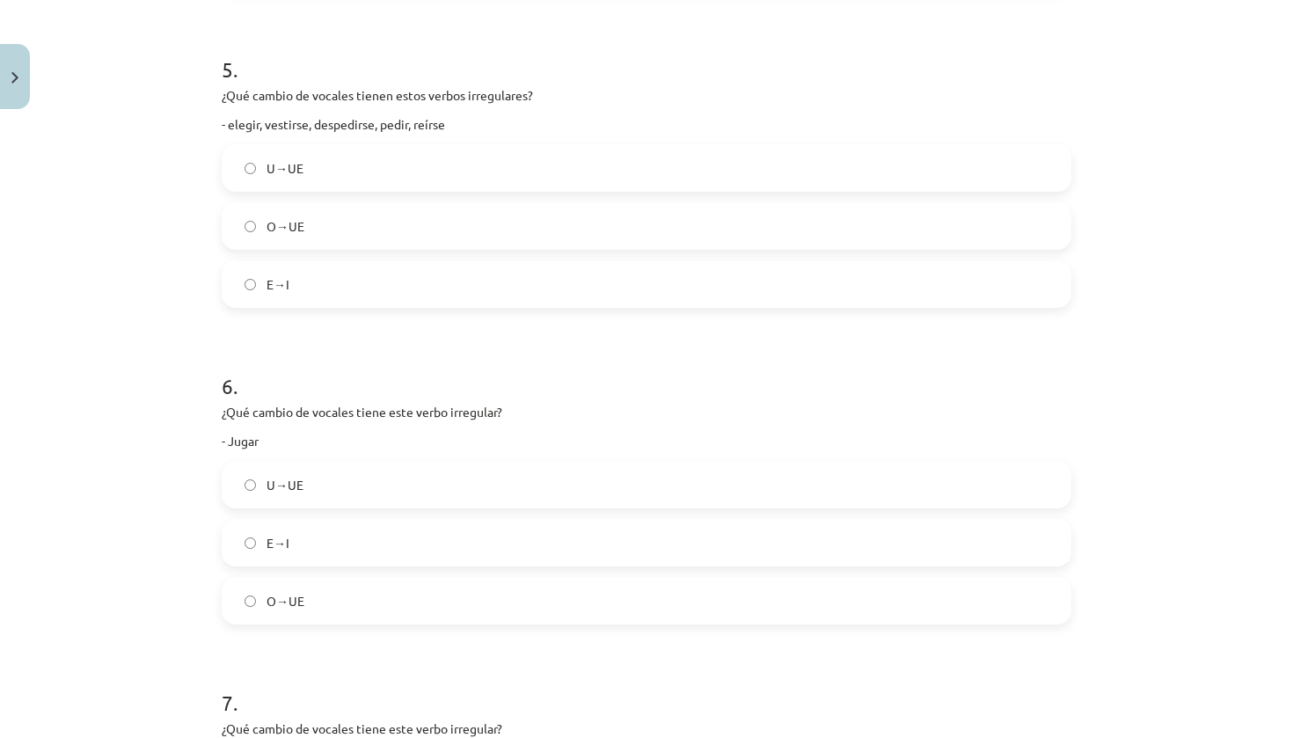
click at [297, 551] on label "E→I" at bounding box center [646, 543] width 846 height 44
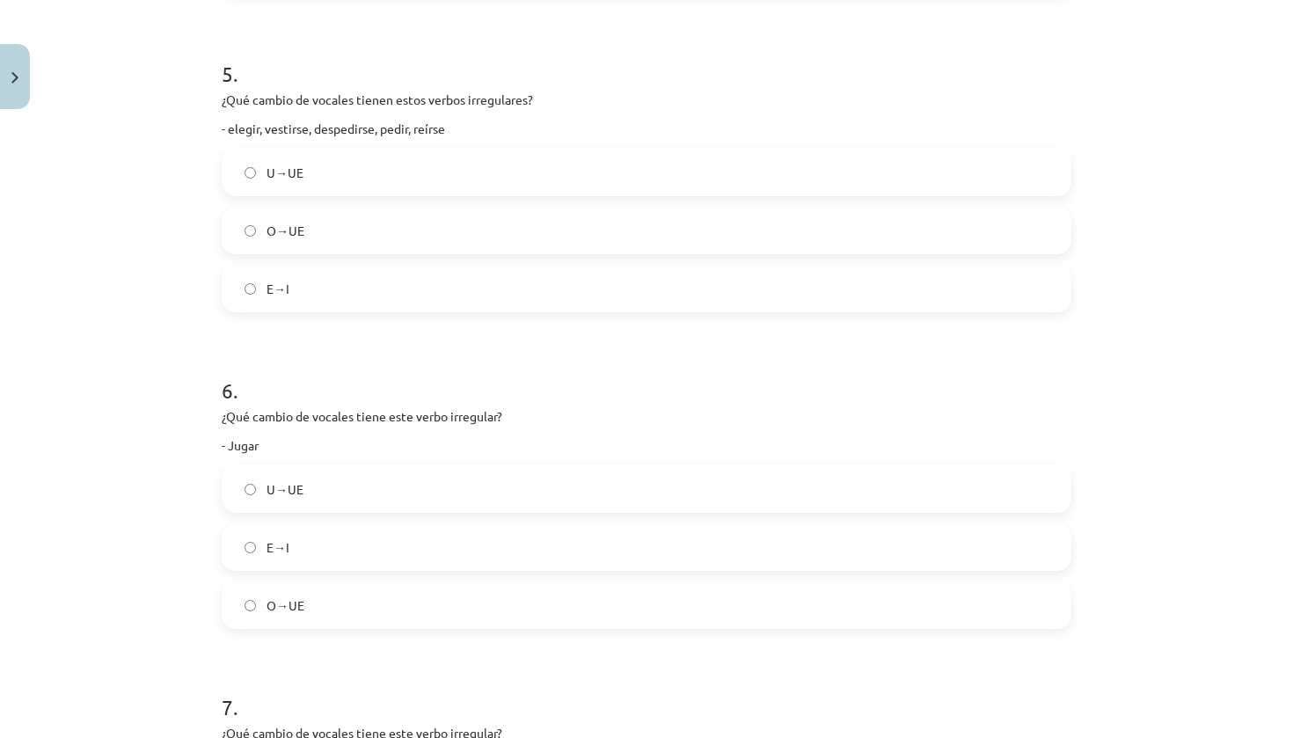
scroll to position [1585, 0]
drag, startPoint x: 297, startPoint y: 551, endPoint x: 395, endPoint y: 297, distance: 272.2
click at [395, 297] on label "E→I" at bounding box center [646, 289] width 846 height 44
click at [289, 494] on span "U→UE" at bounding box center [284, 490] width 37 height 18
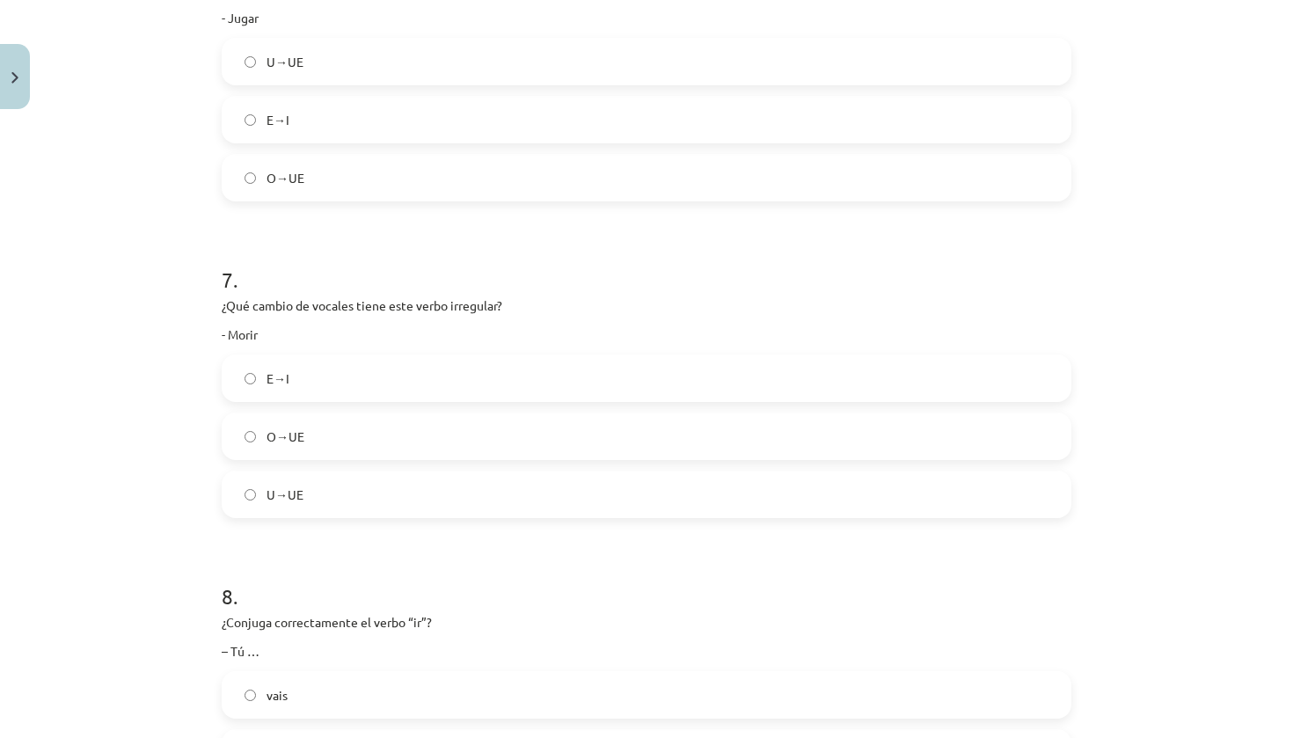
scroll to position [2046, 0]
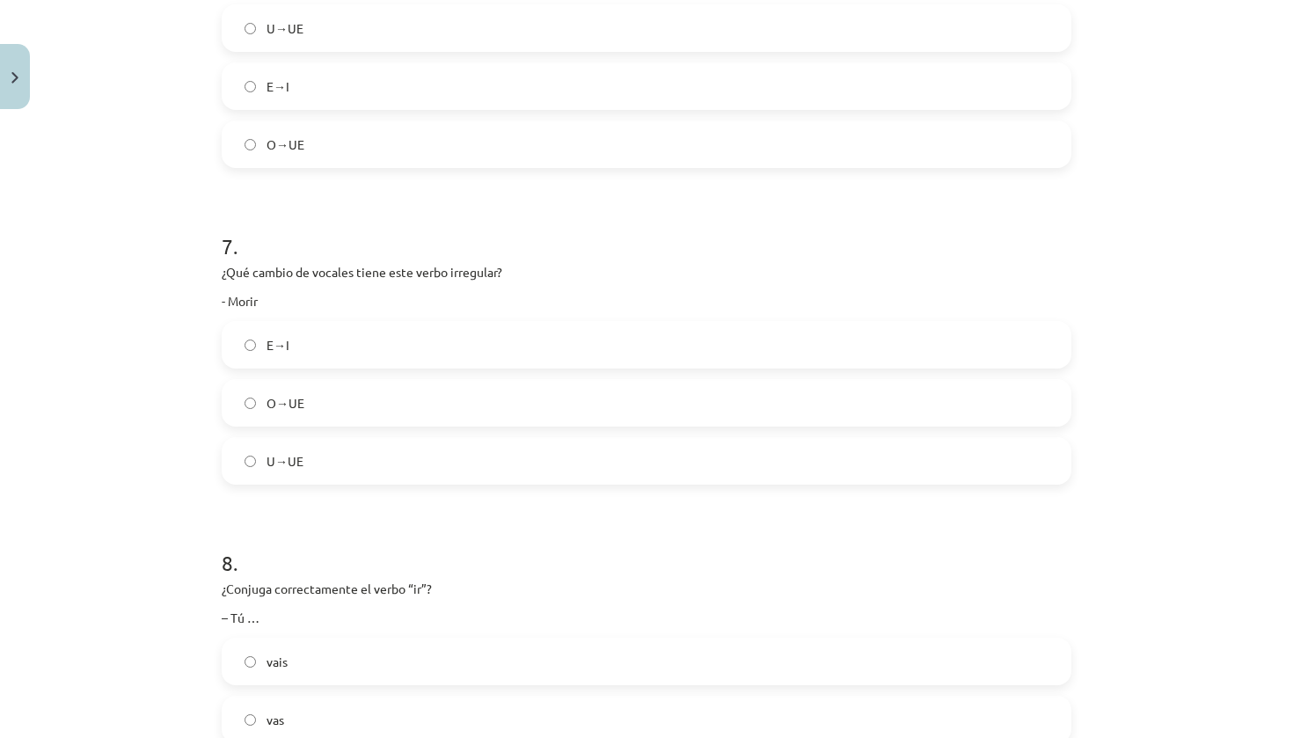
drag, startPoint x: 289, startPoint y: 494, endPoint x: 354, endPoint y: 405, distance: 109.6
click at [354, 405] on label "O→UE" at bounding box center [646, 403] width 846 height 44
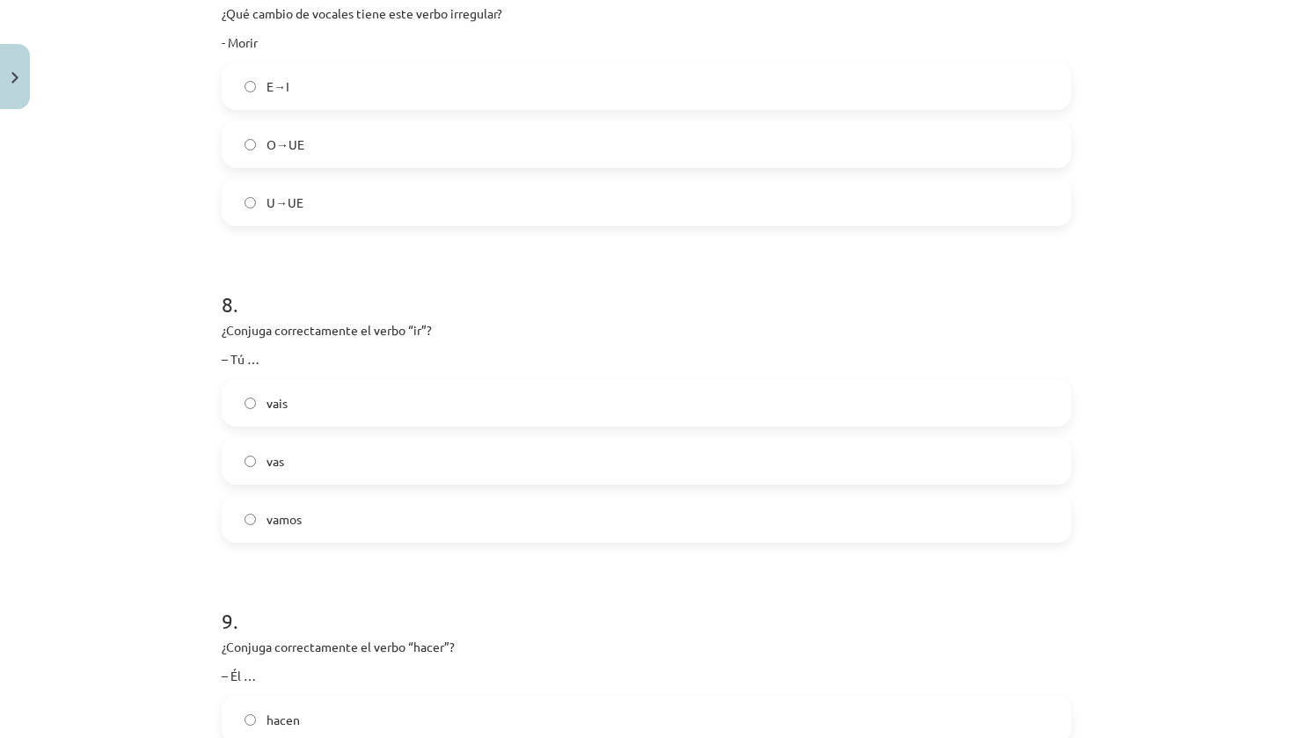
scroll to position [2325, 0]
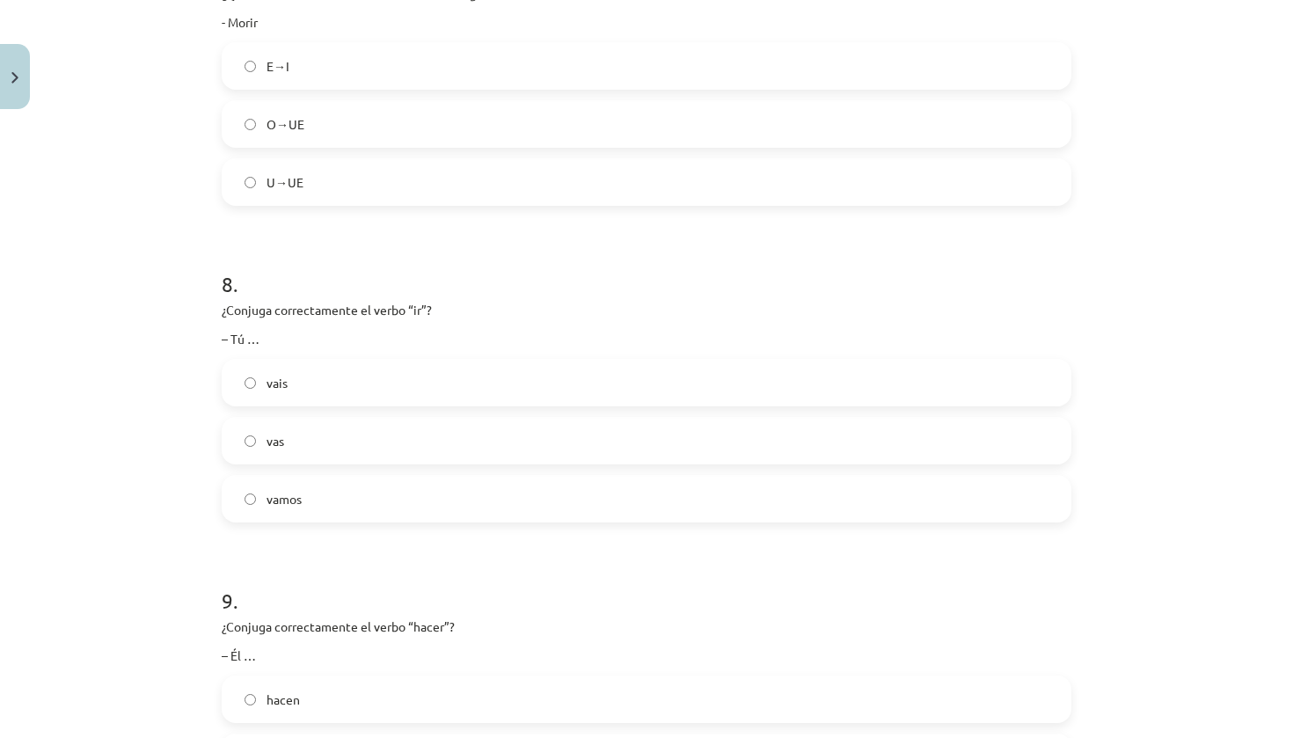
drag, startPoint x: 354, startPoint y: 405, endPoint x: 327, endPoint y: 445, distance: 47.6
click at [327, 445] on label "vas" at bounding box center [646, 441] width 846 height 44
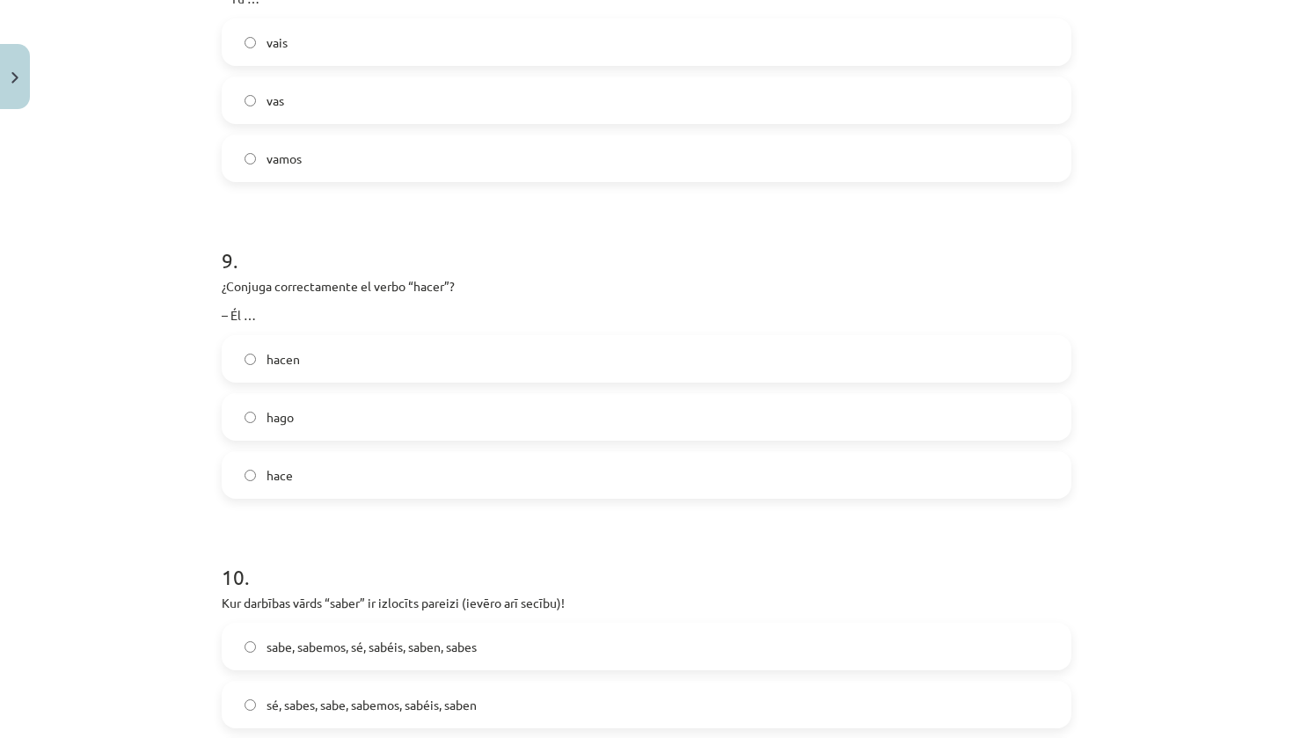
scroll to position [2694, 0]
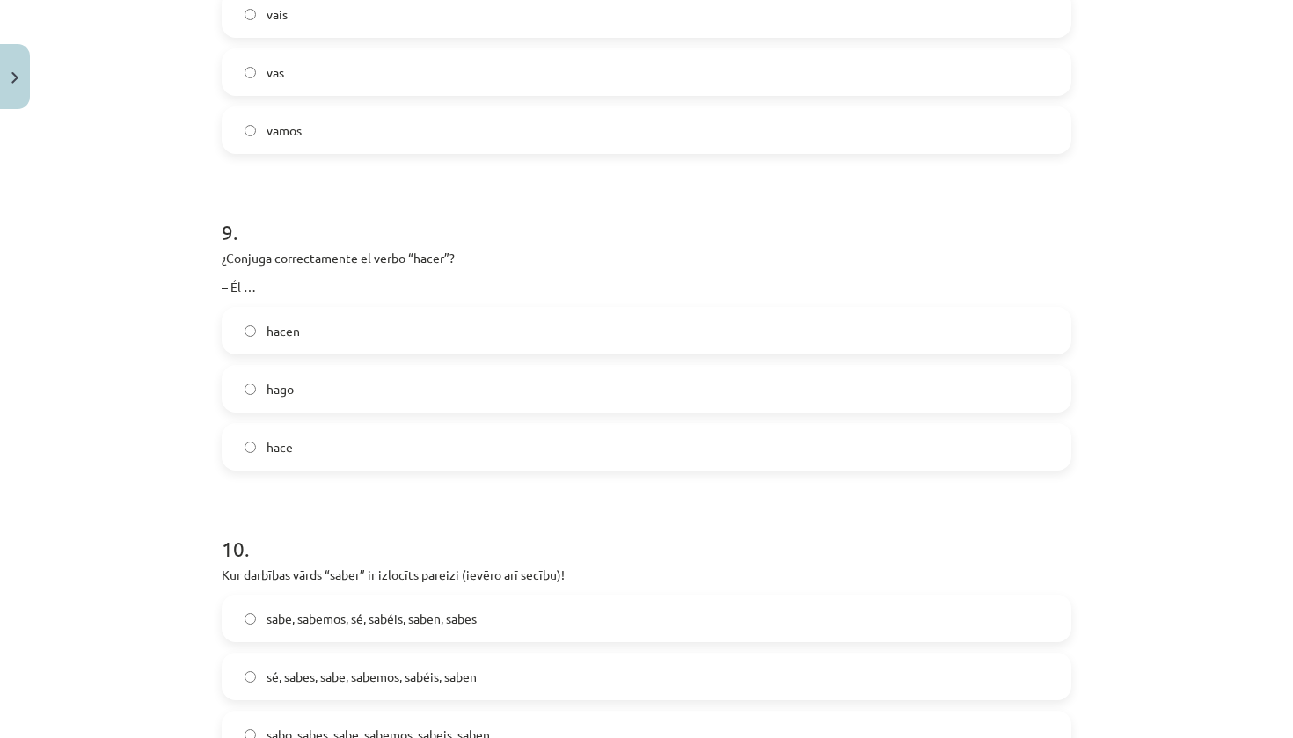
drag, startPoint x: 327, startPoint y: 445, endPoint x: 324, endPoint y: 456, distance: 11.7
click at [324, 456] on label "hace" at bounding box center [646, 447] width 846 height 44
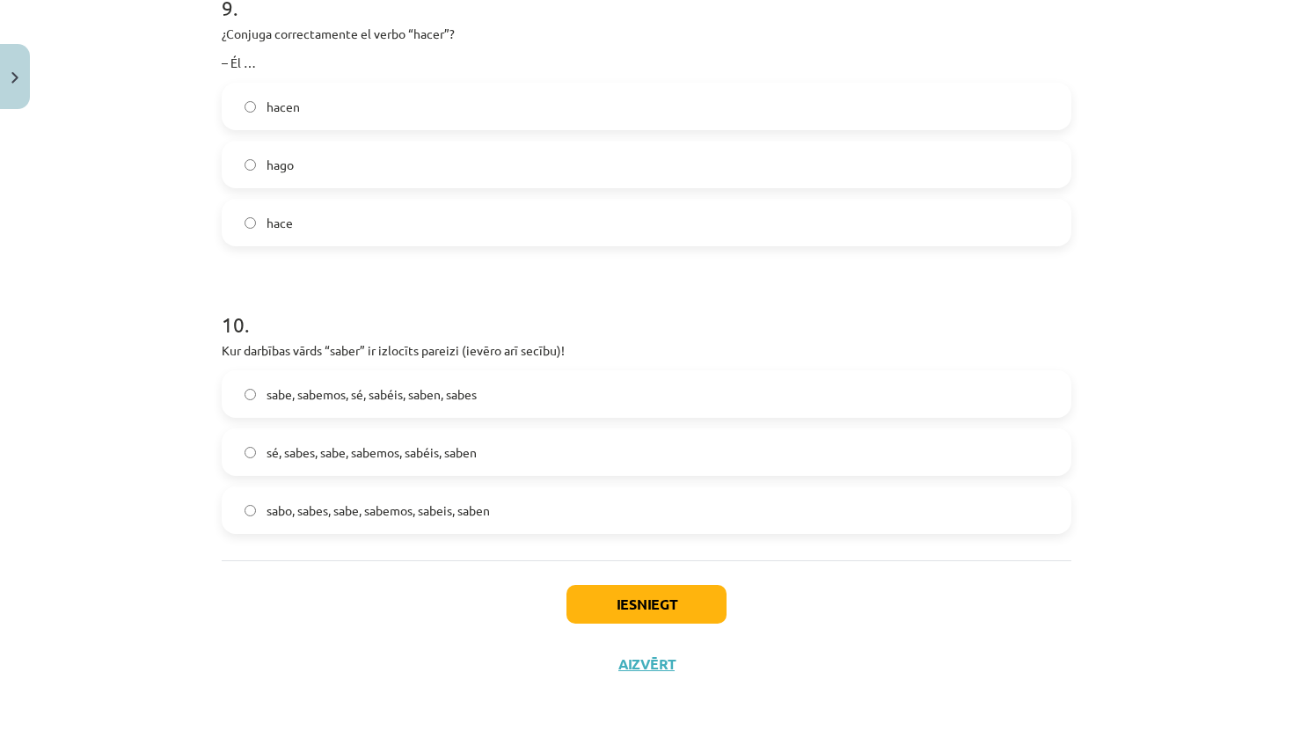
scroll to position [2920, 0]
click at [324, 465] on label "sé, sabes, sabe, sabemos, sabéis, saben" at bounding box center [646, 452] width 846 height 44
click at [622, 590] on button "Iesniegt" at bounding box center [646, 604] width 160 height 39
click at [623, 600] on button "Iesniegt" at bounding box center [646, 604] width 160 height 39
